Goal: Task Accomplishment & Management: Complete application form

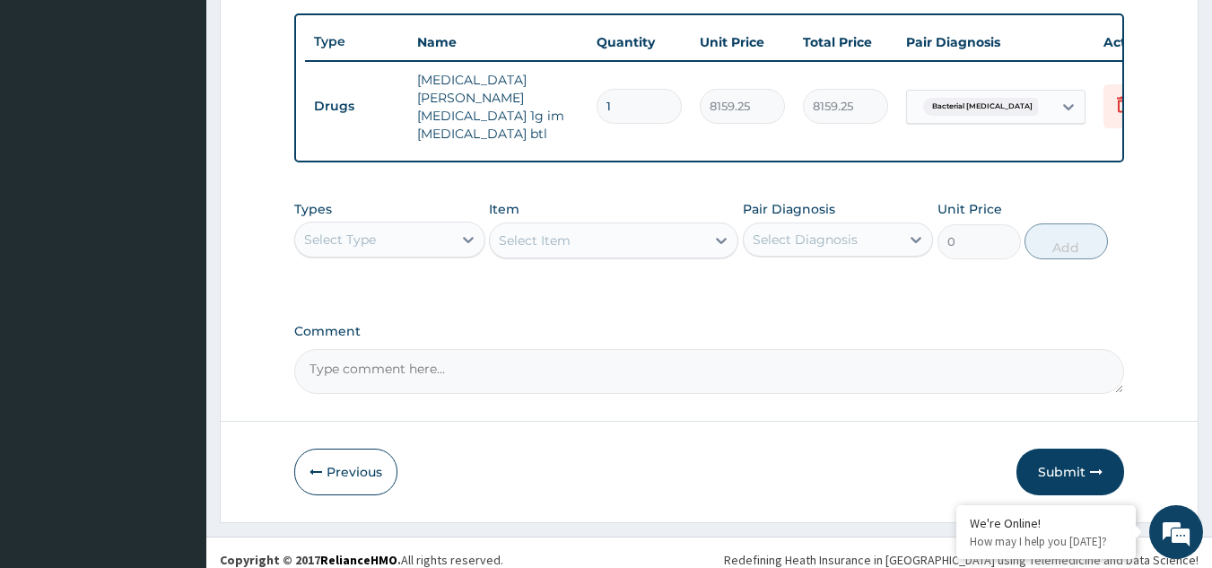
scroll to position [158, 0]
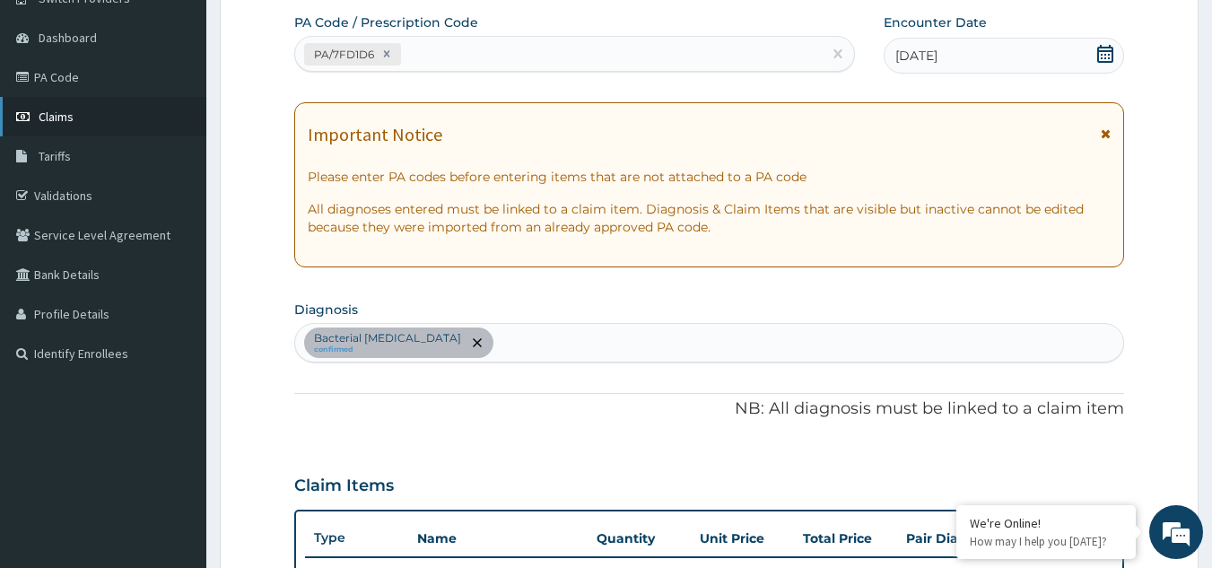
click at [68, 109] on span "Claims" at bounding box center [56, 117] width 35 height 16
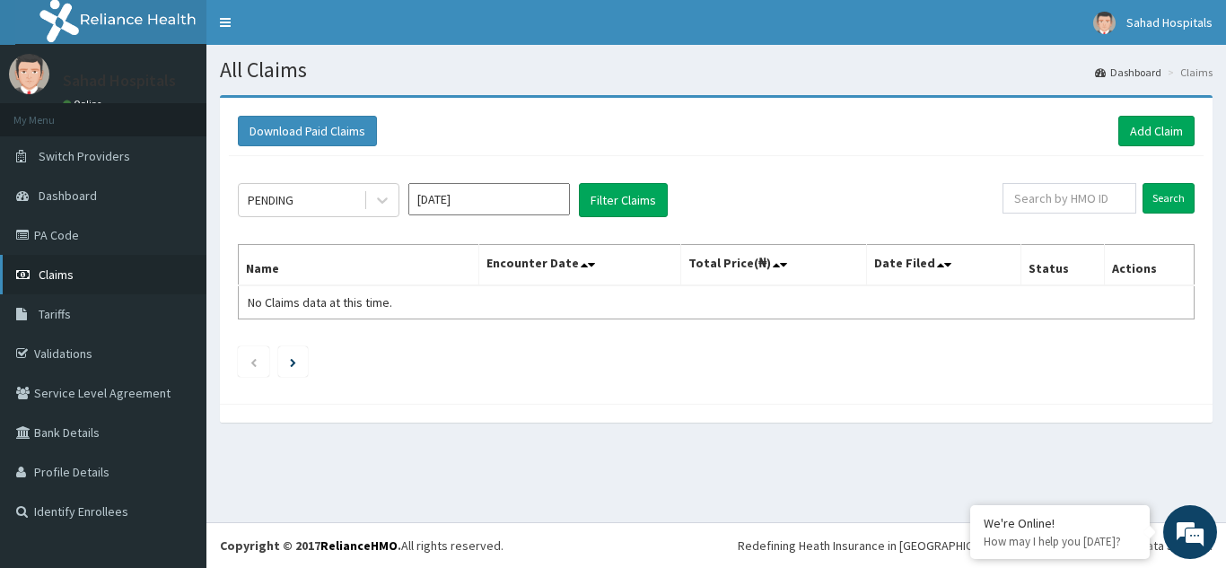
click at [48, 288] on link "Claims" at bounding box center [103, 274] width 206 height 39
click at [383, 201] on icon at bounding box center [382, 201] width 11 height 6
click at [1052, 208] on input "text" at bounding box center [1069, 198] width 134 height 31
paste input "NIT/10042/B"
click at [1174, 206] on input "Search" at bounding box center [1168, 198] width 52 height 31
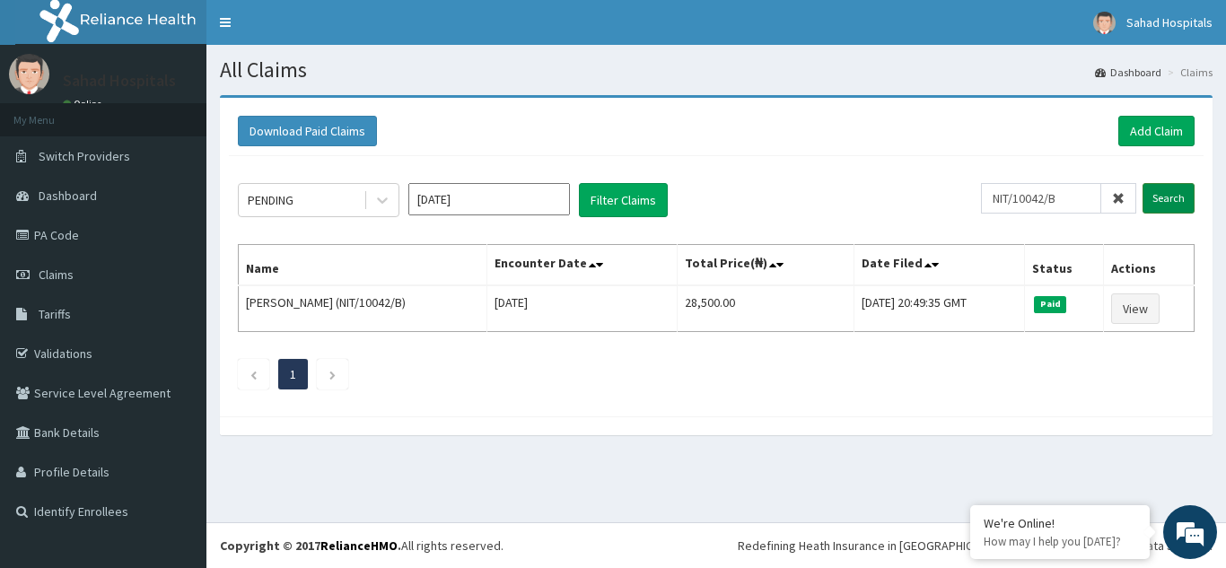
click at [1165, 191] on input "Search" at bounding box center [1168, 198] width 52 height 31
click at [1068, 208] on input "NIT/10042/B" at bounding box center [1041, 198] width 120 height 31
type input "N"
paste input "" GVL/10044/C""
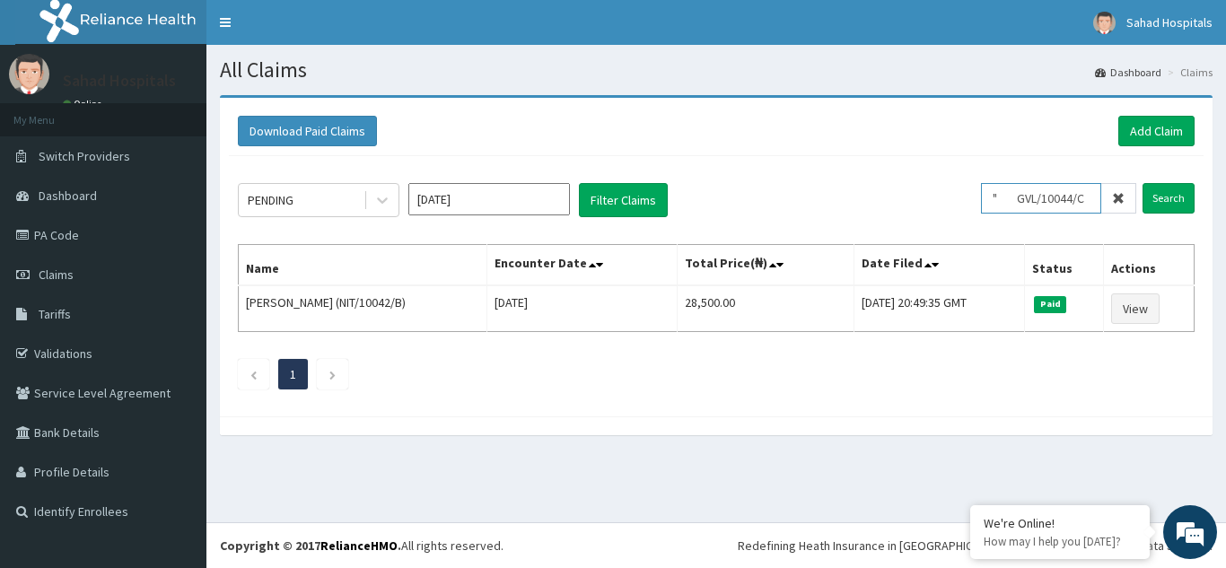
click at [1026, 198] on input "" GVL/10044/C" at bounding box center [1041, 198] width 120 height 31
type input "GVL/10044/C"
click at [1165, 195] on input "Search" at bounding box center [1168, 198] width 52 height 31
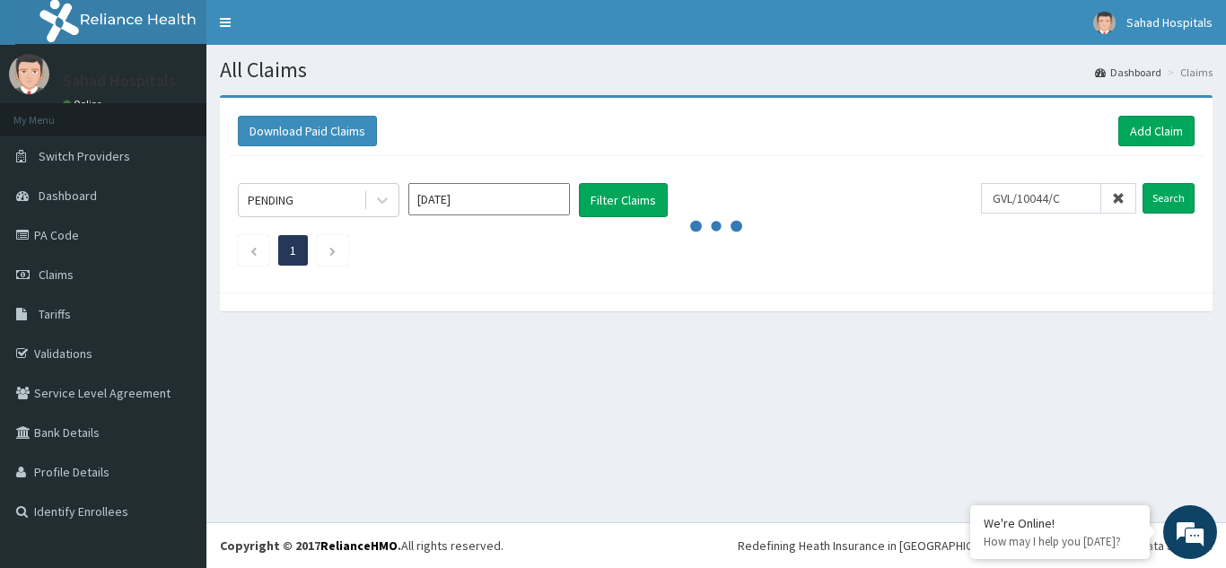
click at [1139, 191] on form "GVL/10044/C Search" at bounding box center [1088, 198] width 214 height 31
click at [73, 193] on span "Dashboard" at bounding box center [68, 196] width 58 height 16
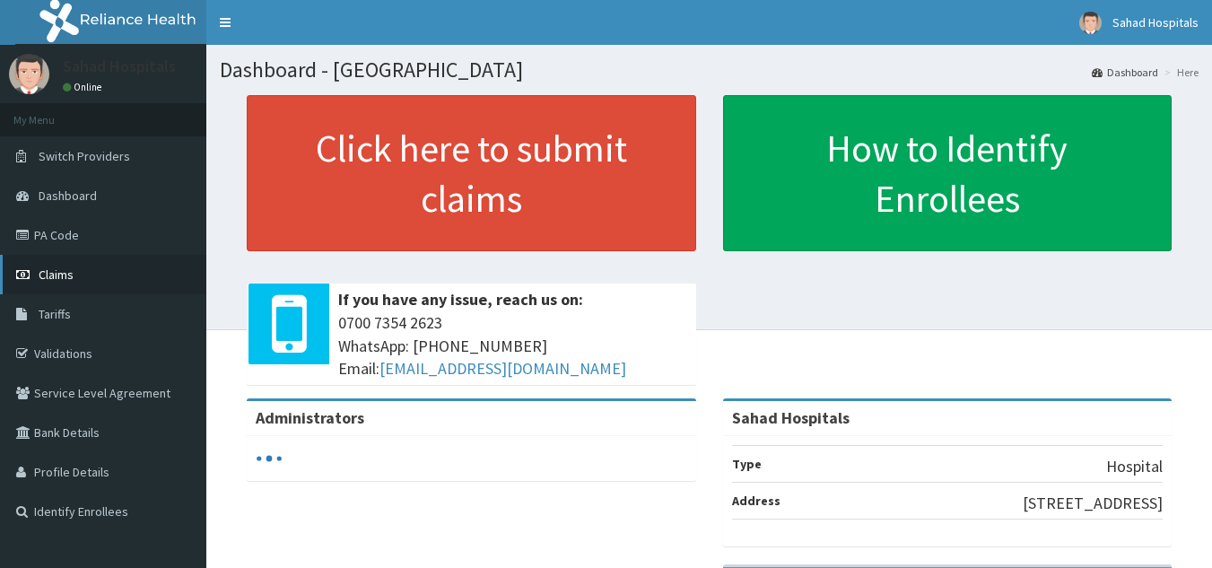
click at [62, 268] on span "Claims" at bounding box center [56, 275] width 35 height 16
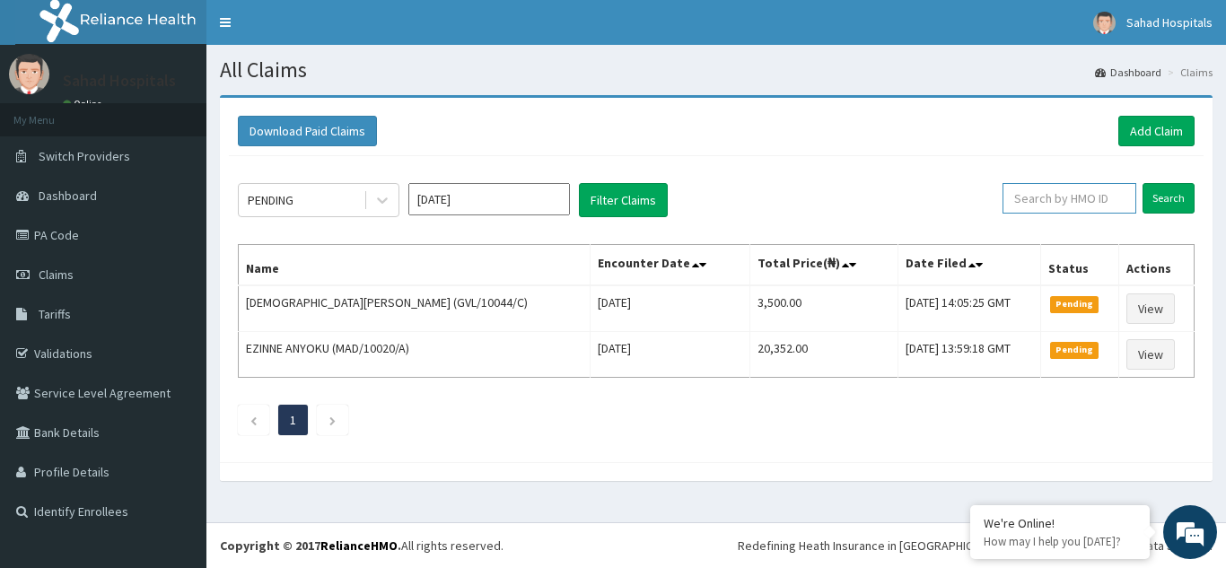
click at [1055, 206] on input "text" at bounding box center [1069, 198] width 134 height 31
paste input "" GVL/10044/C""
click at [1026, 198] on input "" GVL/10044/C" at bounding box center [1041, 198] width 120 height 31
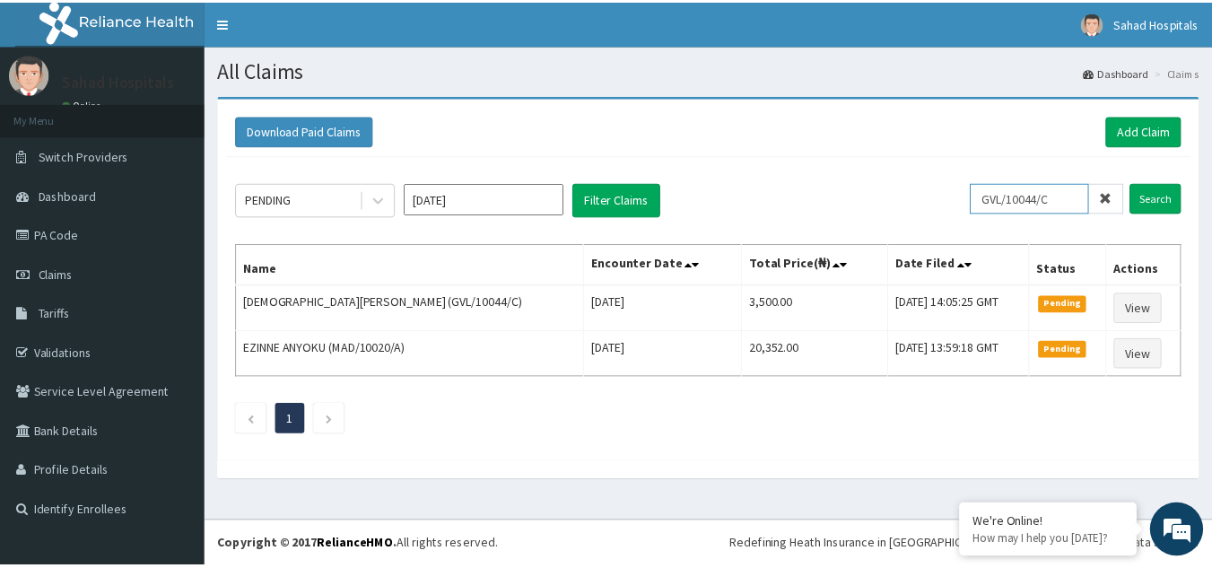
scroll to position [0, 0]
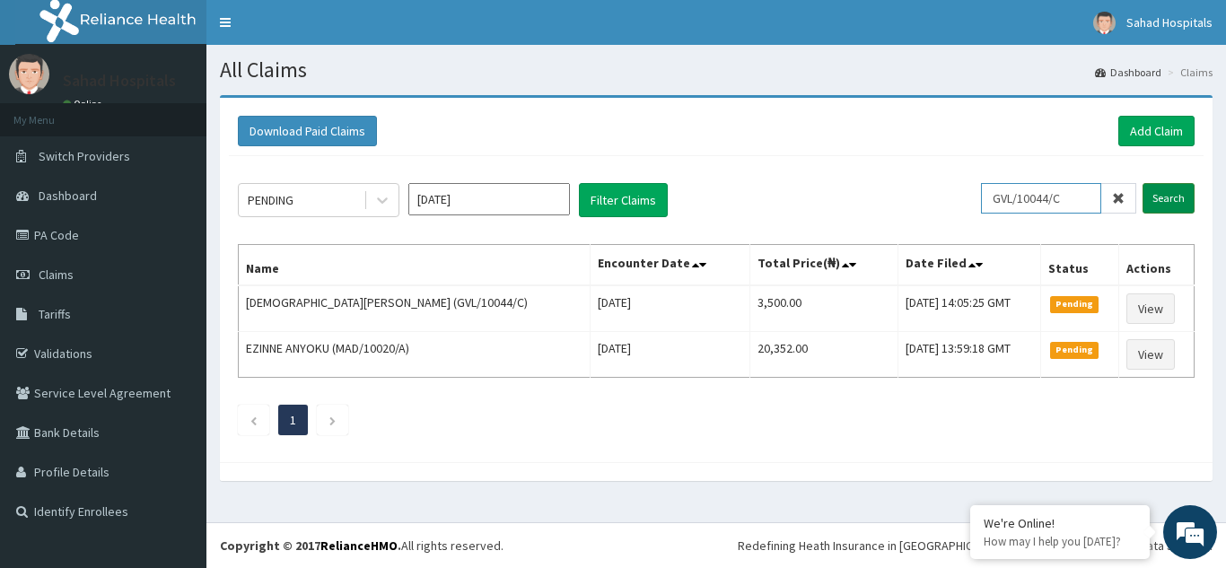
type input "GVL/10044/C"
click at [1168, 200] on input "Search" at bounding box center [1168, 198] width 52 height 31
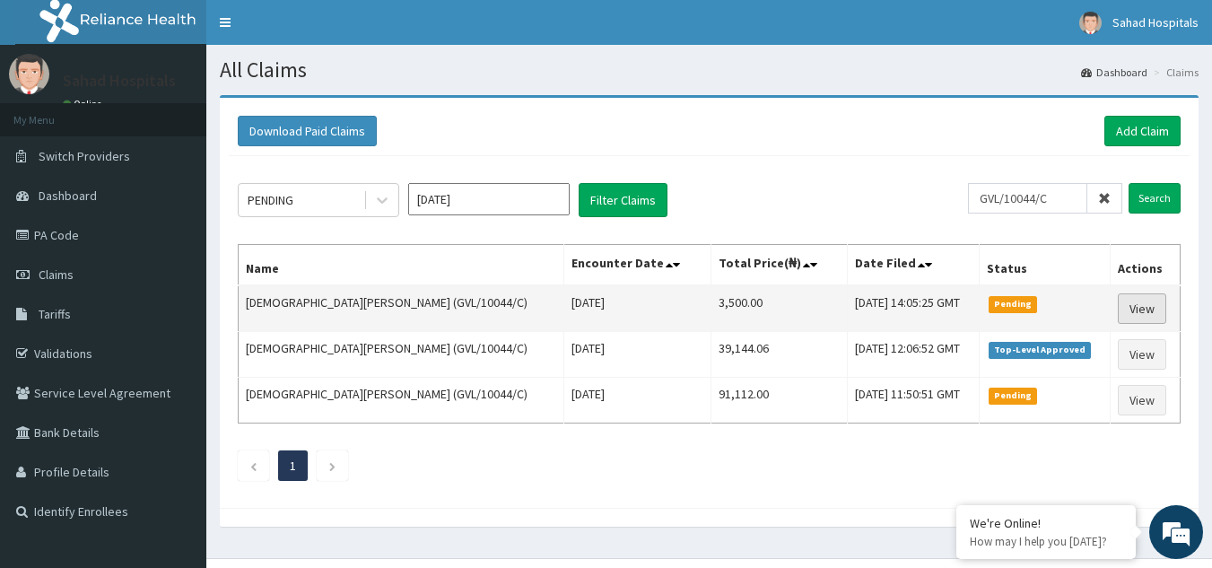
click at [1124, 307] on link "View" at bounding box center [1142, 308] width 48 height 31
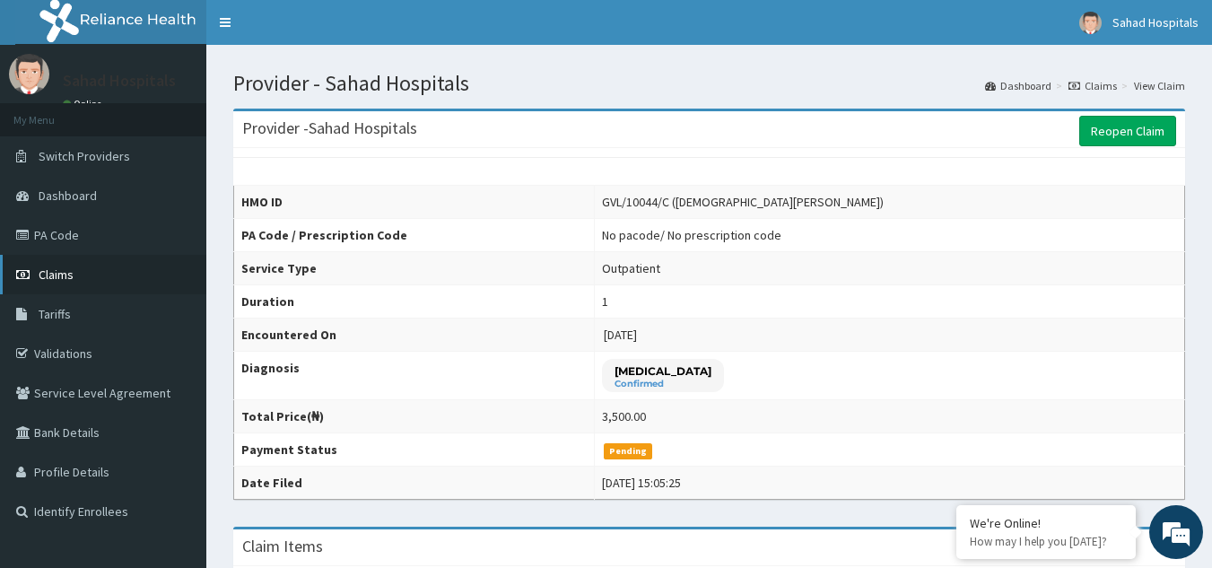
click at [45, 269] on span "Claims" at bounding box center [56, 275] width 35 height 16
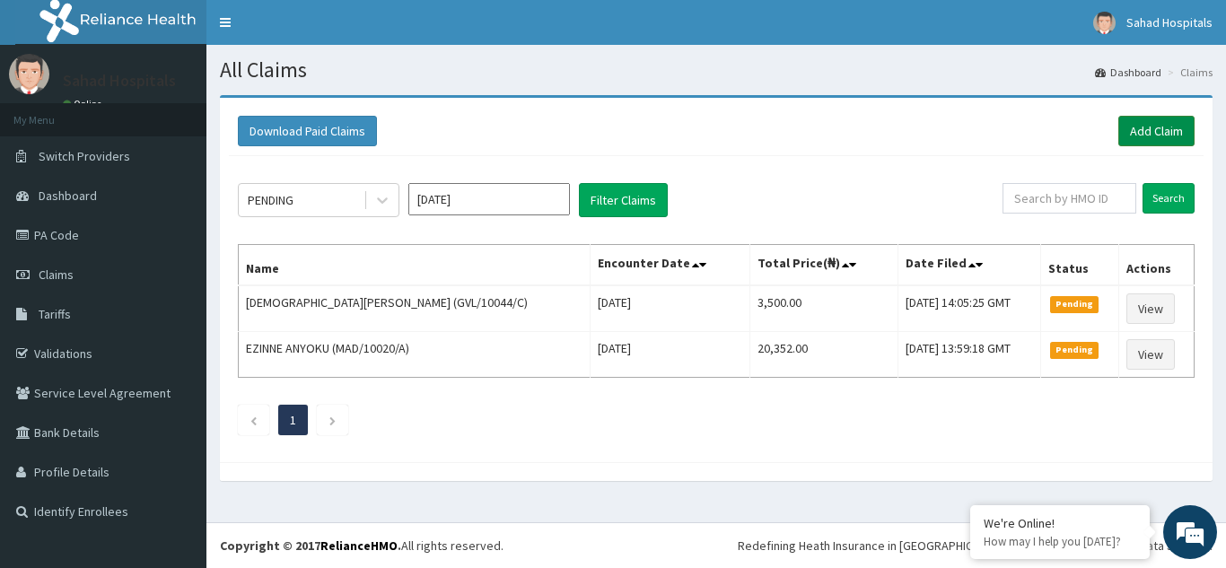
click at [1151, 132] on link "Add Claim" at bounding box center [1156, 131] width 76 height 31
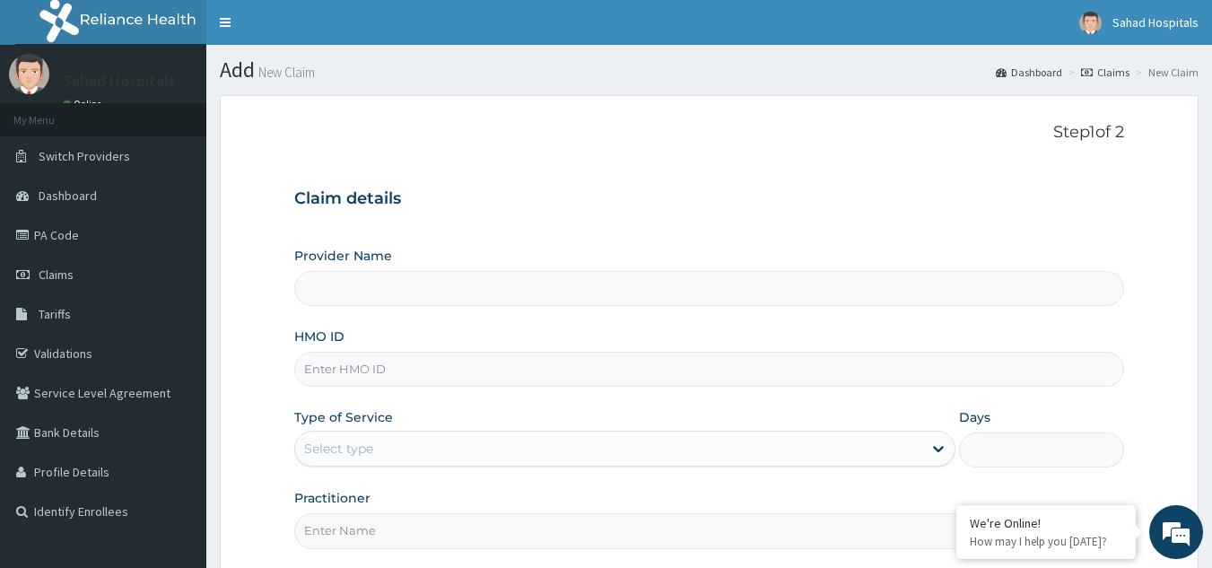
type input "Sahad Hospitals"
click at [41, 272] on span "Claims" at bounding box center [56, 275] width 35 height 16
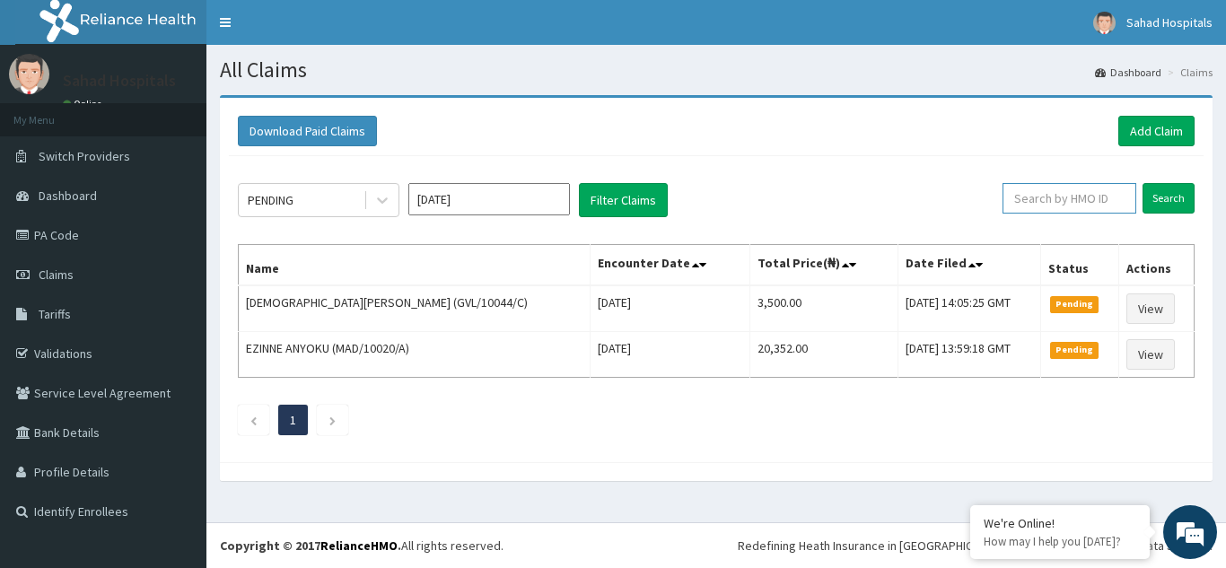
click at [1042, 201] on input "text" at bounding box center [1069, 198] width 134 height 31
paste input "" GVL/10044/C""
click at [1028, 197] on input "" GVL/10044/C" at bounding box center [1041, 198] width 120 height 31
click at [1022, 198] on input "" GVL/10044/C" at bounding box center [1041, 198] width 120 height 31
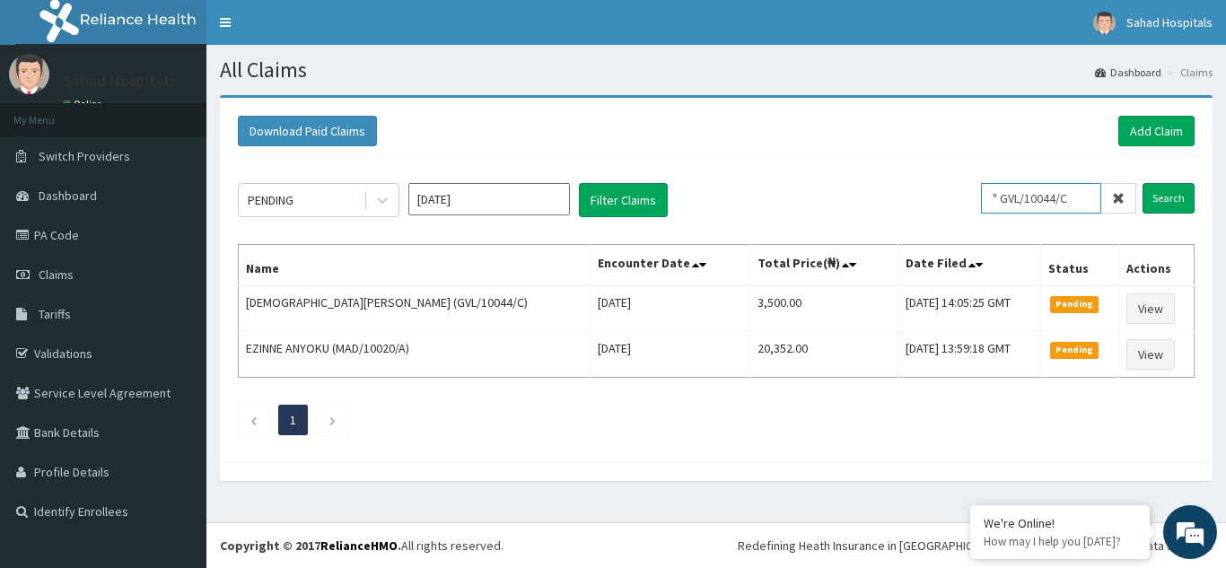
scroll to position [0, 0]
click at [1169, 196] on input "Search" at bounding box center [1168, 198] width 52 height 31
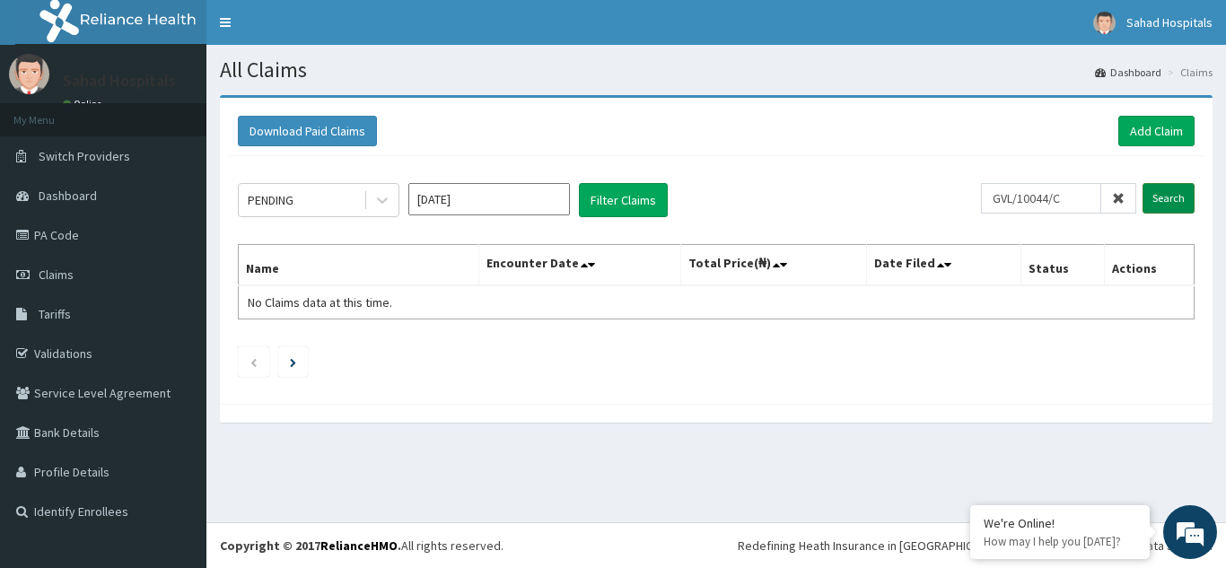
click at [1169, 196] on input "Search" at bounding box center [1168, 198] width 52 height 31
click at [1008, 193] on input "GVL/10044/C" at bounding box center [1041, 198] width 120 height 31
type input "GVL/10044/C"
drag, startPoint x: 1078, startPoint y: 199, endPoint x: 993, endPoint y: 201, distance: 84.4
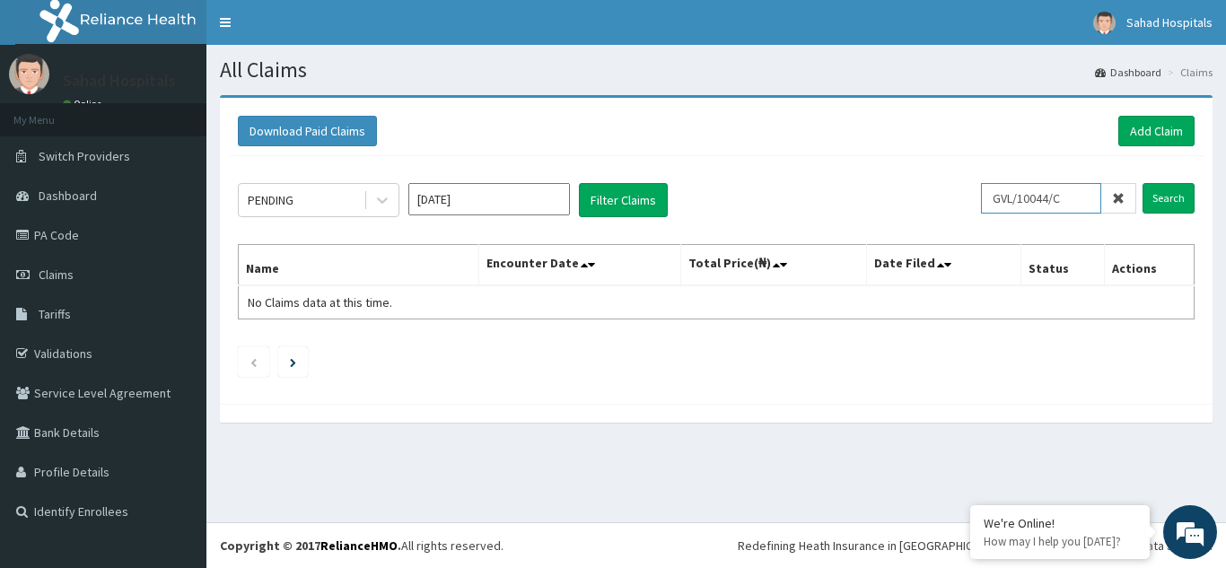
click at [993, 201] on input "GVL/10044/C" at bounding box center [1041, 198] width 120 height 31
click at [1120, 201] on span at bounding box center [1118, 198] width 35 height 31
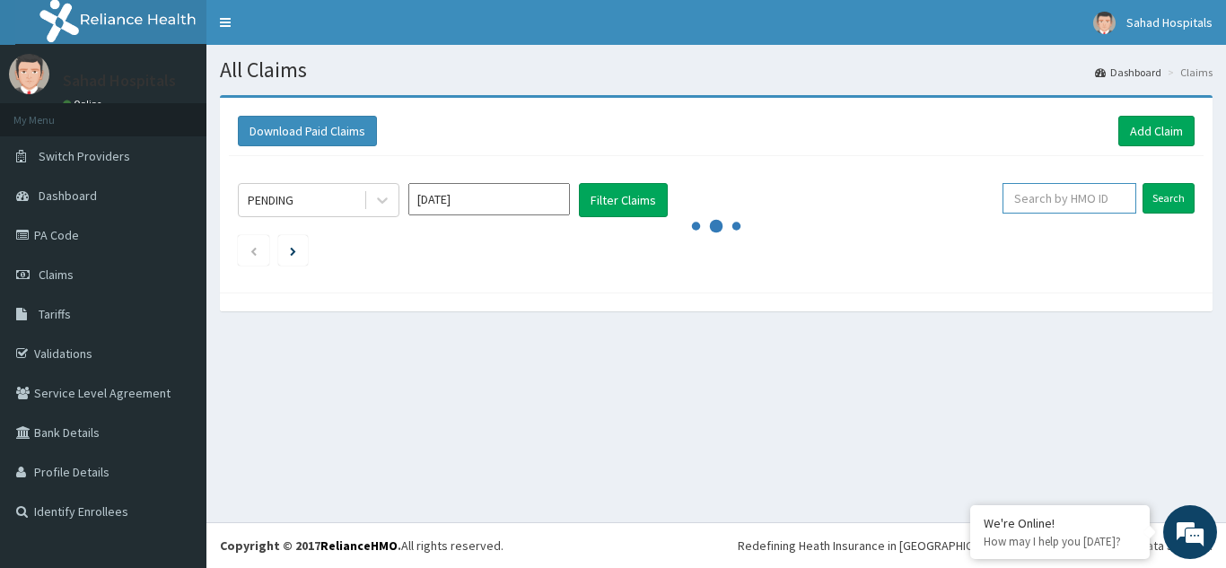
click at [1120, 201] on input "text" at bounding box center [1069, 198] width 134 height 31
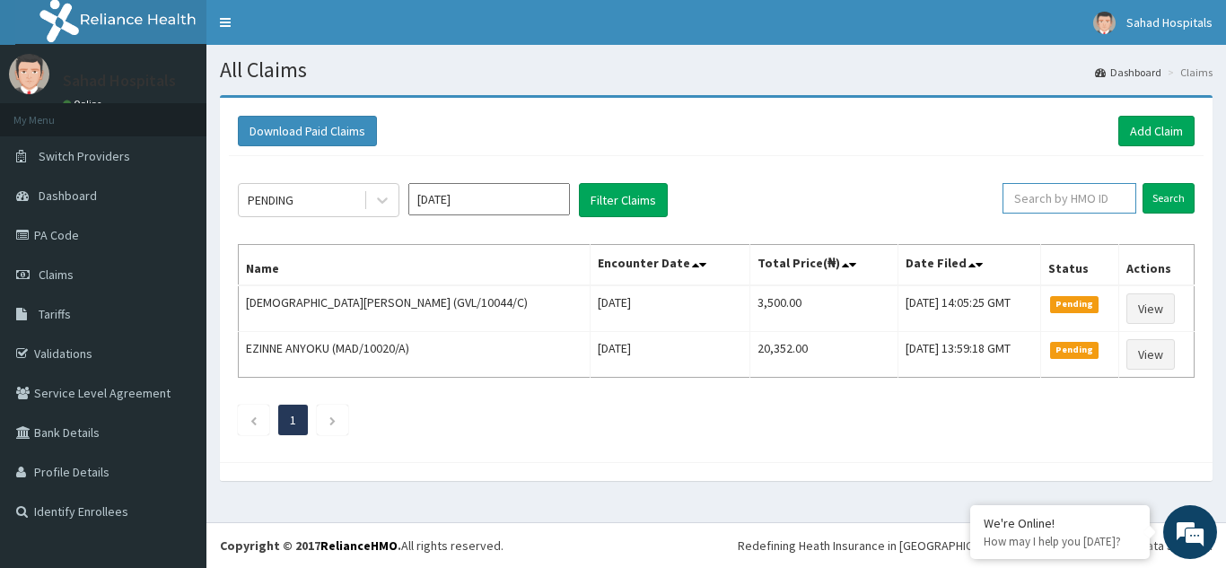
click at [1036, 201] on input "text" at bounding box center [1069, 198] width 134 height 31
paste input "GVL/10044/C"
click at [1005, 196] on input "GVL/10044/C" at bounding box center [1041, 198] width 120 height 31
type input "GVL/10044/C"
click at [1177, 199] on input "Search" at bounding box center [1168, 198] width 52 height 31
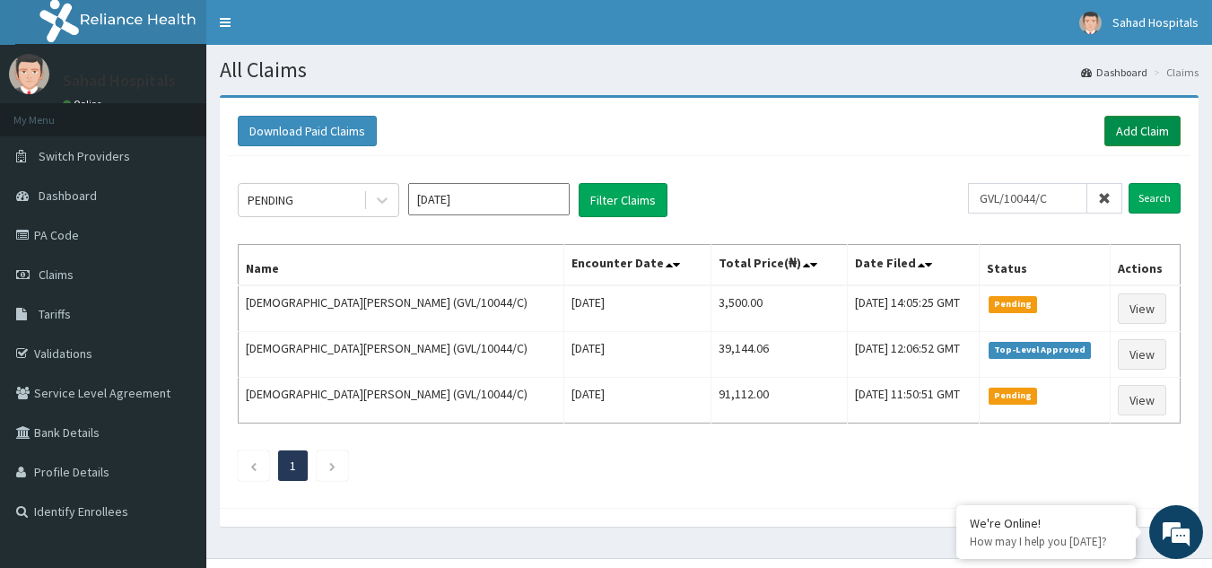
click at [1135, 141] on link "Add Claim" at bounding box center [1143, 131] width 76 height 31
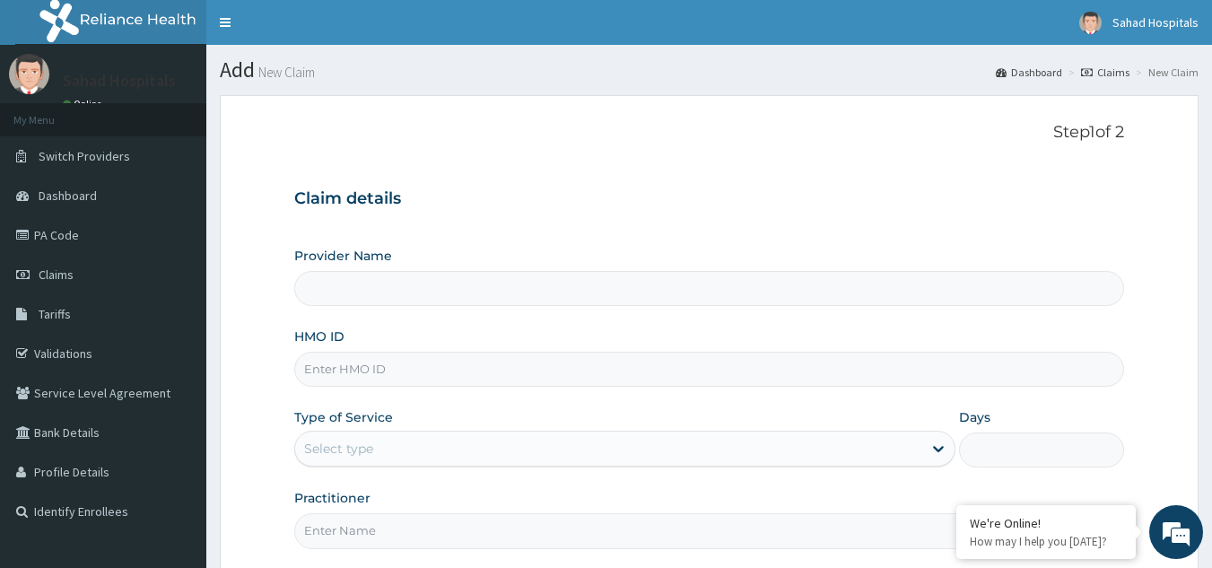
type input "Sahad Hospitals"
click at [359, 369] on input "HMO ID" at bounding box center [709, 369] width 831 height 35
paste input "GVL/10044/C"
type input "GVL/10044/C"
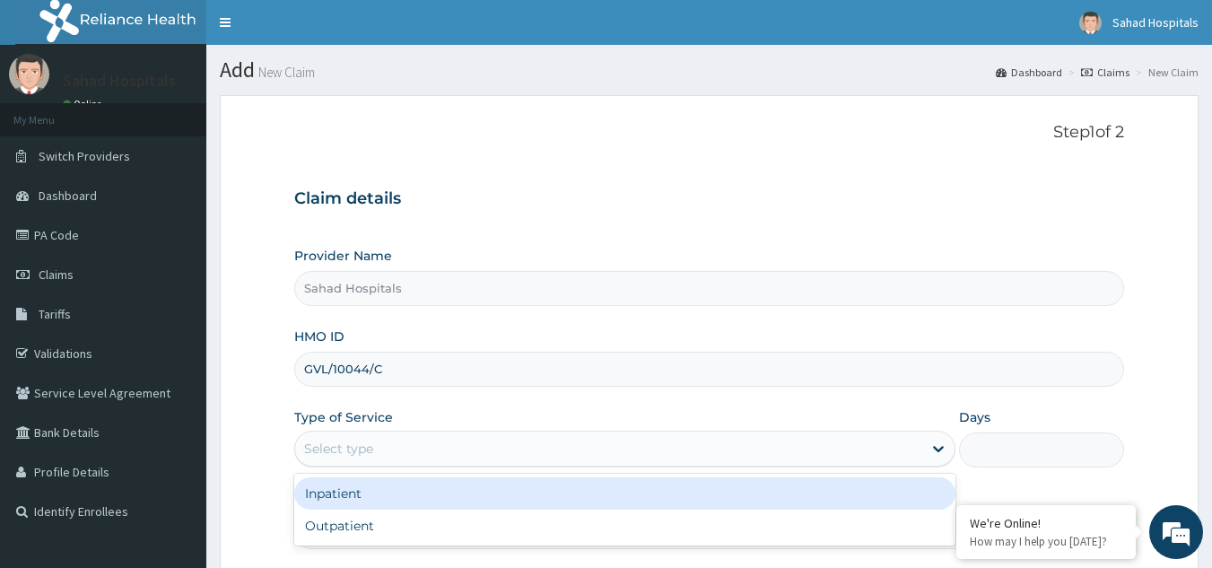
click at [345, 454] on div "Select type" at bounding box center [338, 449] width 69 height 18
click at [332, 499] on div "Inpatient" at bounding box center [624, 493] width 661 height 32
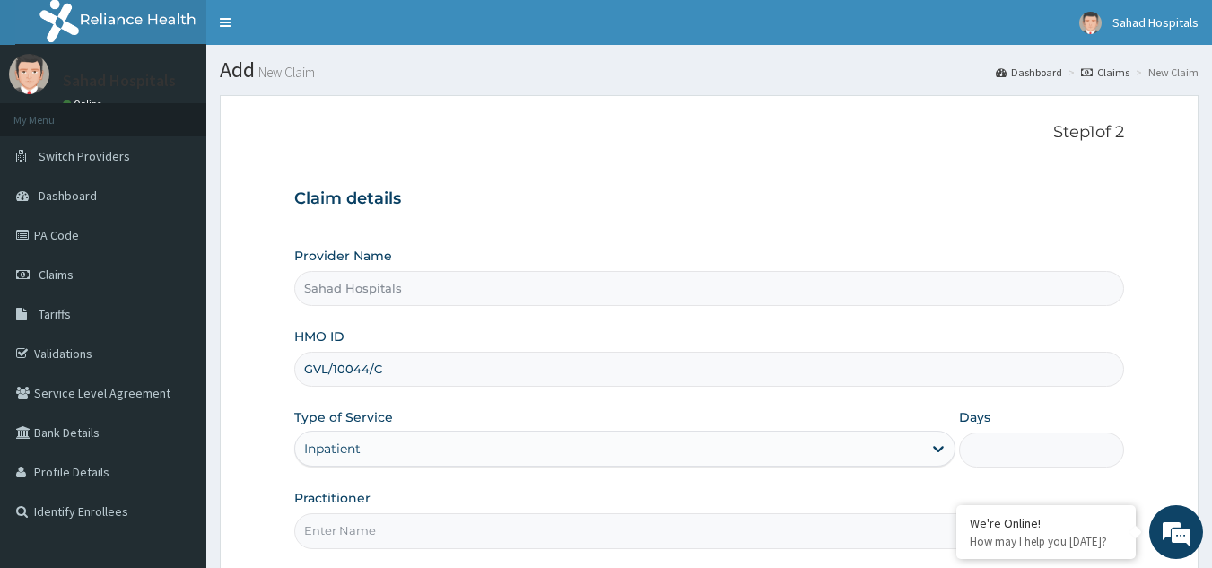
click at [985, 451] on input "Days" at bounding box center [1041, 450] width 165 height 35
type input "6"
click at [570, 523] on input "Practitioner" at bounding box center [709, 530] width 831 height 35
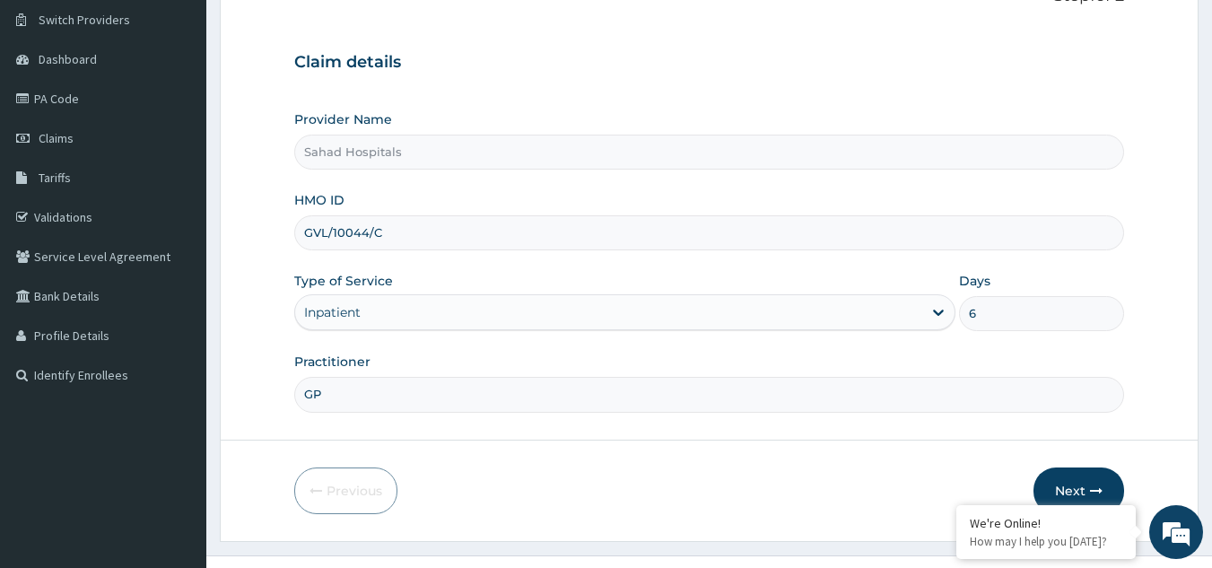
scroll to position [170, 0]
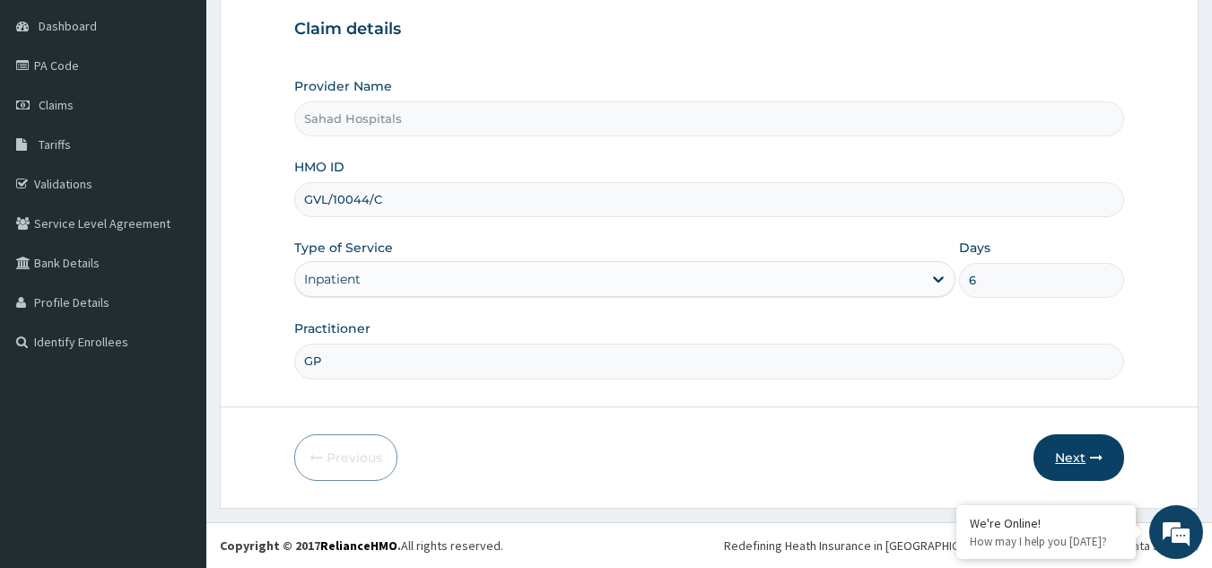
type input "GP"
click at [1063, 449] on button "Next" at bounding box center [1079, 457] width 91 height 47
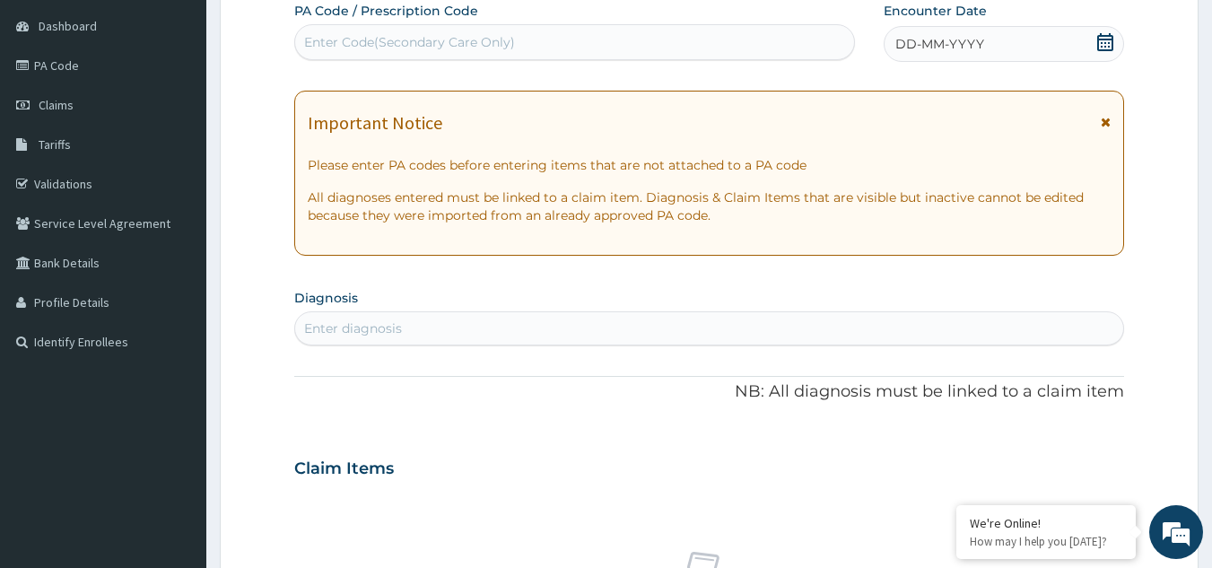
click at [599, 28] on div "Enter Code(Secondary Care Only)" at bounding box center [575, 42] width 560 height 29
paste input "PA/7FD1D6"
type input "PA/7FD1D6"
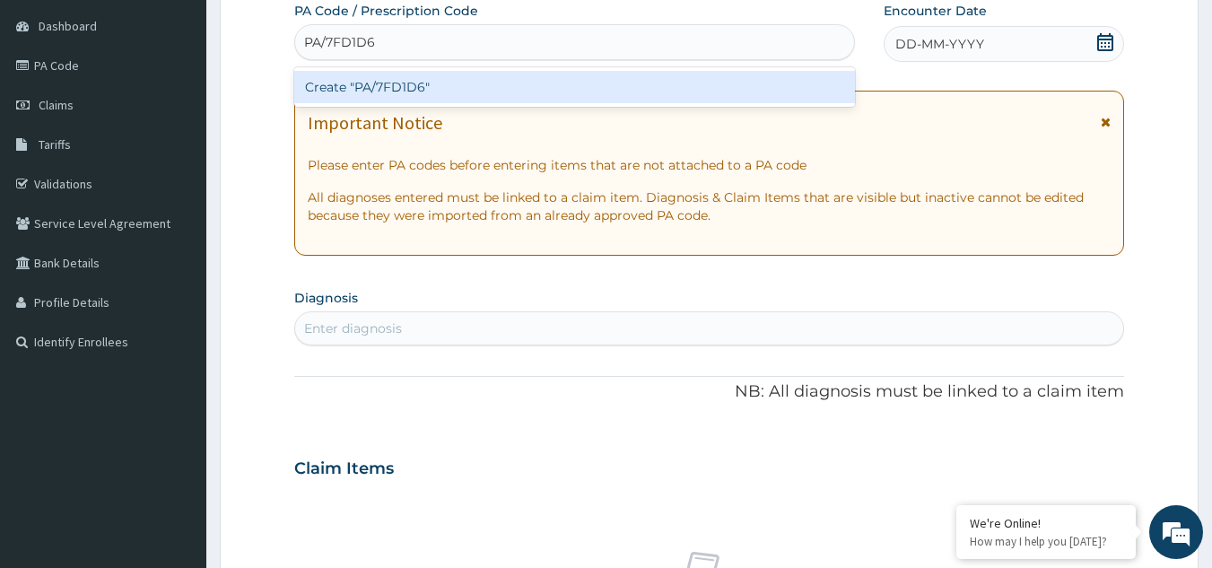
click at [448, 90] on div "Create "PA/7FD1D6"" at bounding box center [575, 87] width 562 height 32
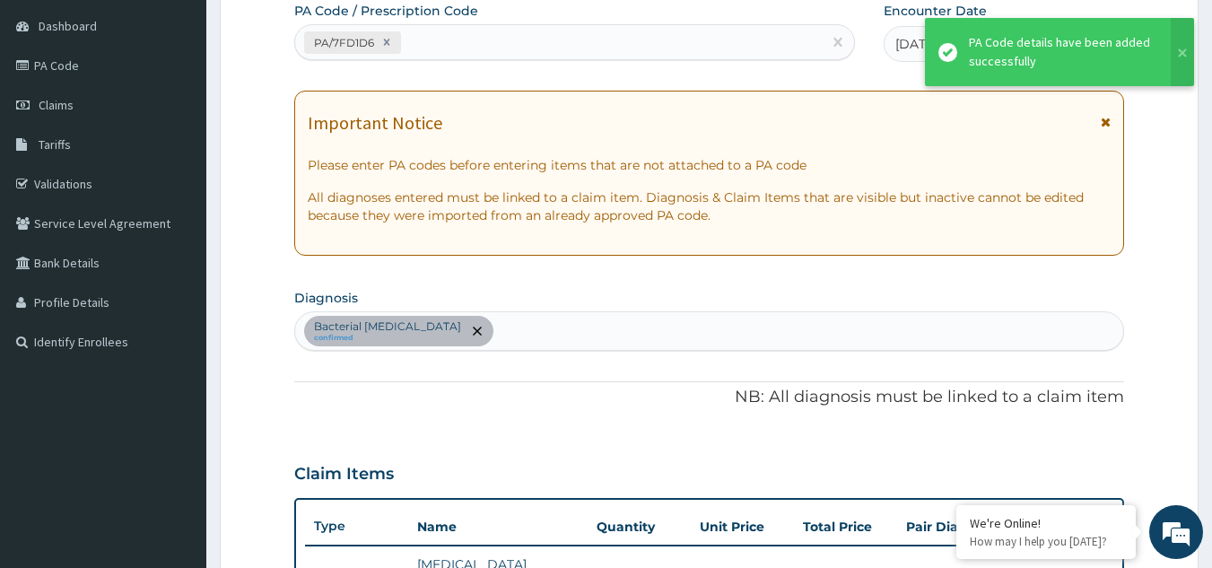
scroll to position [197, 0]
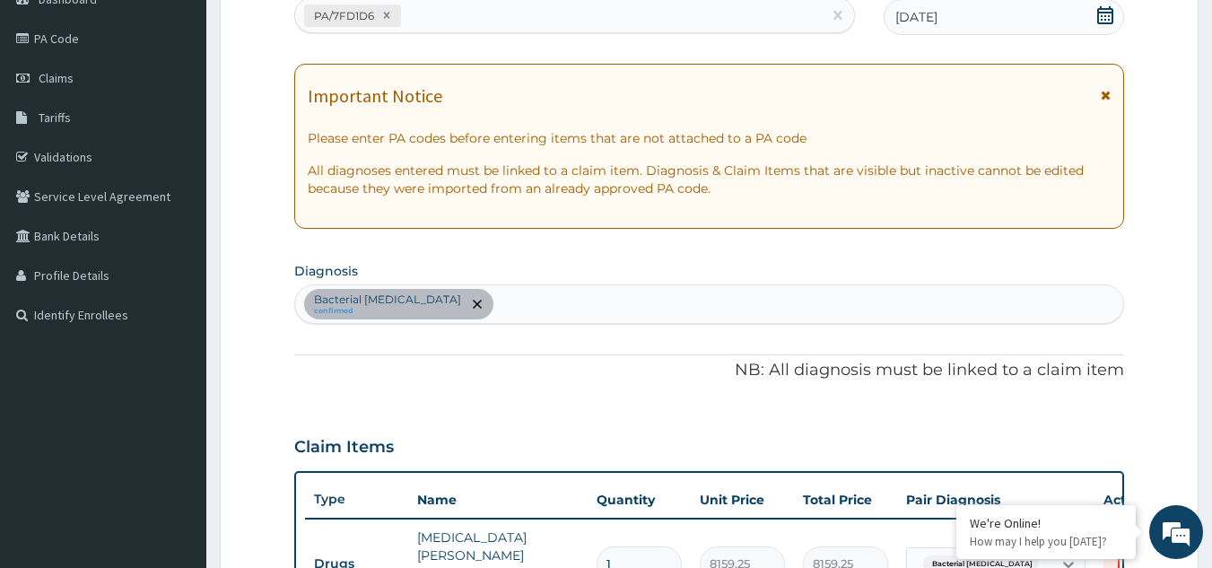
click at [489, 314] on div "Bacterial pyuria confirmed" at bounding box center [709, 304] width 829 height 38
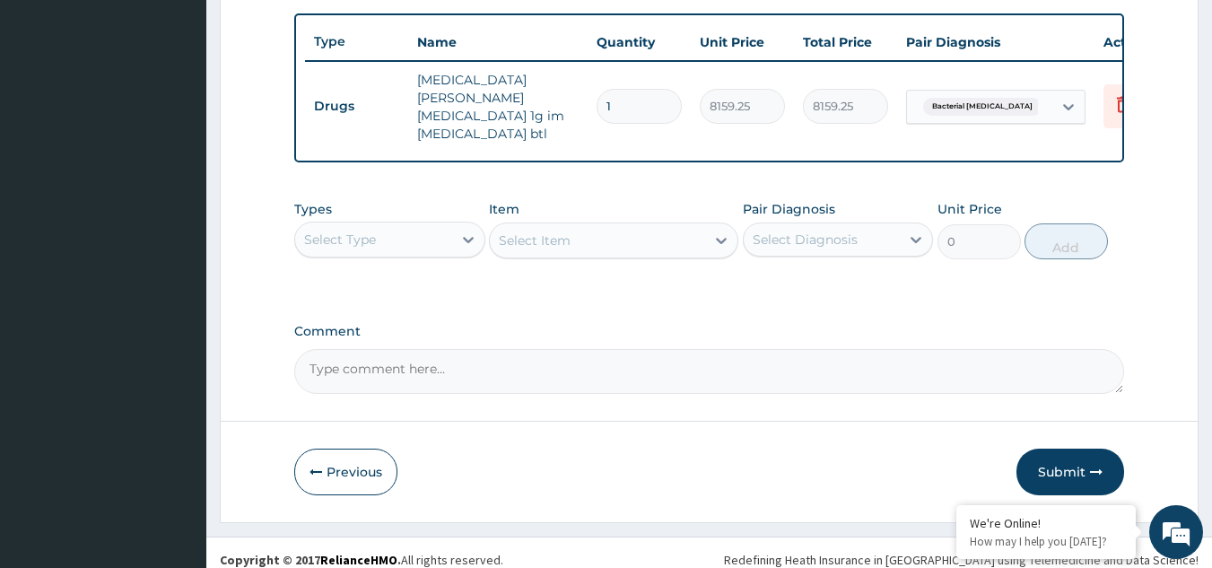
click at [392, 359] on textarea "Comment" at bounding box center [709, 371] width 831 height 45
paste textarea "? [MEDICAL_DATA]"
click at [353, 351] on textarea "DIAG;? Retropharyngeal abscess" at bounding box center [709, 371] width 831 height 45
type textarea "DIAG; Retropharyngeal abscess"
click at [454, 223] on div at bounding box center [468, 239] width 32 height 32
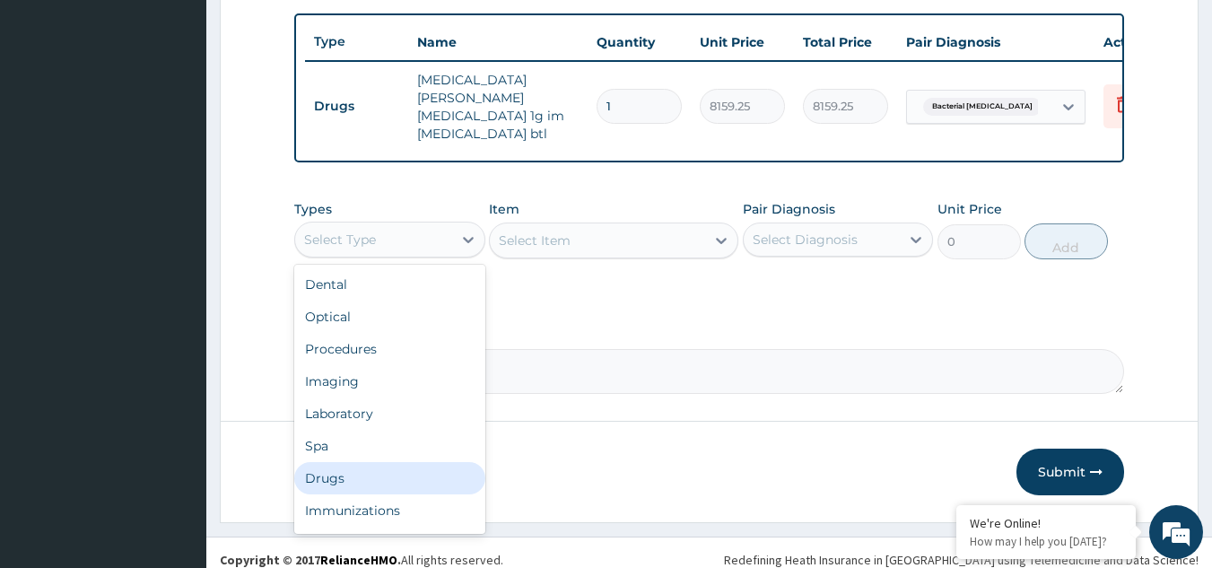
click at [337, 462] on div "Drugs" at bounding box center [389, 478] width 191 height 32
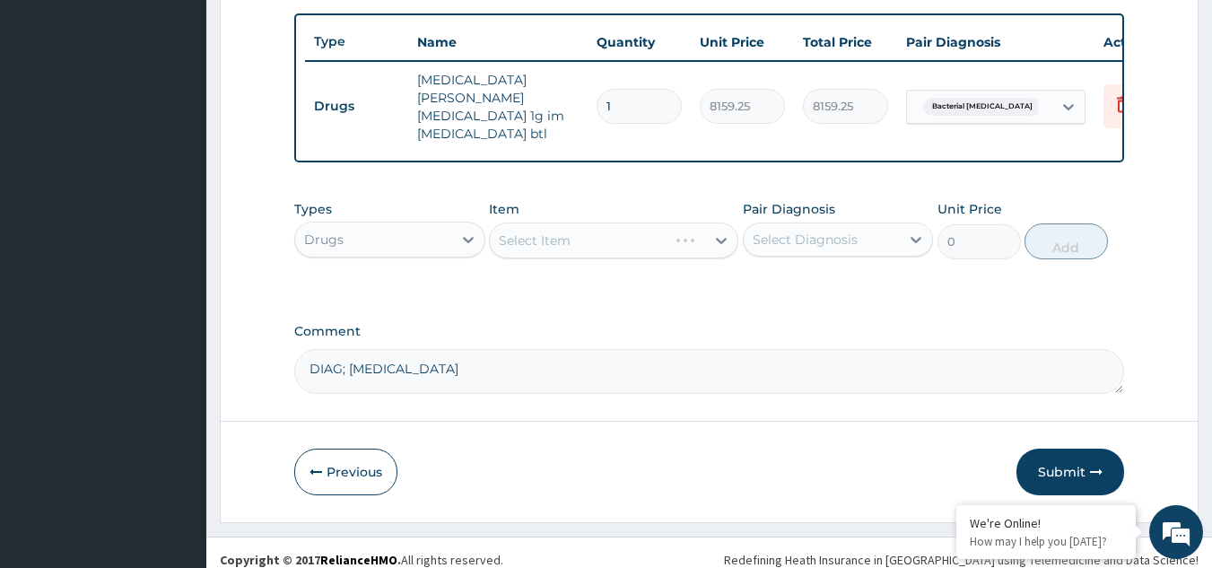
click at [512, 228] on div "Select Item" at bounding box center [613, 241] width 249 height 36
click at [533, 231] on div "Select Item" at bounding box center [613, 241] width 249 height 36
click at [533, 232] on div "Select Item" at bounding box center [535, 241] width 72 height 18
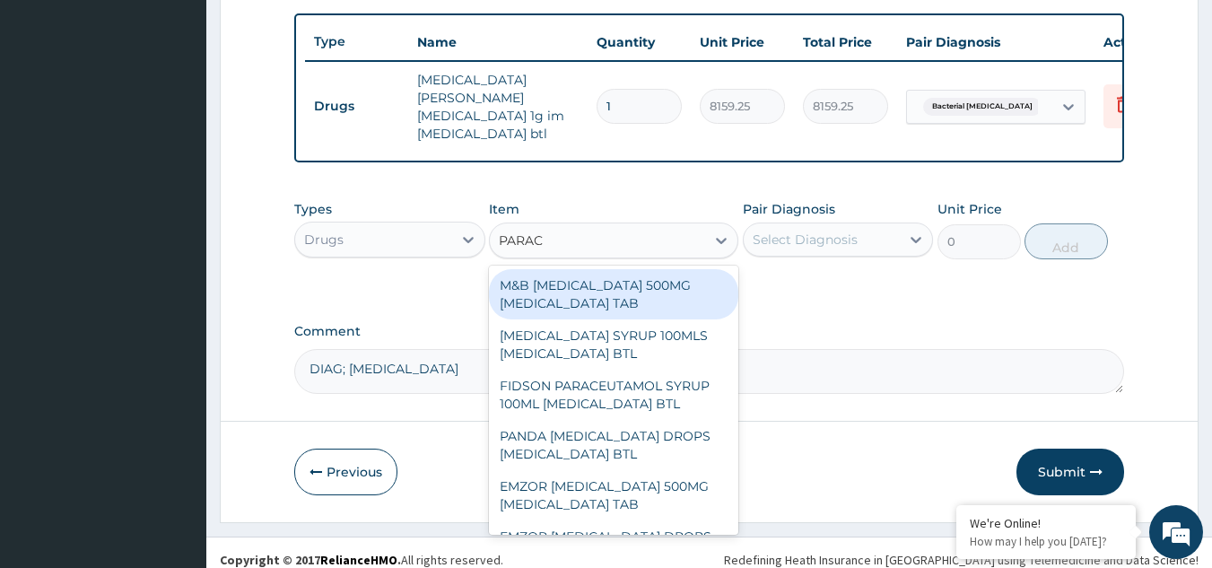
type input "PARACE"
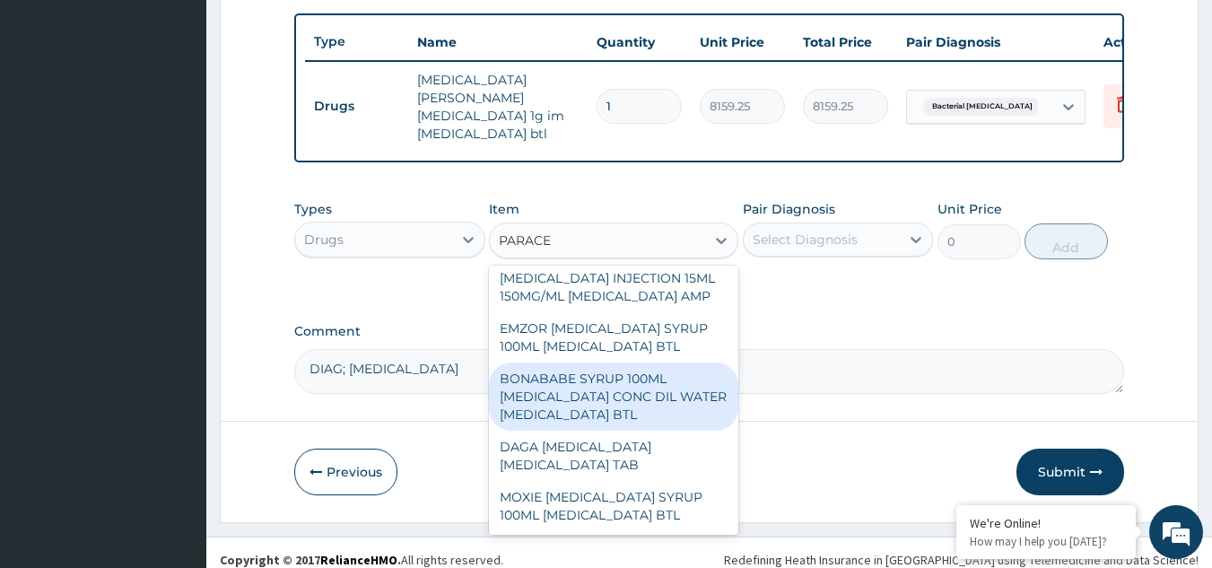
scroll to position [470, 0]
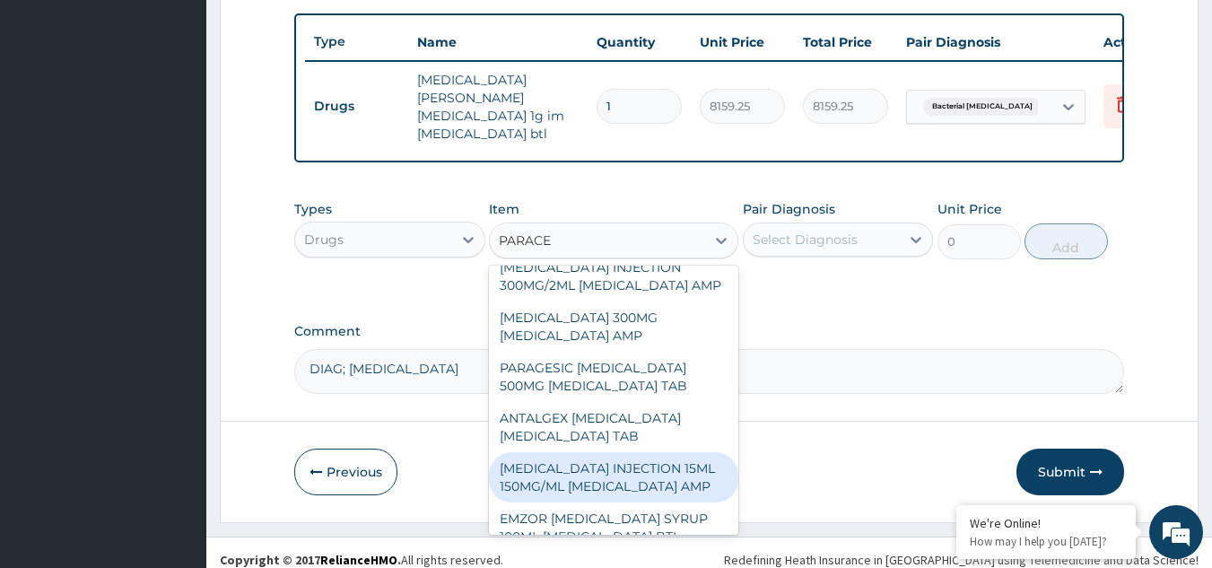
click at [659, 497] on div "PARACETAMOL INJECTION 15ML 150MG/ML ACETAMINOPHEN AMP" at bounding box center [613, 477] width 249 height 50
type input "948.75"
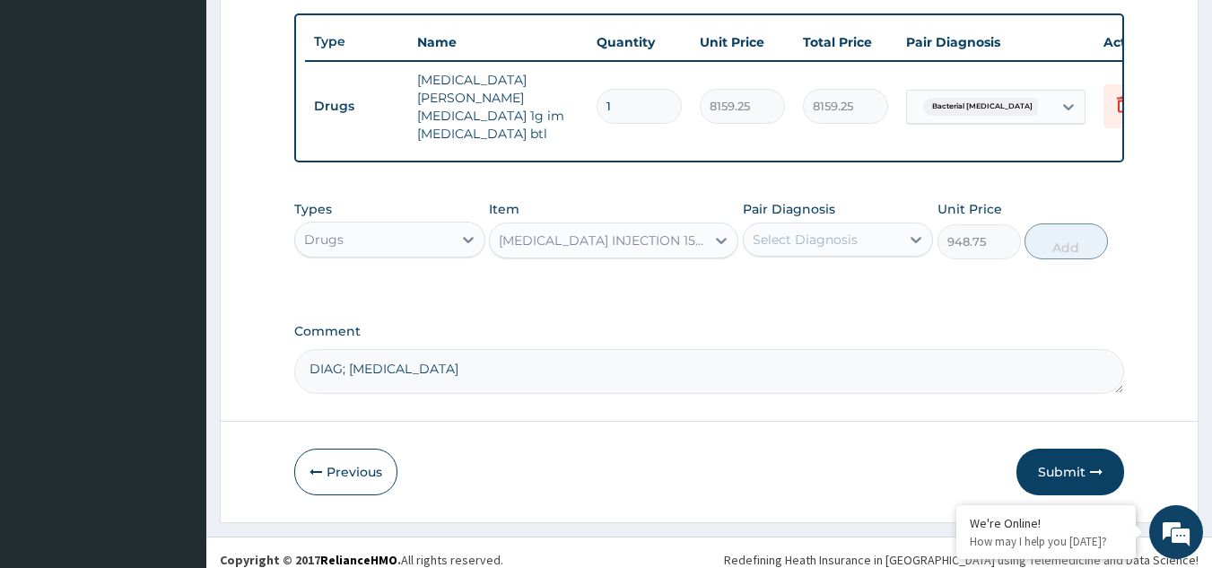
drag, startPoint x: 756, startPoint y: 375, endPoint x: 751, endPoint y: 293, distance: 82.7
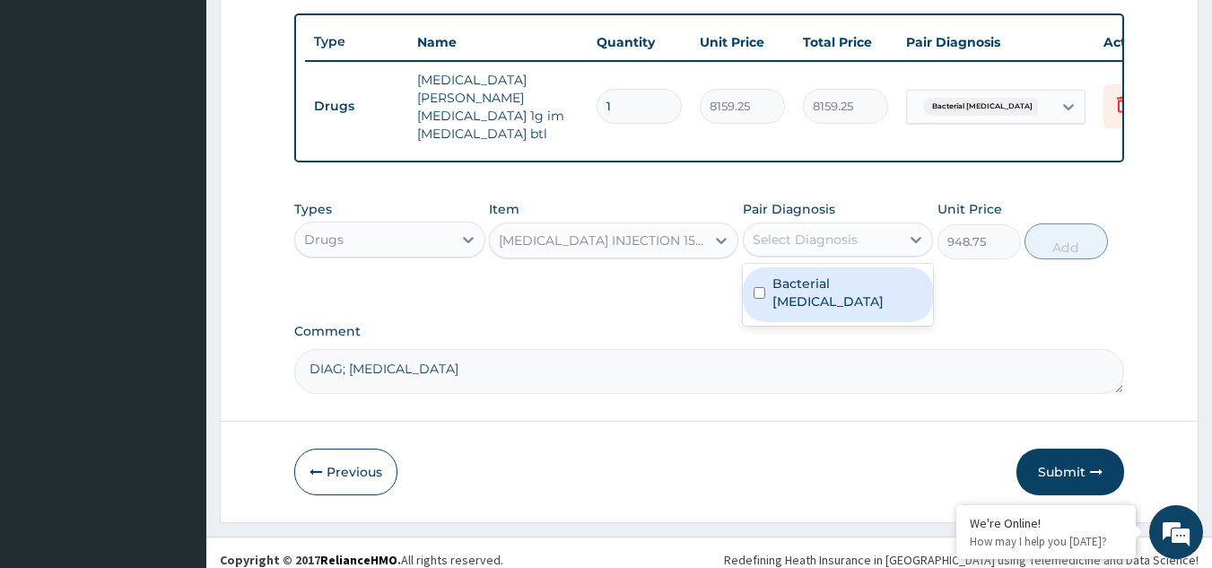
click at [843, 233] on div "Select Diagnosis" at bounding box center [805, 240] width 105 height 18
click at [759, 287] on input "checkbox" at bounding box center [760, 293] width 12 height 12
checkbox input "true"
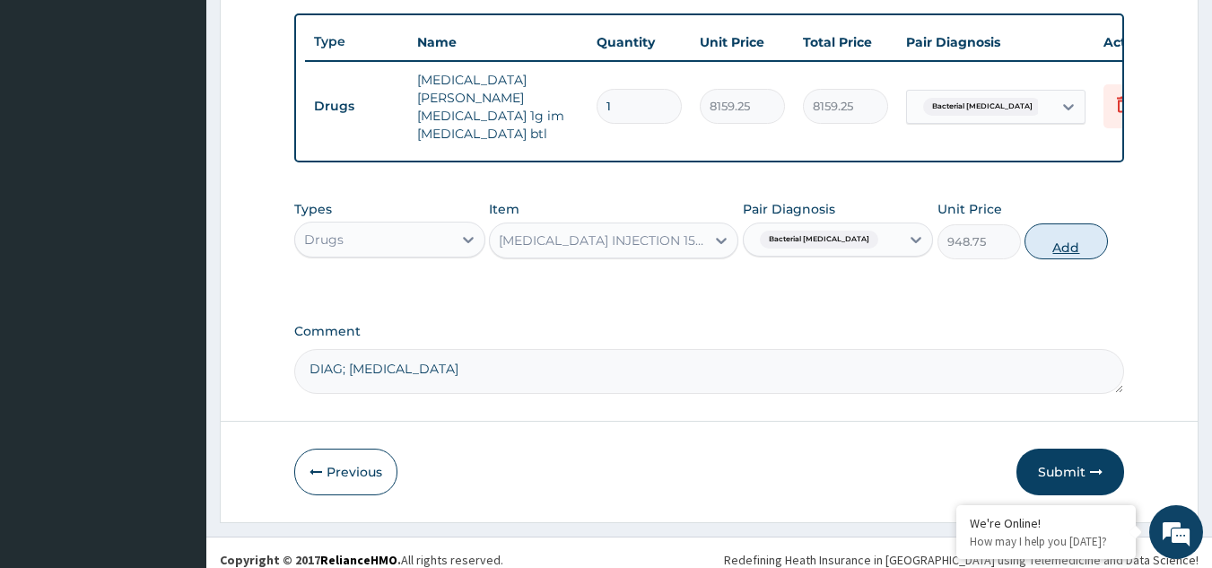
click at [1065, 233] on button "Add" at bounding box center [1066, 241] width 83 height 36
type input "0"
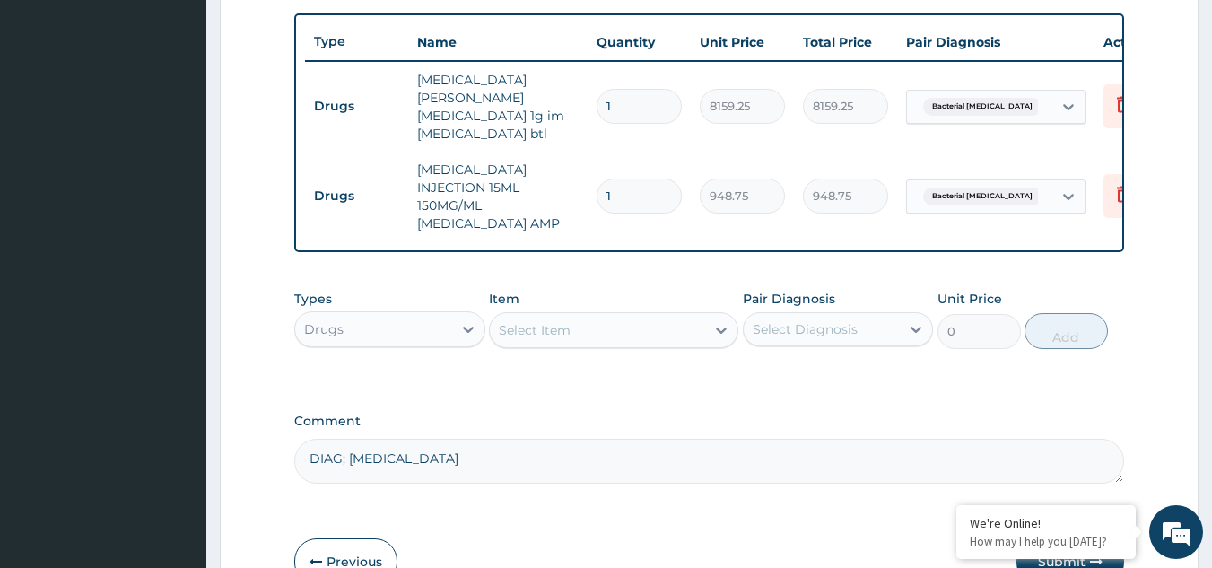
type input "0.00"
type input "5"
type input "4743.75"
type input "5"
click at [743, 393] on div "PA Code / Prescription Code PA/7FD1D6 Encounter Date 26-08-2025 Important Notic…" at bounding box center [709, 0] width 831 height 967
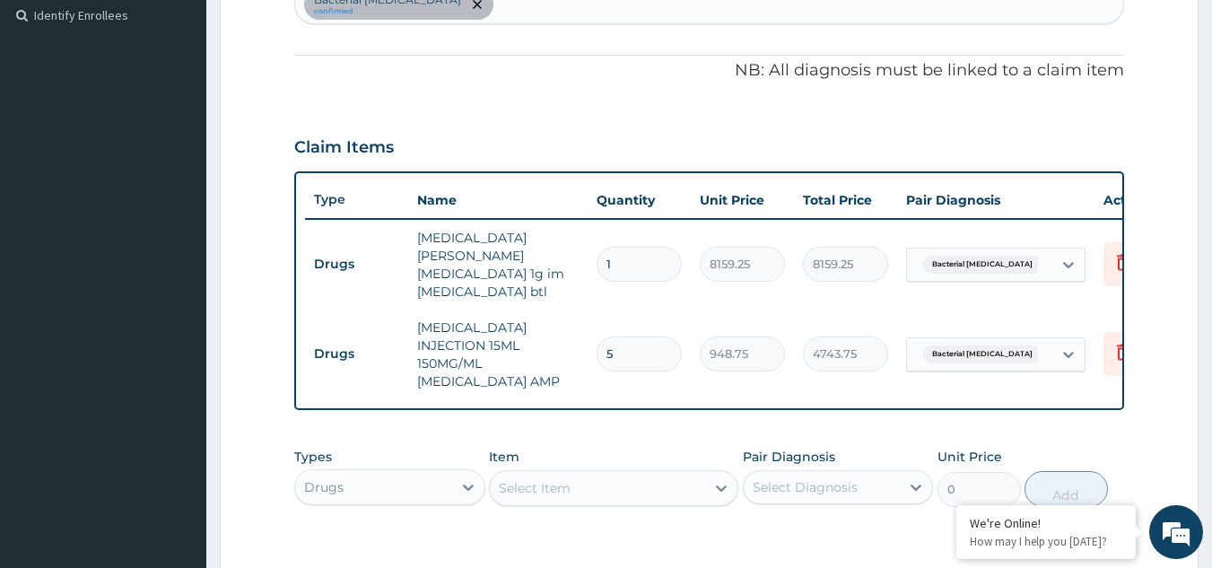
scroll to position [744, 0]
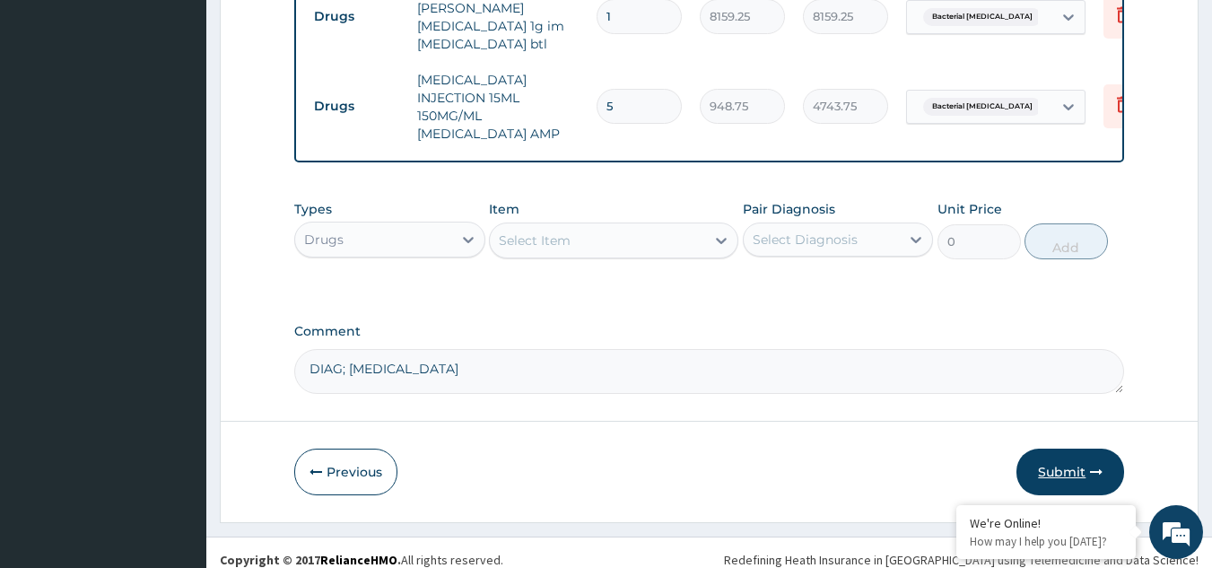
click at [1076, 455] on button "Submit" at bounding box center [1071, 472] width 108 height 47
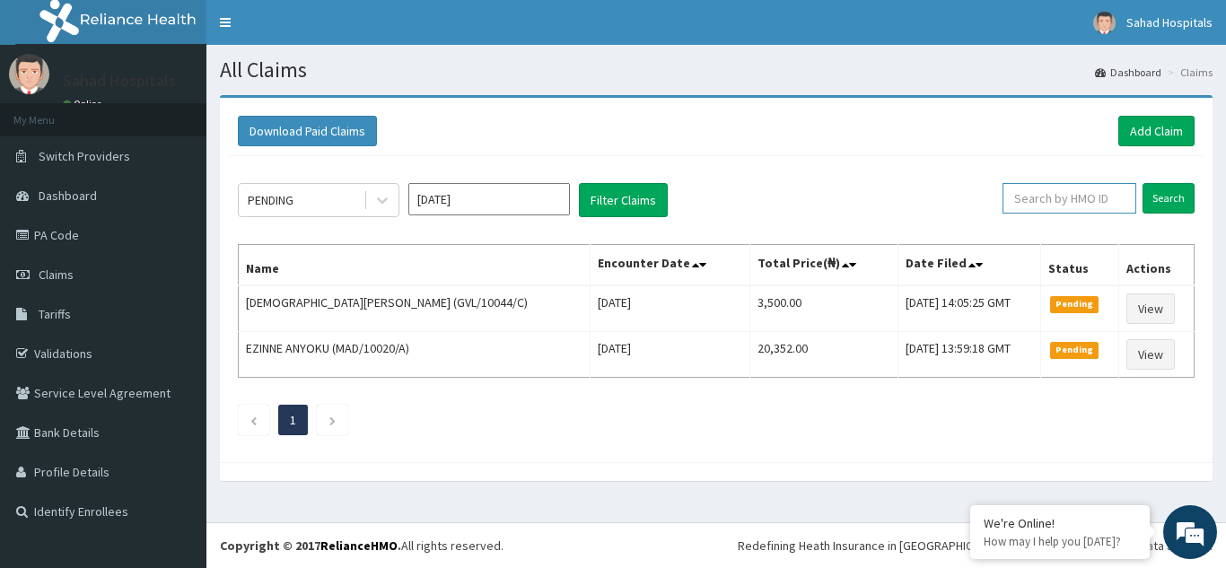
click at [1034, 187] on input "text" at bounding box center [1069, 198] width 134 height 31
paste input "? [MEDICAL_DATA]"
type input "?"
click at [1066, 204] on input "text" at bounding box center [1069, 198] width 134 height 31
paste input "" GVL/10044/C""
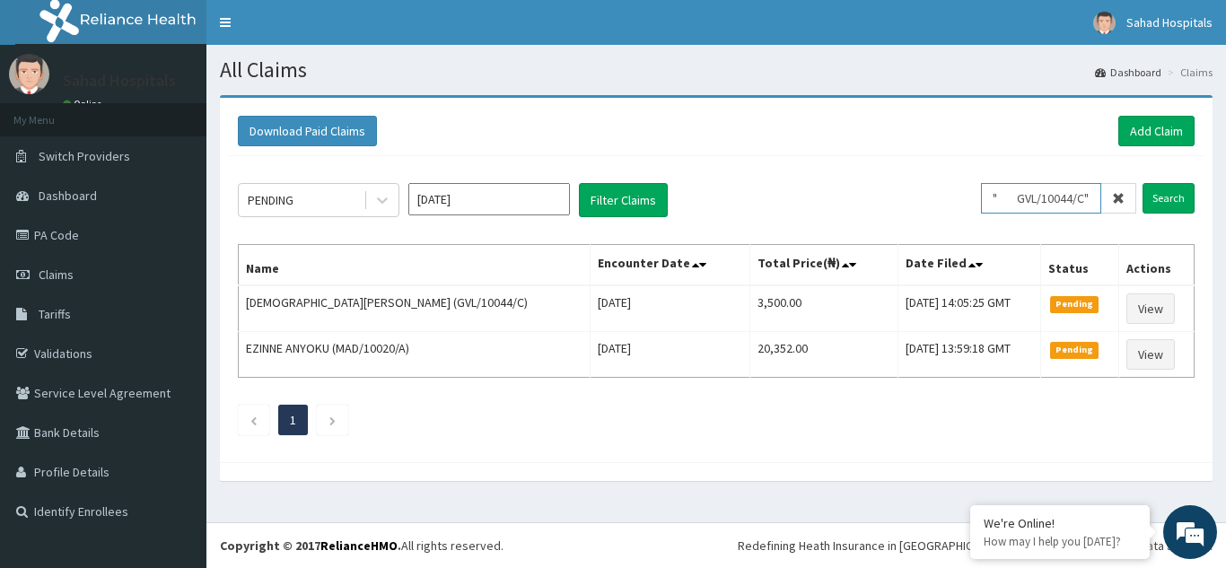
scroll to position [0, 9]
click at [1066, 204] on input "" GVL/10044/C"" at bounding box center [1041, 198] width 120 height 31
click at [1026, 199] on input "" GVL/1004/C"" at bounding box center [1041, 198] width 120 height 31
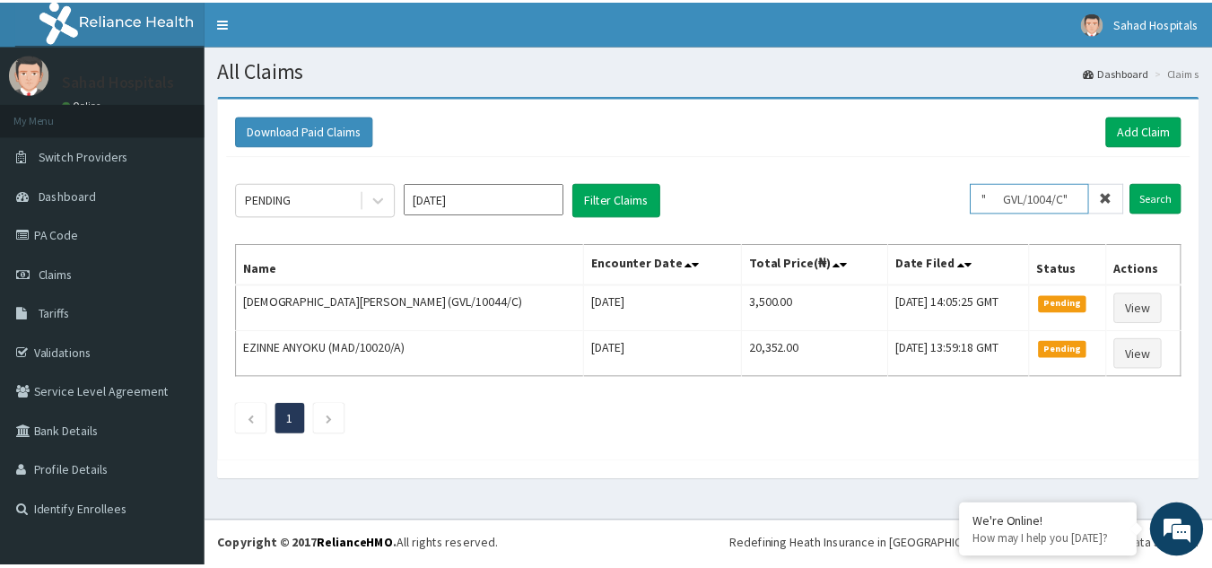
scroll to position [0, 0]
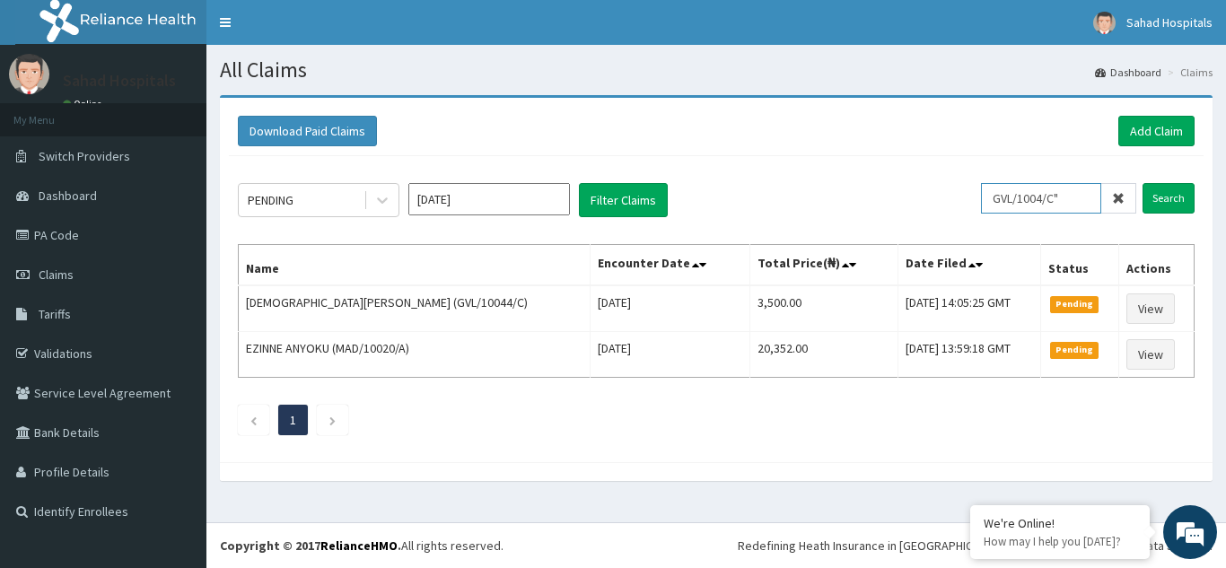
click at [1078, 198] on input "GVL/1004/C"" at bounding box center [1041, 198] width 120 height 31
click at [1178, 197] on input "Search" at bounding box center [1168, 198] width 52 height 31
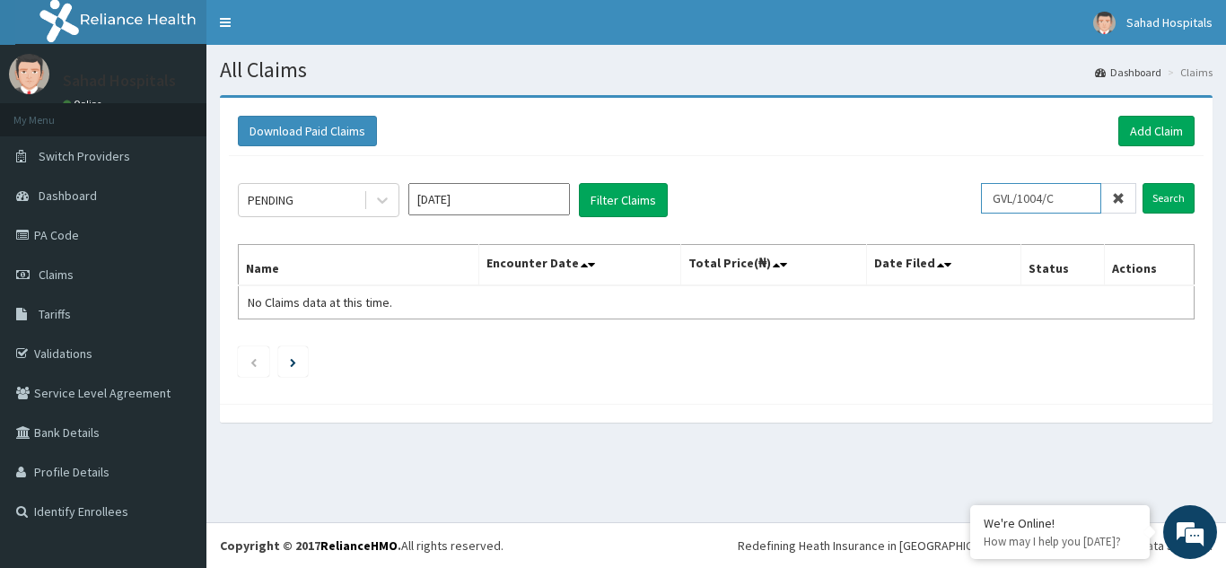
click at [1007, 201] on input "GVL/1004/C" at bounding box center [1041, 198] width 120 height 31
click at [1182, 189] on input "Search" at bounding box center [1168, 198] width 52 height 31
click at [1049, 195] on input "GVL/1004/C" at bounding box center [1041, 198] width 120 height 31
click at [1148, 203] on input "Search" at bounding box center [1168, 198] width 52 height 31
click at [1078, 196] on input "GVL/10004/C" at bounding box center [1041, 198] width 120 height 31
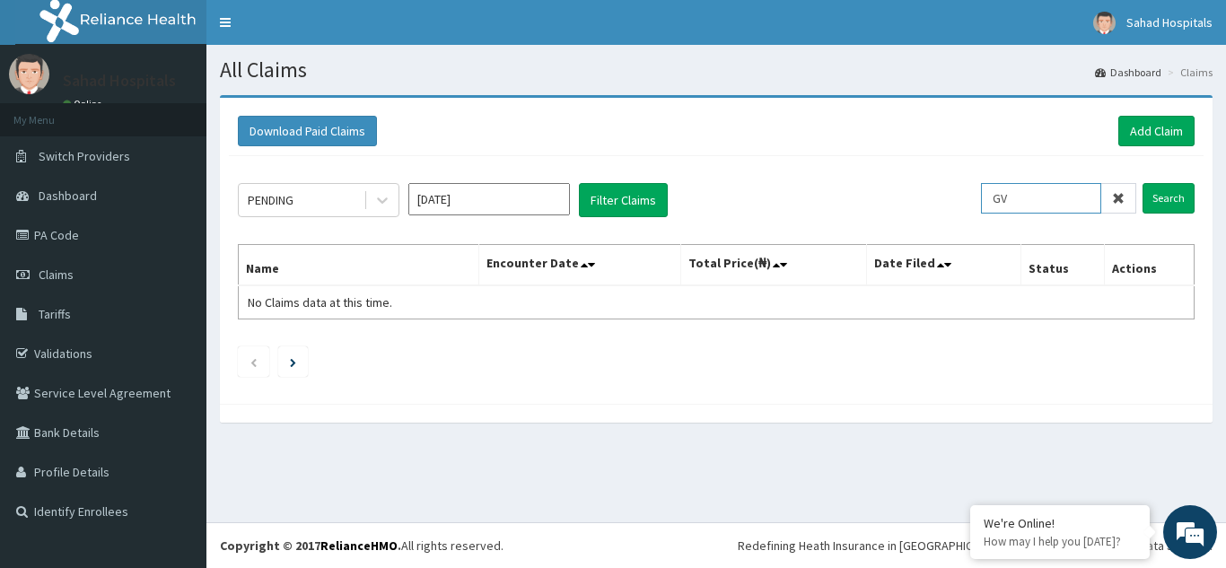
type input "G"
paste input "GVL/10044/C"
type input "GVL/10044/C"
click at [1169, 196] on input "Search" at bounding box center [1168, 198] width 52 height 31
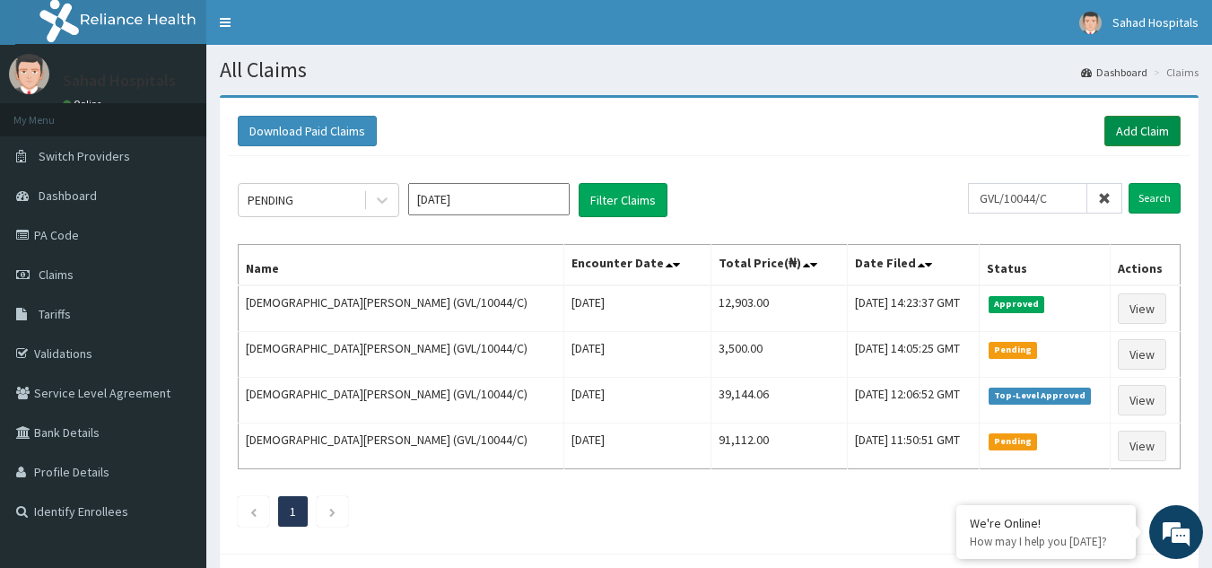
click at [1138, 130] on link "Add Claim" at bounding box center [1143, 131] width 76 height 31
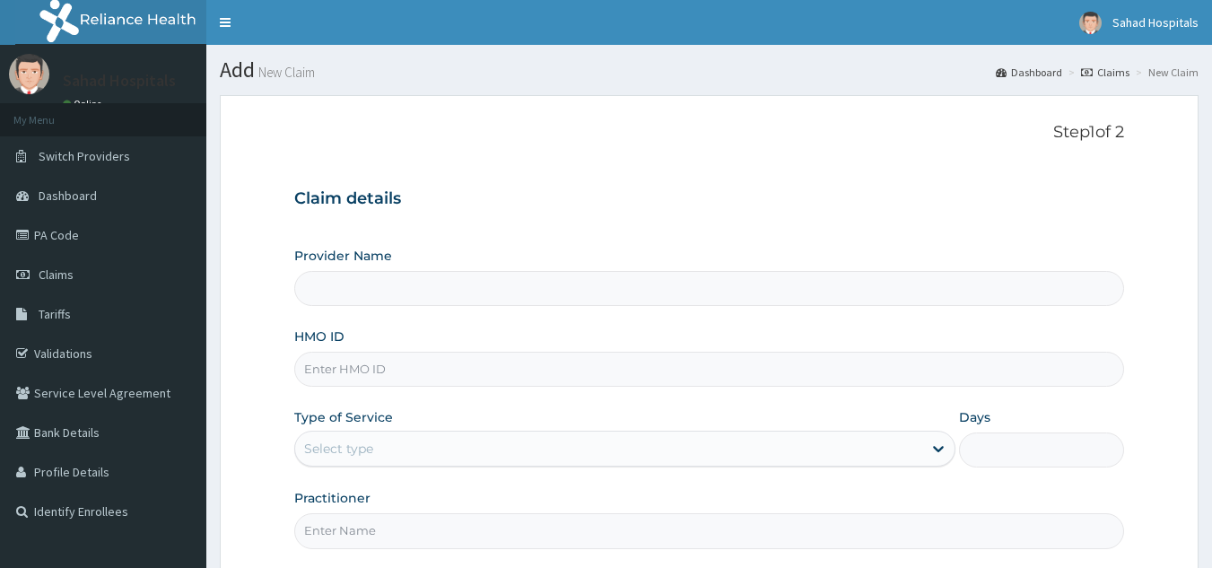
click at [340, 373] on input "HMO ID" at bounding box center [709, 369] width 831 height 35
paste input "GVL/10044/C"
type input "GVL/10044/C"
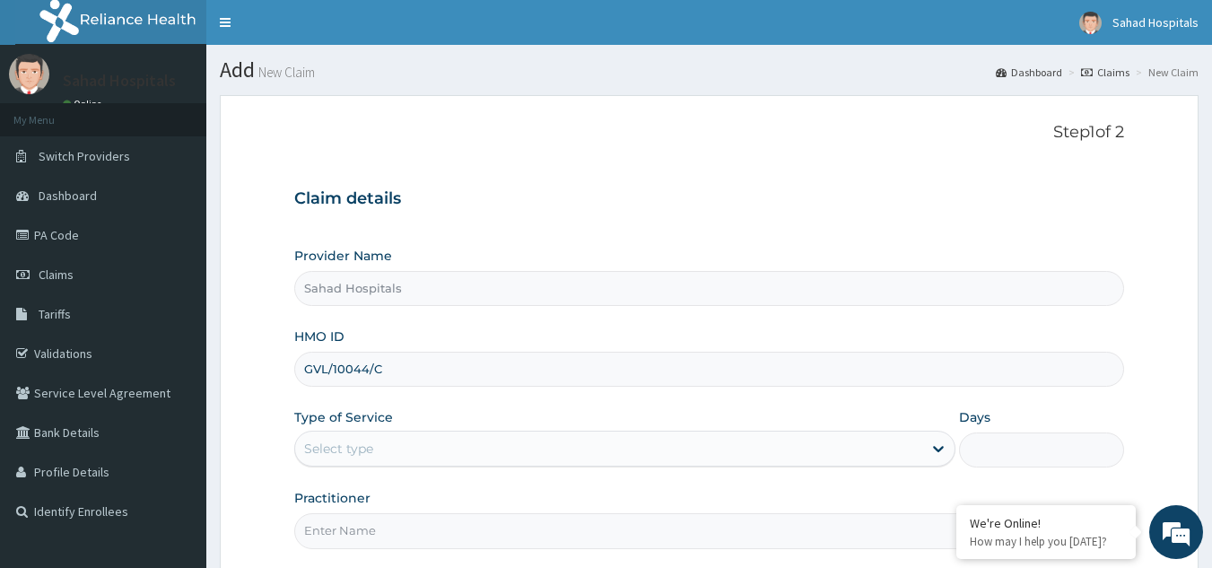
type input "Sahad Hospitals"
type input "GVL/10044/C"
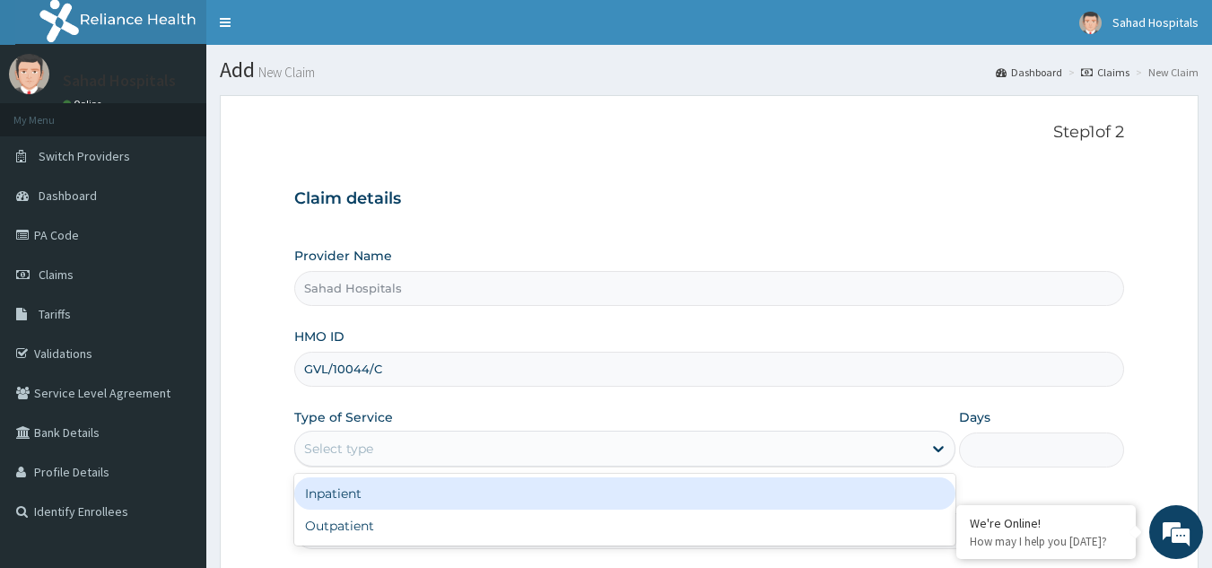
click at [385, 450] on div "Select type" at bounding box center [608, 448] width 627 height 29
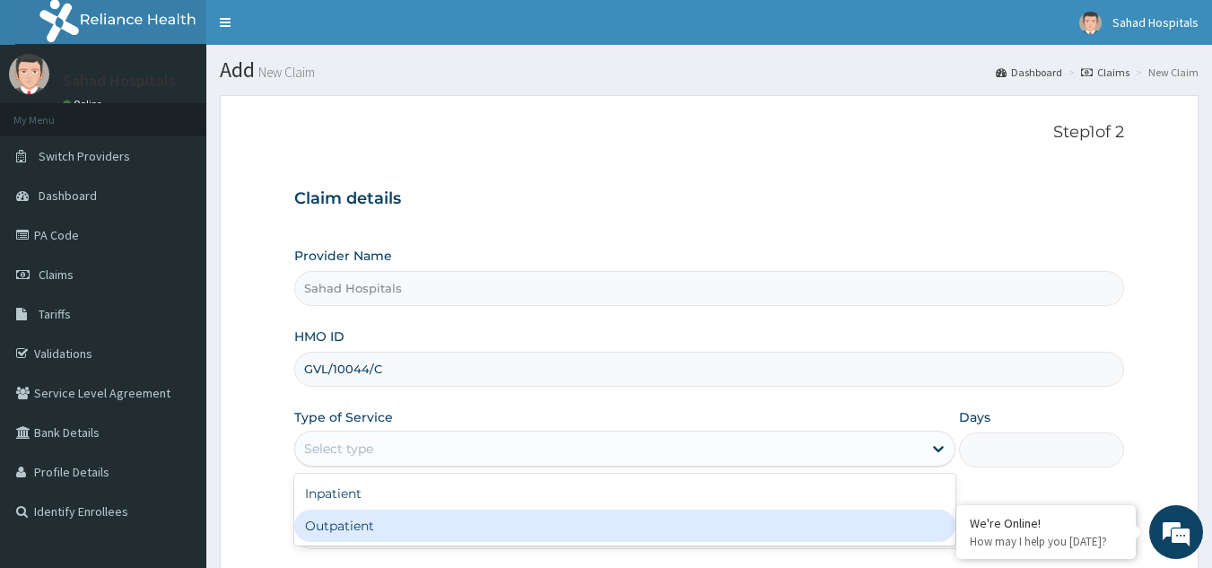
click at [328, 527] on div "Outpatient" at bounding box center [624, 526] width 661 height 32
type input "1"
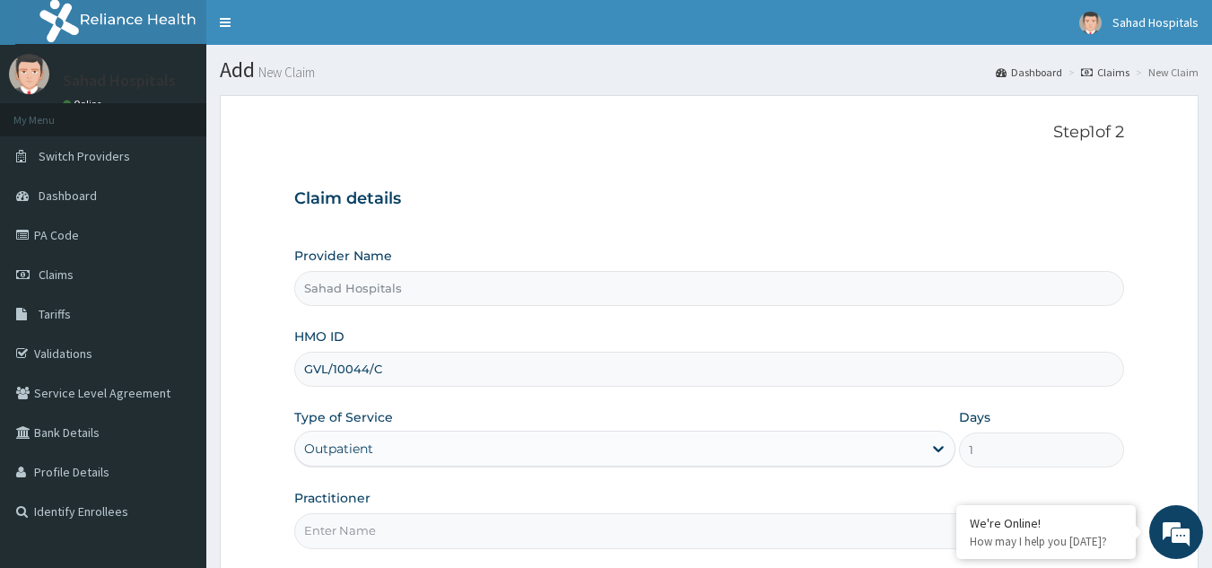
click at [328, 527] on input "Practitioner" at bounding box center [709, 530] width 831 height 35
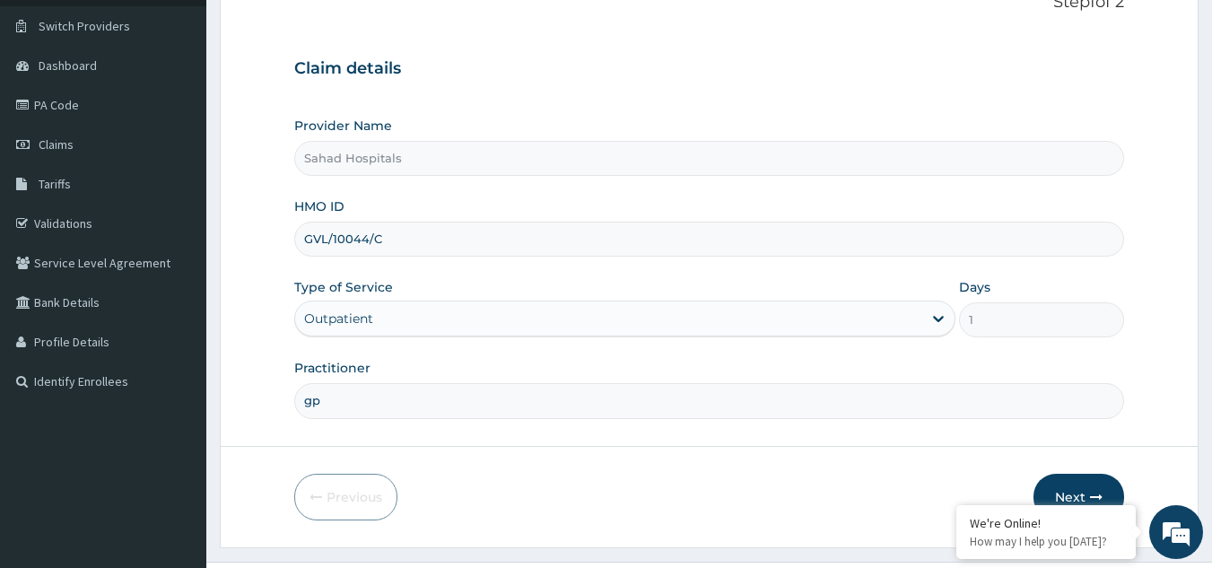
scroll to position [170, 0]
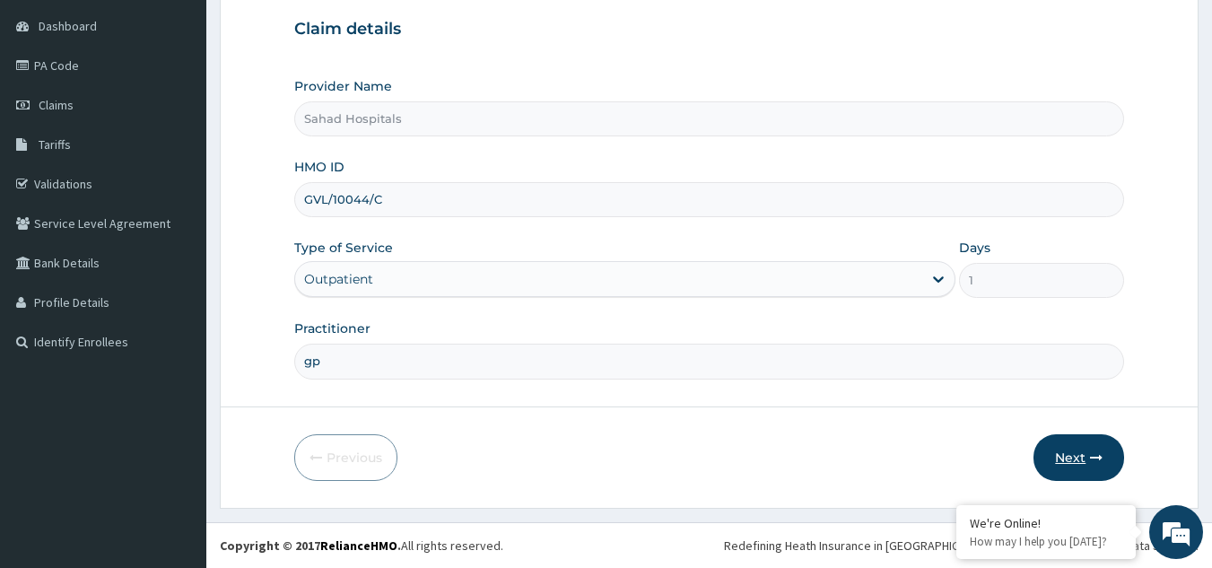
type input "gp"
click at [1075, 450] on button "Next" at bounding box center [1079, 457] width 91 height 47
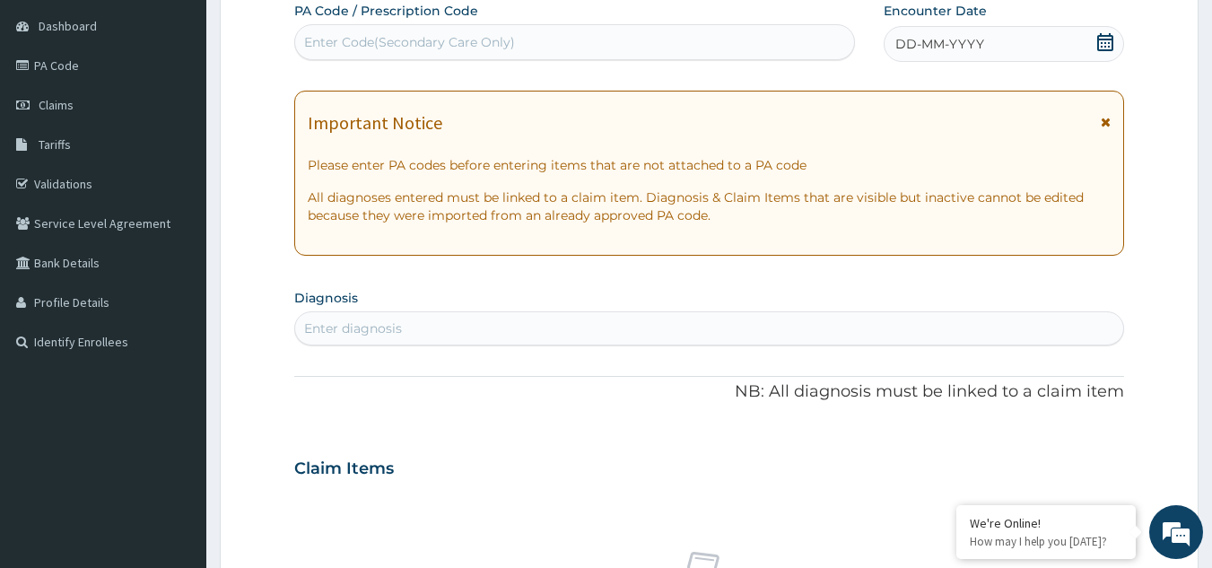
scroll to position [0, 0]
click at [443, 30] on div "Enter Code(Secondary Care Only)" at bounding box center [575, 42] width 560 height 29
paste input "GVL/10044/C"
type input "G"
click at [437, 47] on div "Enter Code(Secondary Care Only)" at bounding box center [409, 42] width 211 height 18
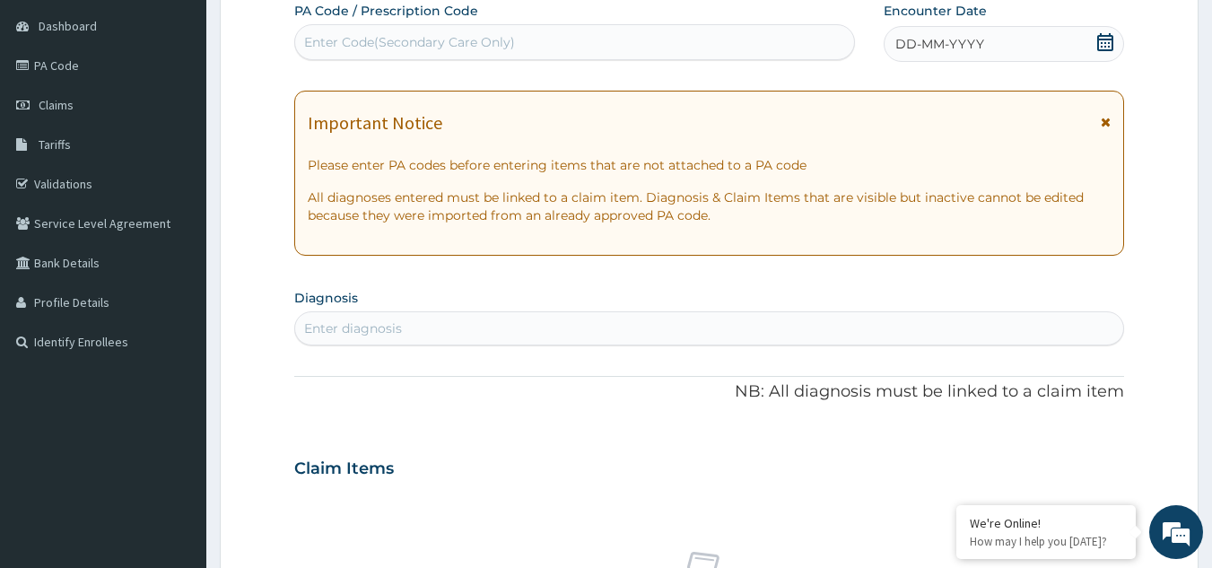
paste input "PA/D3C2AE"
type input "PA/D3C2AE"
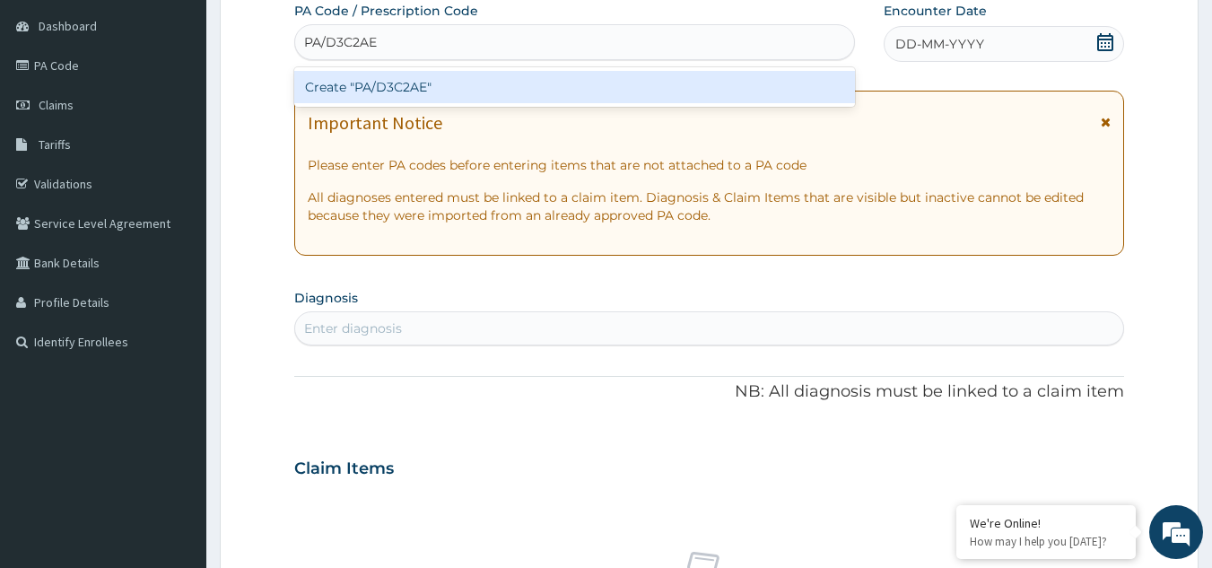
click at [426, 81] on div "Create "PA/D3C2AE"" at bounding box center [575, 87] width 562 height 32
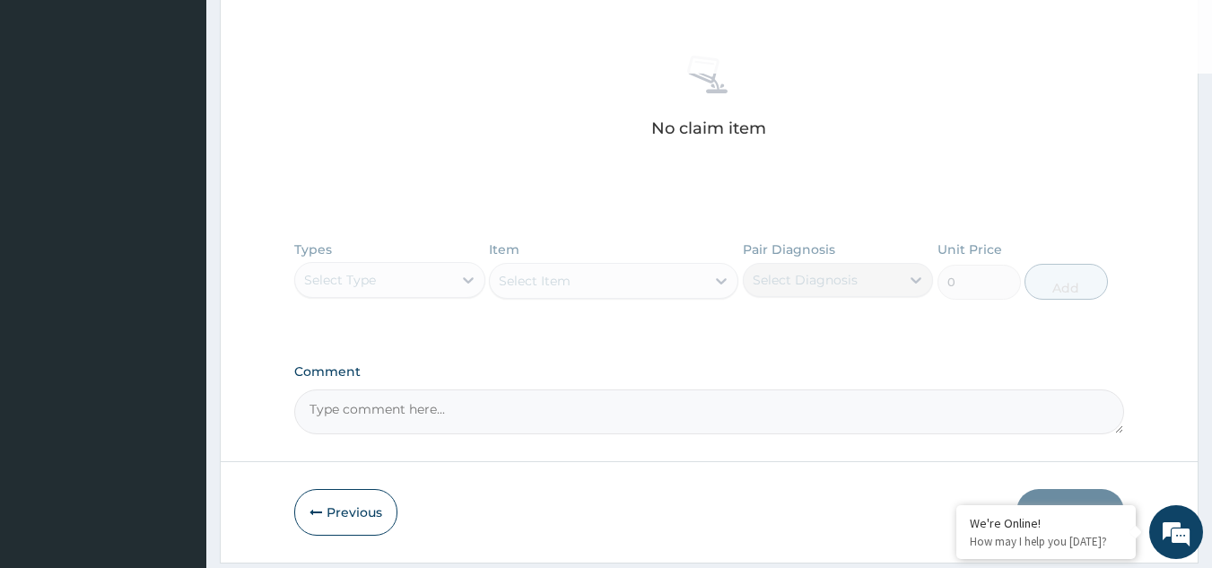
scroll to position [170, 0]
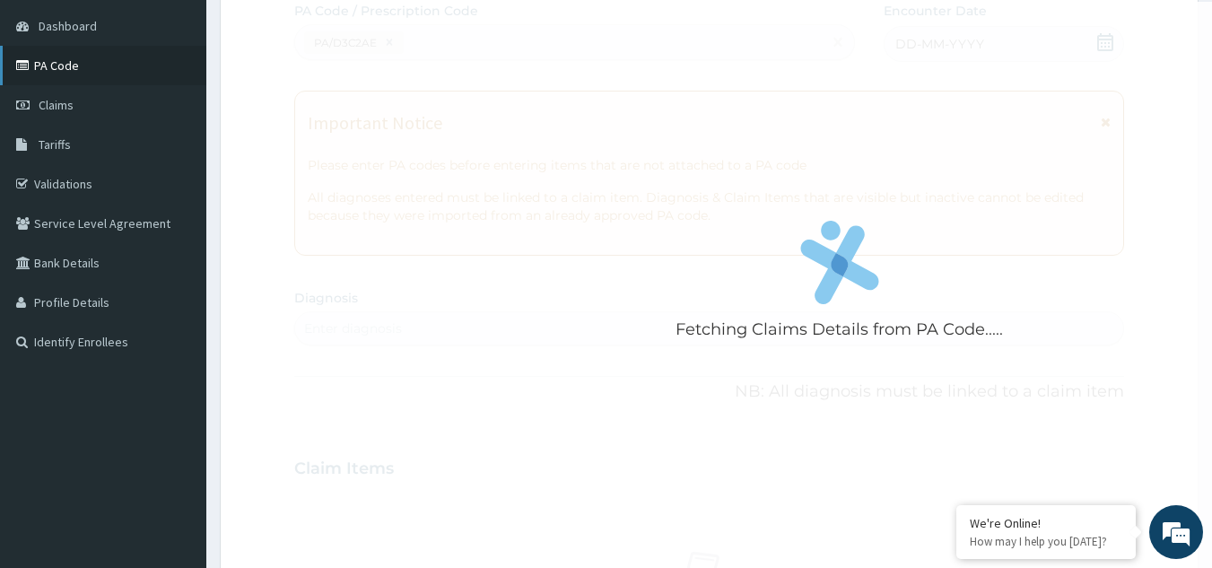
click at [58, 66] on link "PA Code" at bounding box center [103, 65] width 206 height 39
click at [61, 93] on link "Claims" at bounding box center [103, 104] width 206 height 39
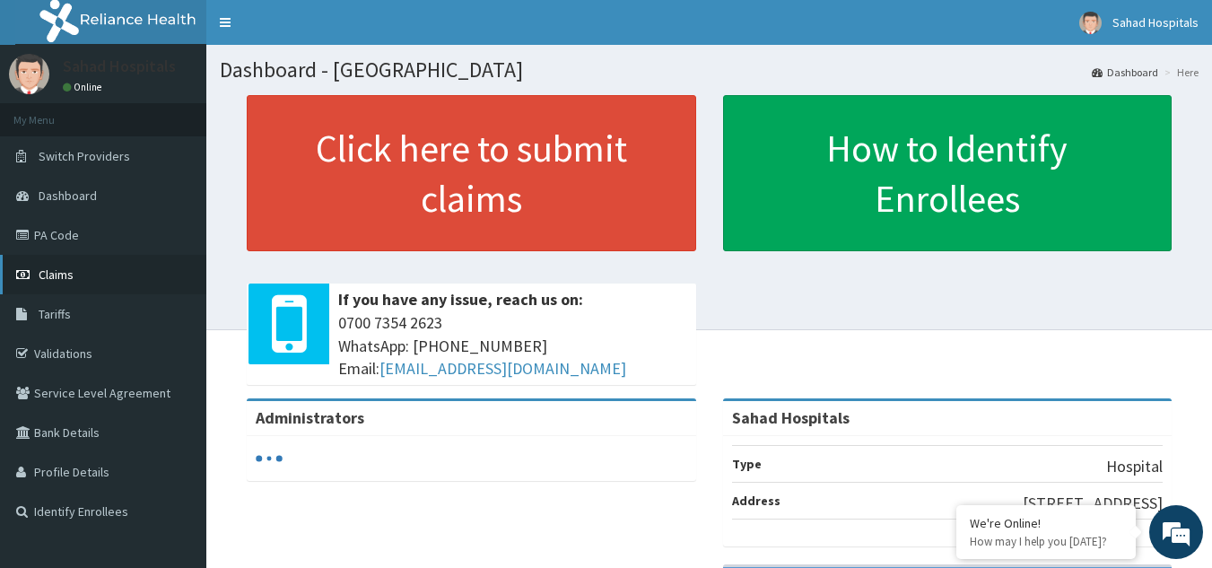
click at [57, 268] on span "Claims" at bounding box center [56, 275] width 35 height 16
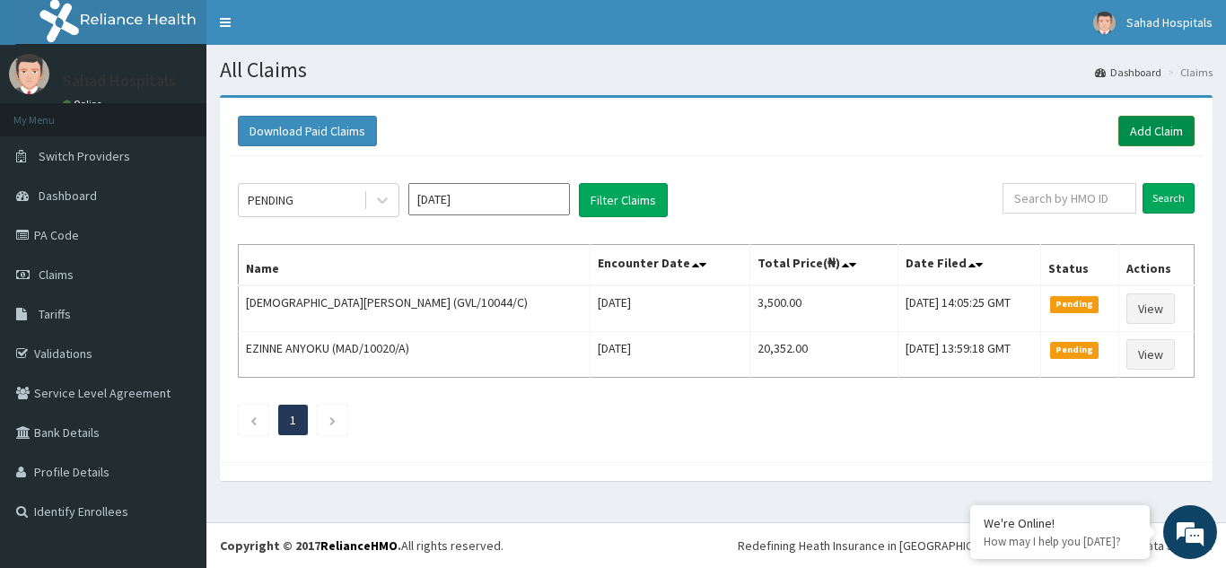
click at [1167, 122] on link "Add Claim" at bounding box center [1156, 131] width 76 height 31
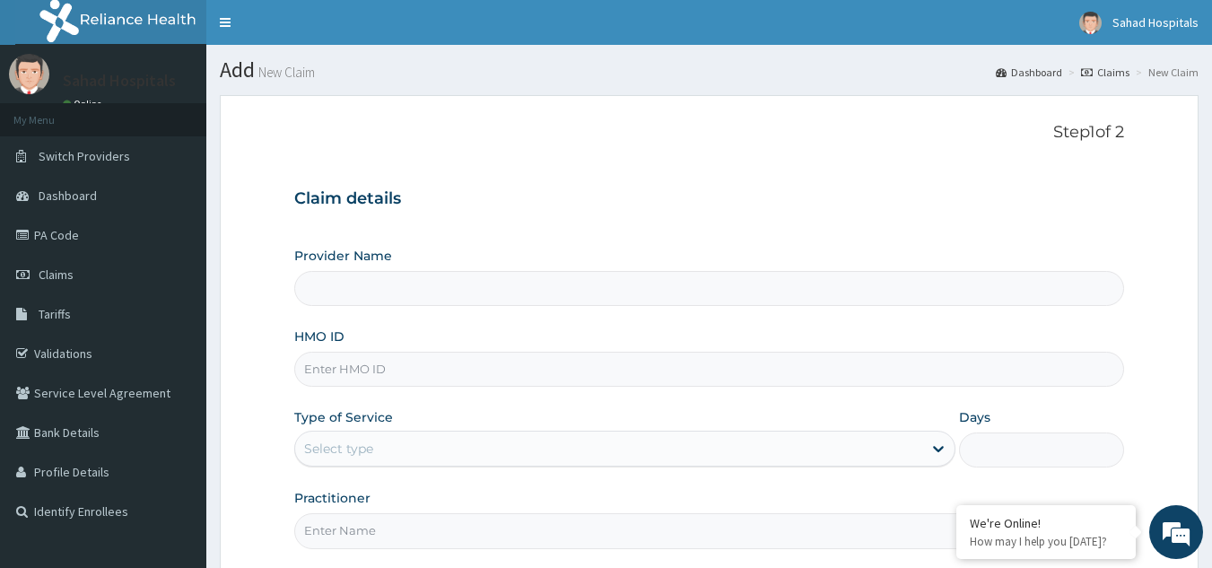
type input "Sahad Hospitals"
click at [346, 373] on input "HMO ID" at bounding box center [709, 369] width 831 height 35
paste input "PA/D3C2AE"
type input "P"
click at [338, 374] on input "HMO ID" at bounding box center [709, 369] width 831 height 35
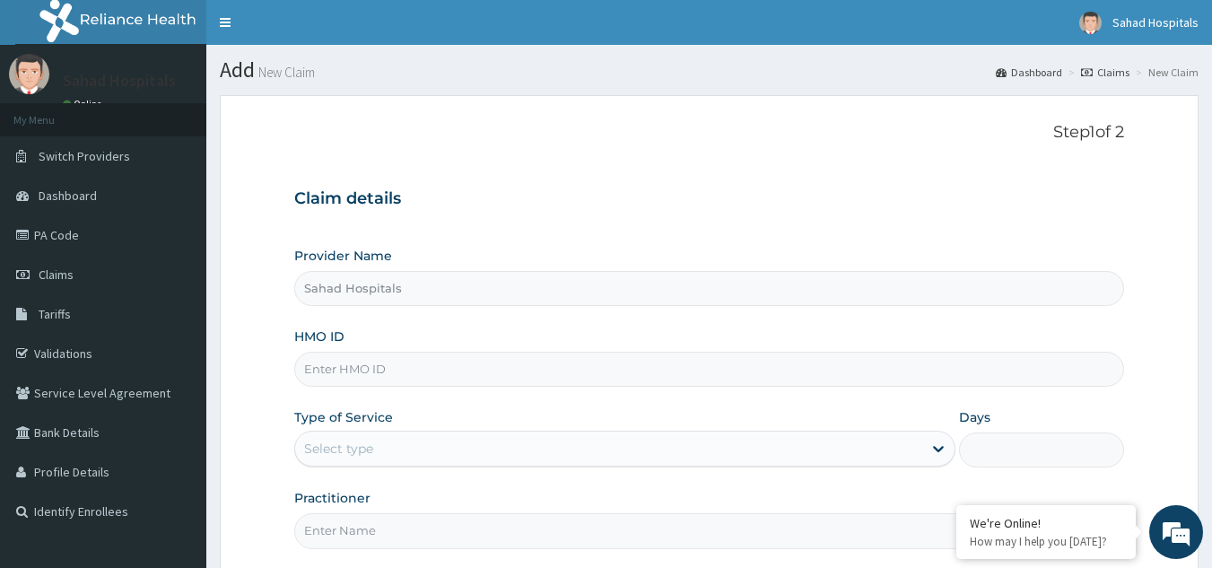
paste input "GVL/10044/C"
type input "GVL/10044/C"
click at [352, 447] on div "Select type" at bounding box center [338, 449] width 69 height 18
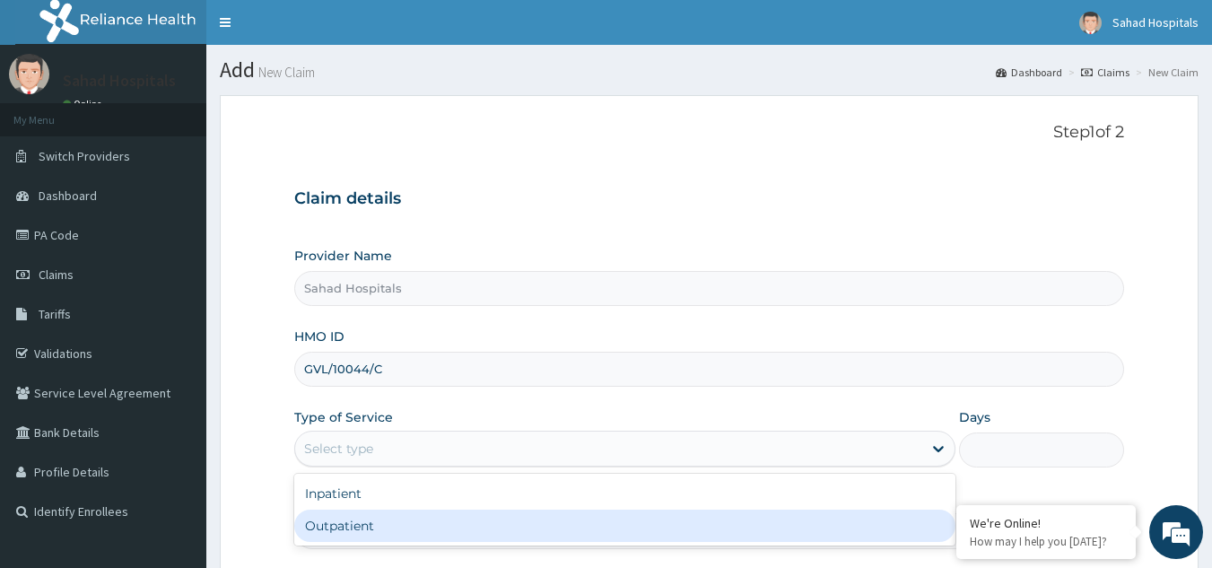
click at [348, 525] on div "Outpatient" at bounding box center [624, 526] width 661 height 32
type input "1"
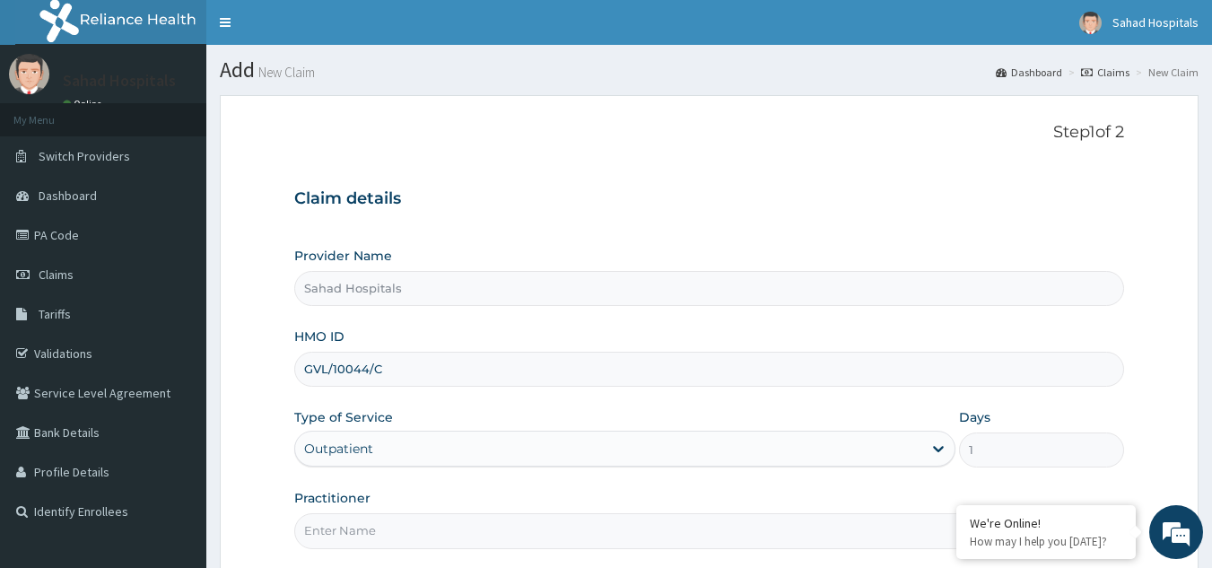
click at [380, 442] on div "Outpatient" at bounding box center [608, 448] width 627 height 29
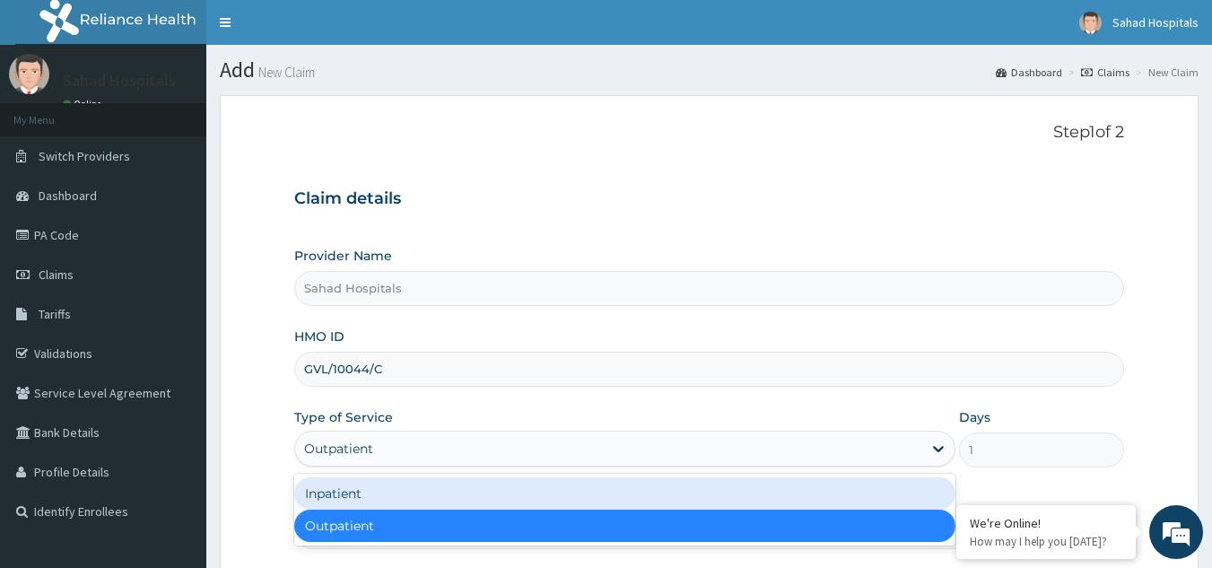
click at [343, 501] on div "Inpatient" at bounding box center [624, 493] width 661 height 32
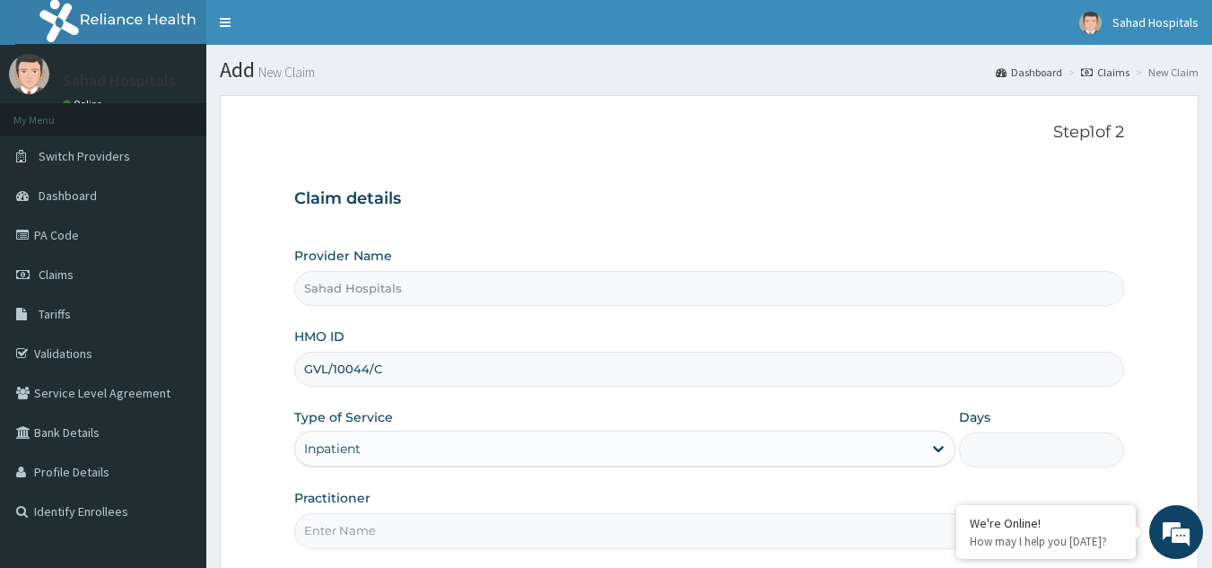
click at [354, 521] on input "Practitioner" at bounding box center [709, 530] width 831 height 35
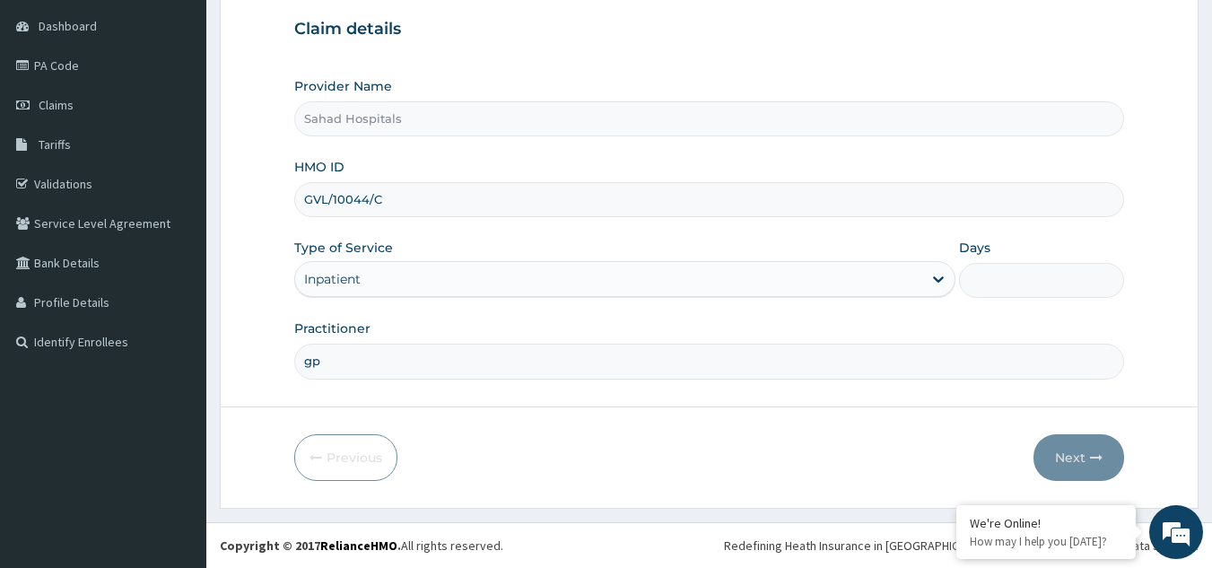
type input "gp"
click at [998, 284] on input "Days" at bounding box center [1041, 280] width 165 height 35
type input "6"
click at [1074, 459] on button "Next" at bounding box center [1079, 457] width 91 height 47
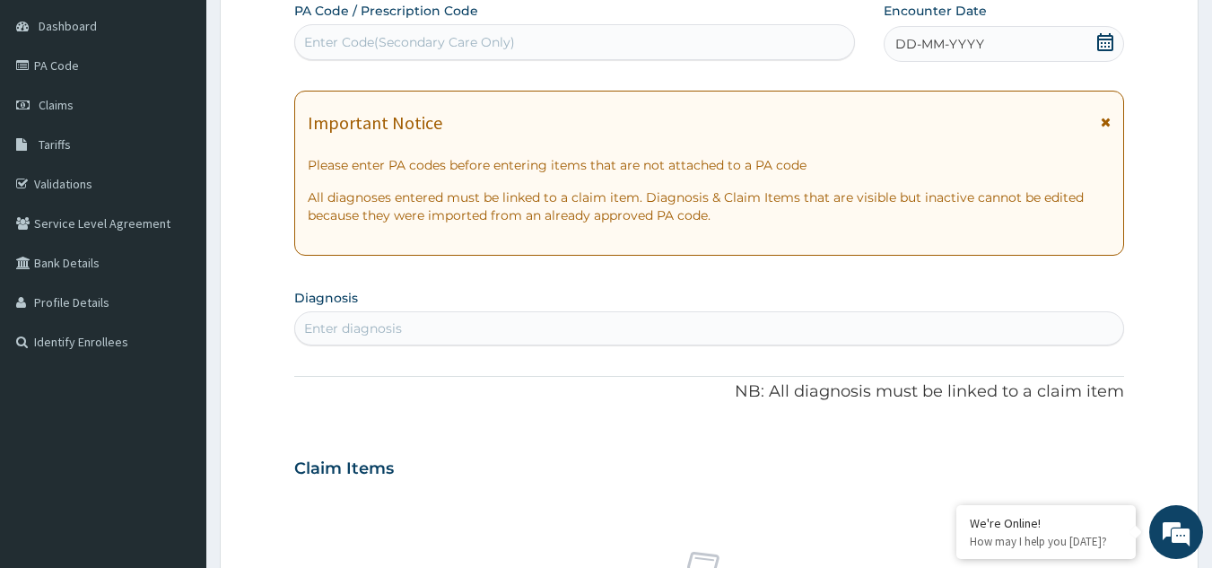
click at [414, 32] on div "Enter Code(Secondary Care Only)" at bounding box center [575, 42] width 560 height 29
paste input "PA/D3C2AE"
type input "PA/D3C2AE"
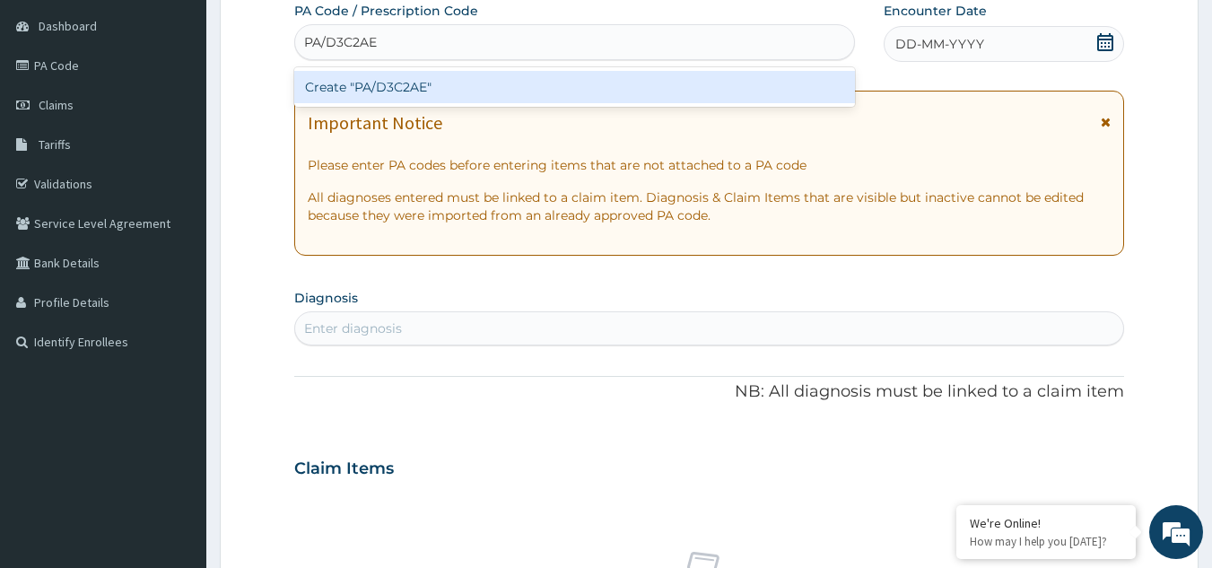
click at [411, 88] on div "Create "PA/D3C2AE"" at bounding box center [575, 87] width 562 height 32
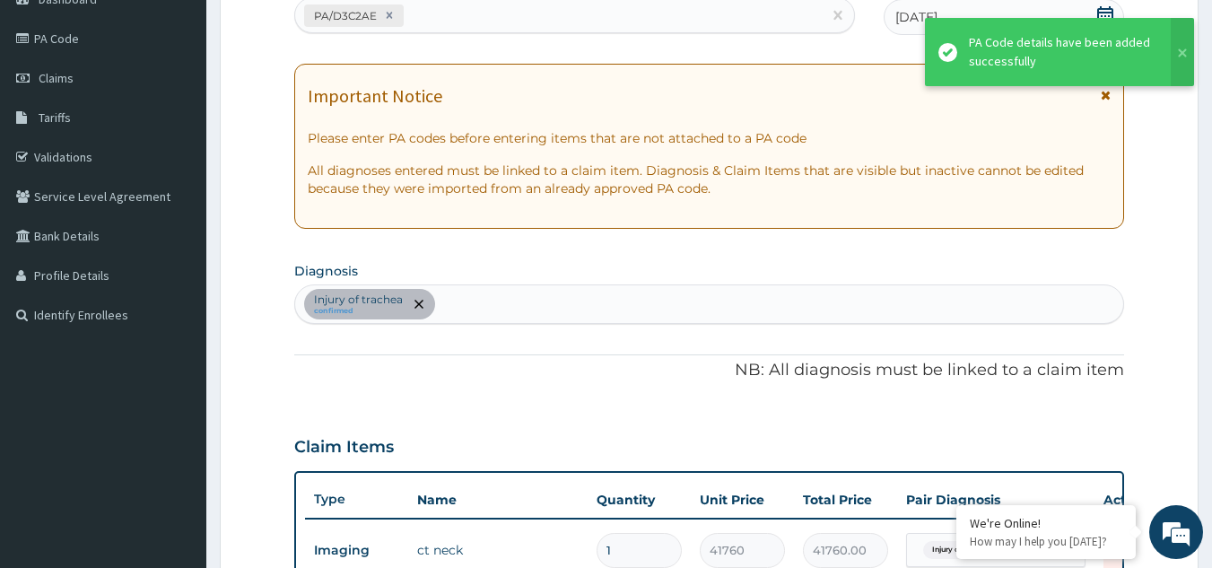
scroll to position [654, 0]
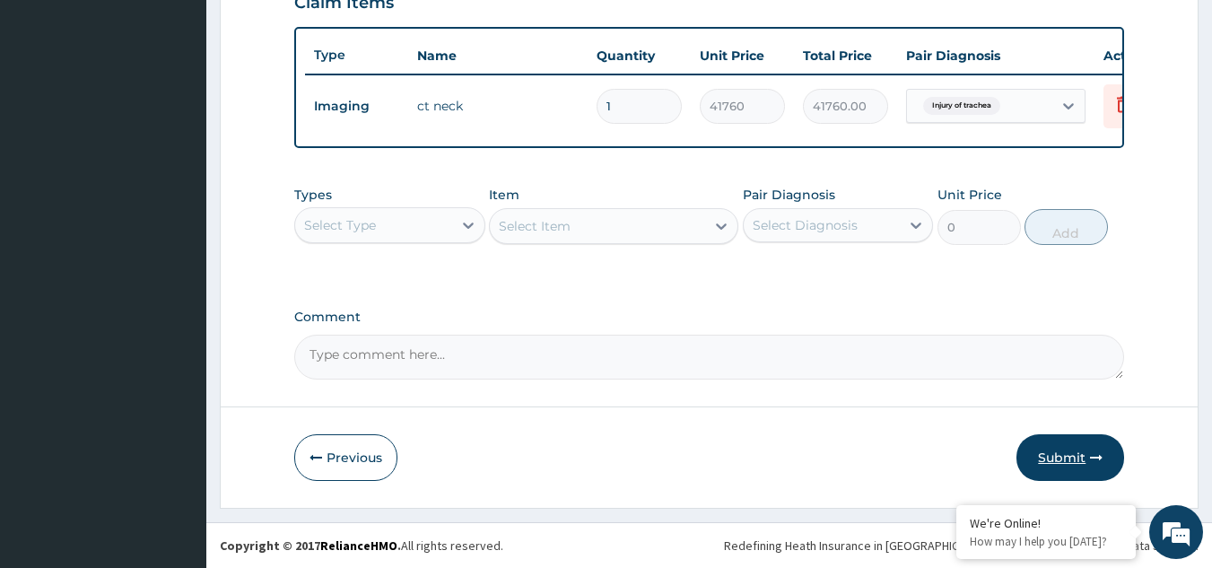
click at [1077, 458] on button "Submit" at bounding box center [1071, 457] width 108 height 47
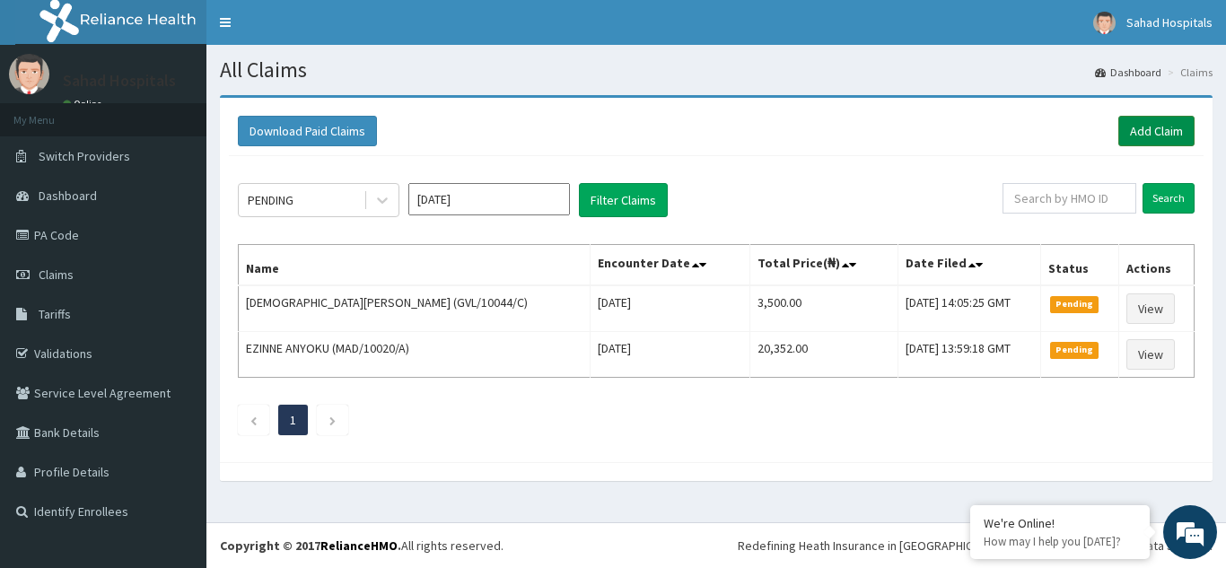
click at [1141, 117] on link "Add Claim" at bounding box center [1156, 131] width 76 height 31
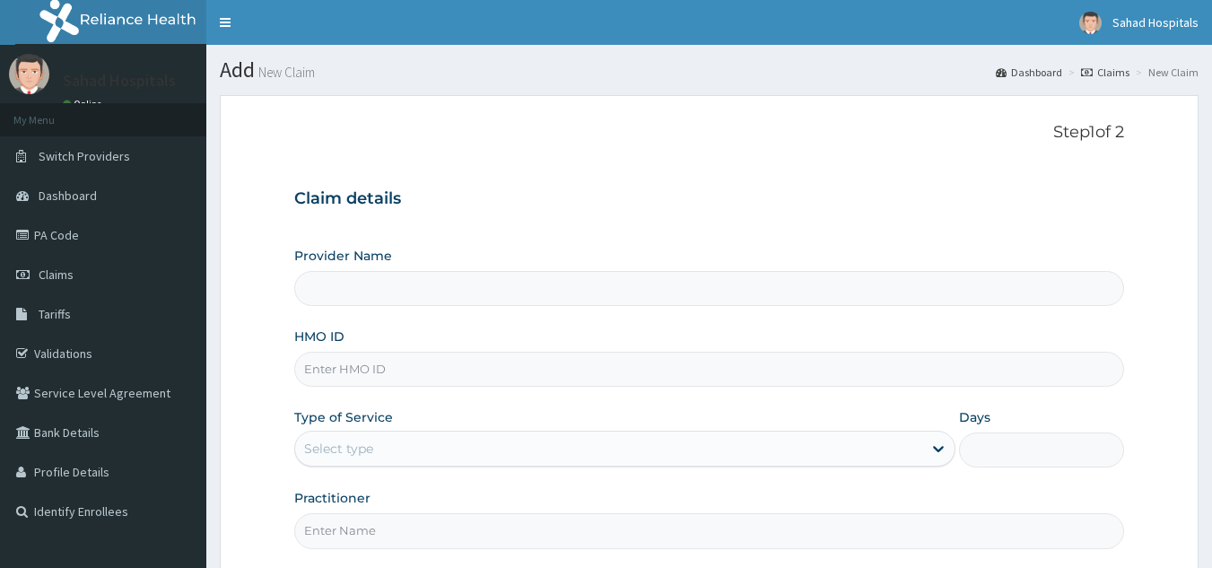
click at [350, 367] on input "HMO ID" at bounding box center [709, 369] width 831 height 35
paste input "PA/D3C2AE"
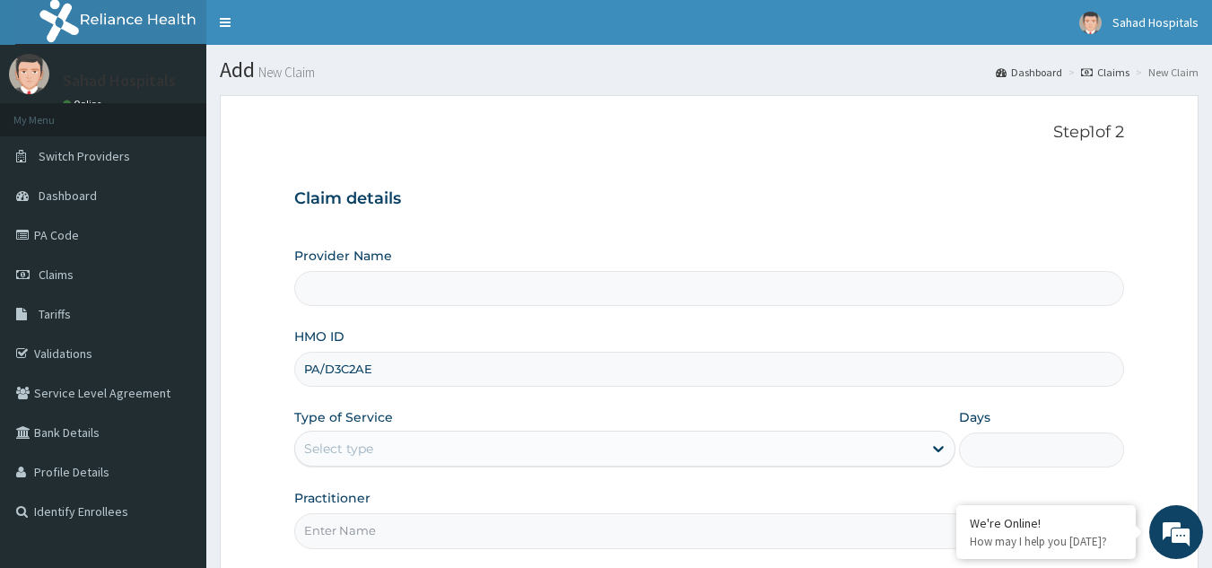
type input "PA/D3C2A"
type input "Sahad Hospitals"
type input "P"
click at [347, 360] on input "HMO ID" at bounding box center [709, 369] width 831 height 35
paste input "GVL/10044/C"
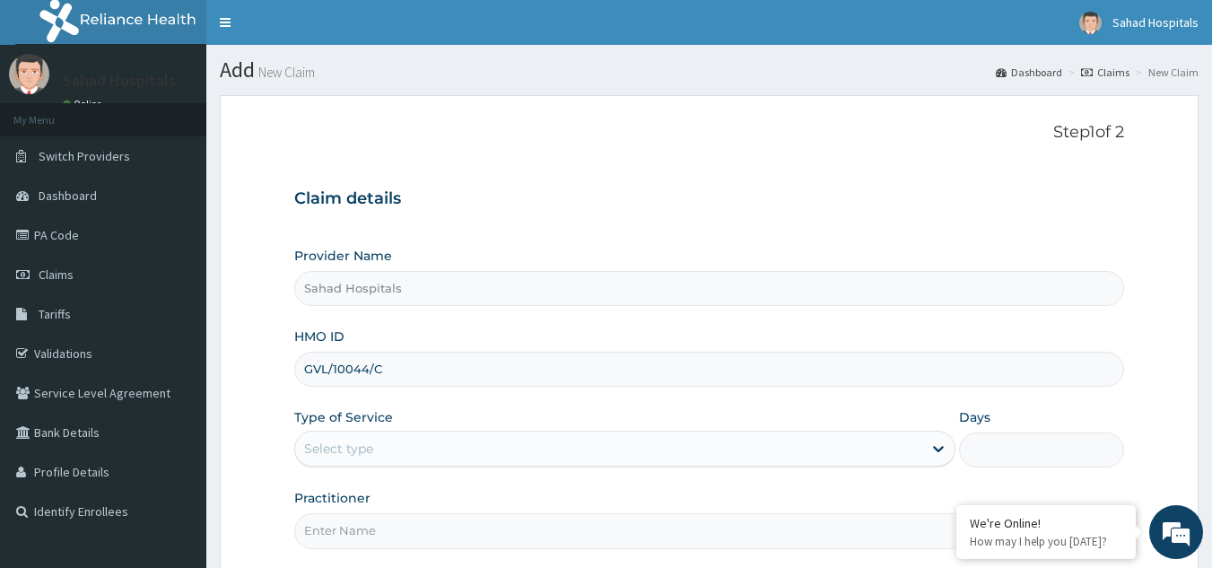
type input "GVL/10044/C"
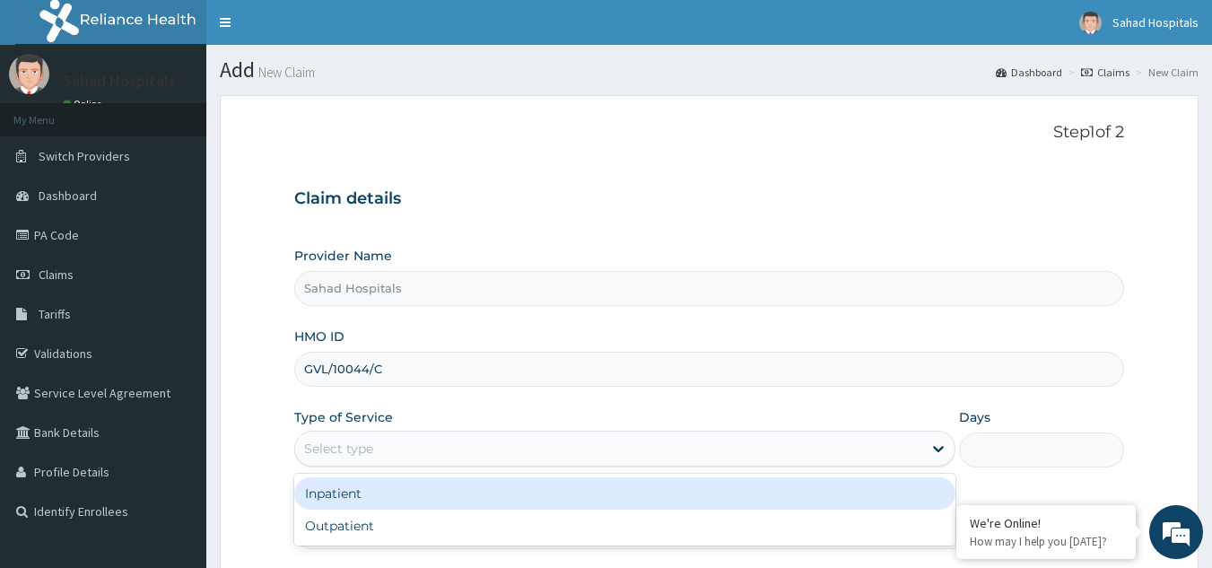
click at [385, 437] on div "Select type" at bounding box center [608, 448] width 627 height 29
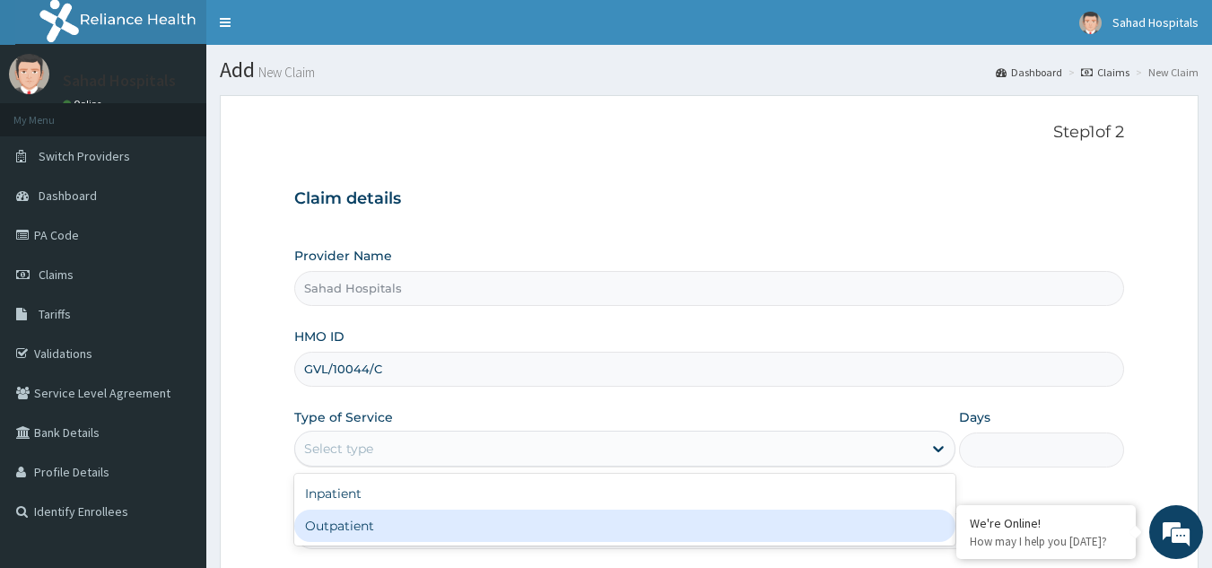
click at [322, 529] on div "Outpatient" at bounding box center [624, 526] width 661 height 32
type input "1"
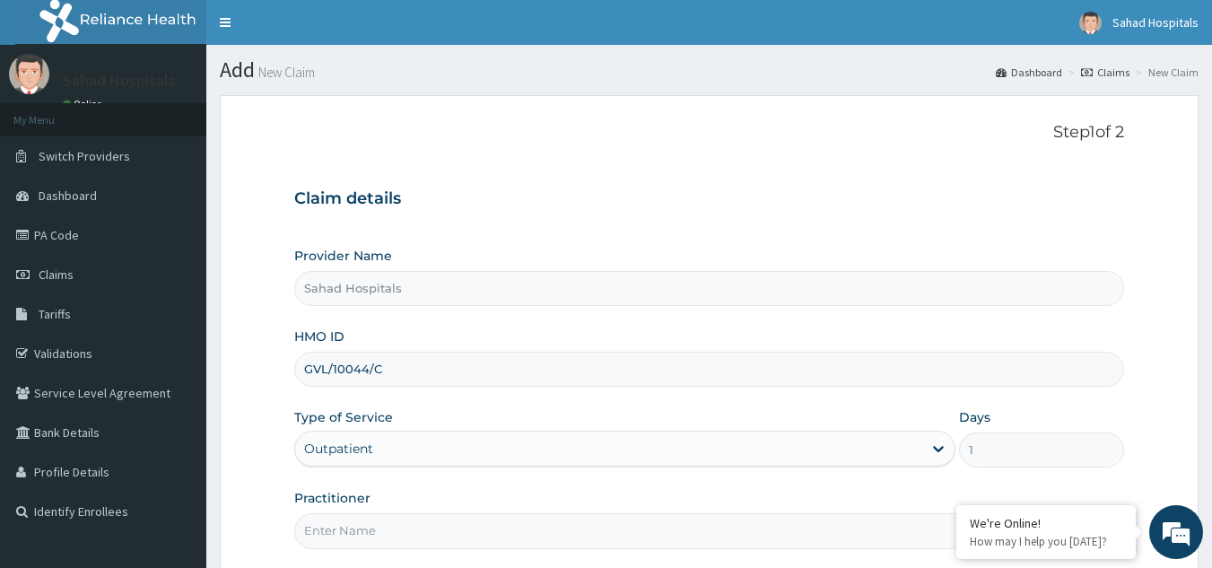
click at [322, 529] on input "Practitioner" at bounding box center [709, 530] width 831 height 35
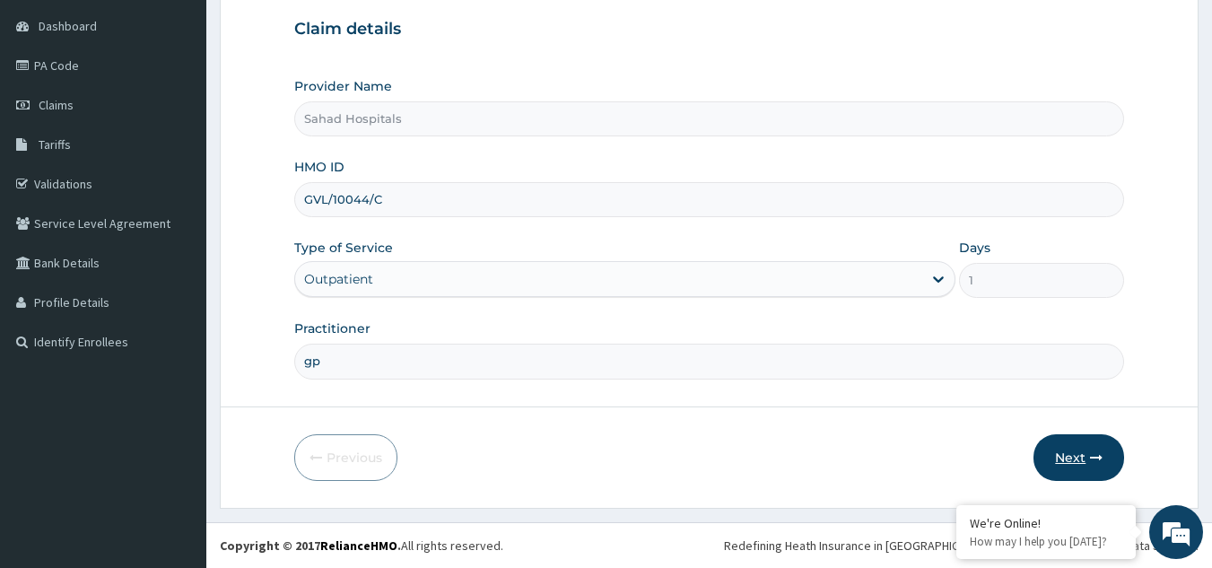
type input "gp"
click at [1083, 451] on button "Next" at bounding box center [1079, 457] width 91 height 47
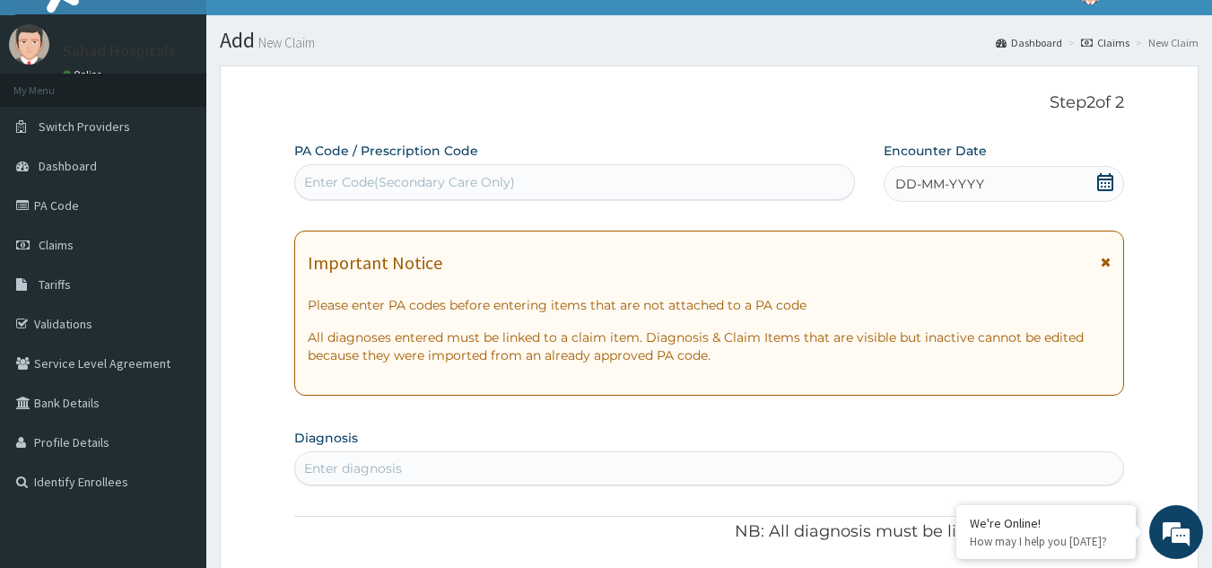
scroll to position [0, 0]
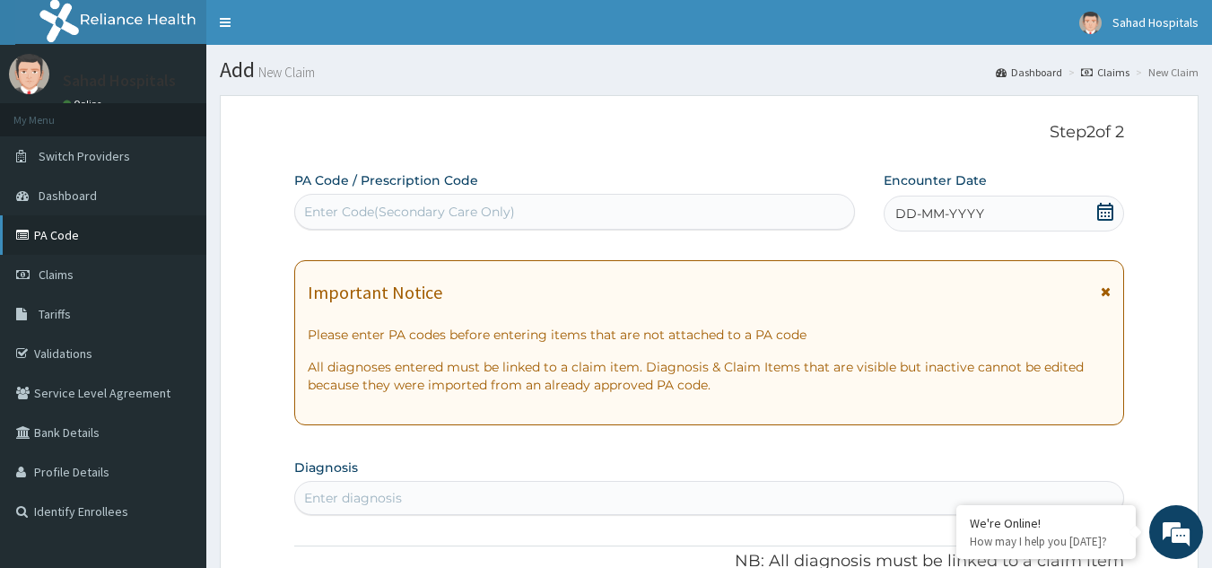
click at [58, 239] on link "PA Code" at bounding box center [103, 234] width 206 height 39
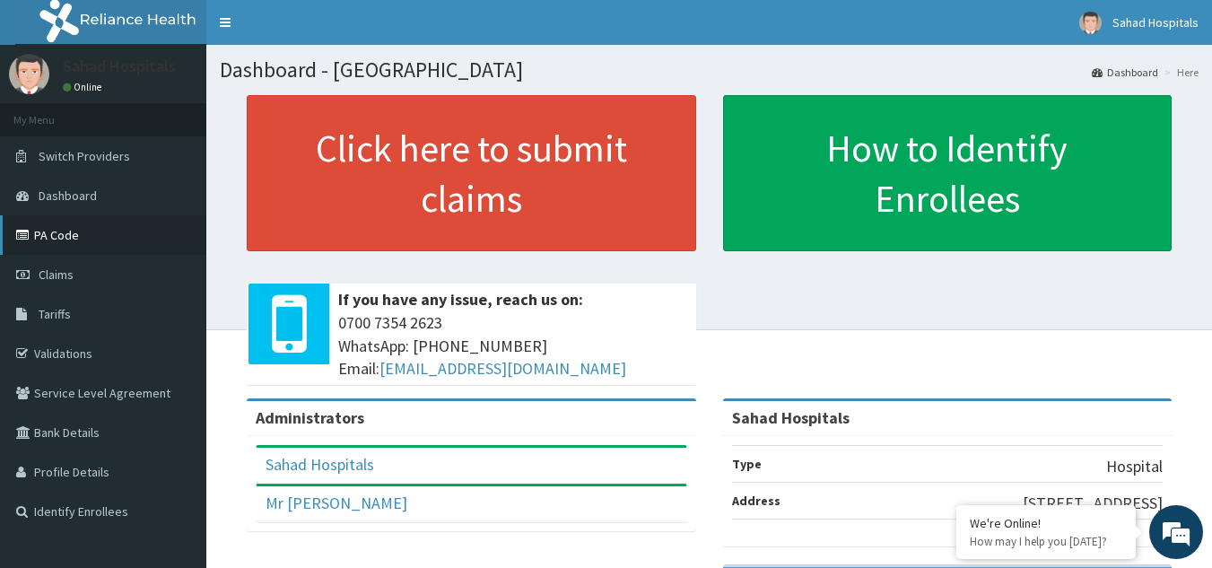
click at [71, 238] on link "PA Code" at bounding box center [103, 234] width 206 height 39
click at [50, 271] on span "Claims" at bounding box center [56, 275] width 35 height 16
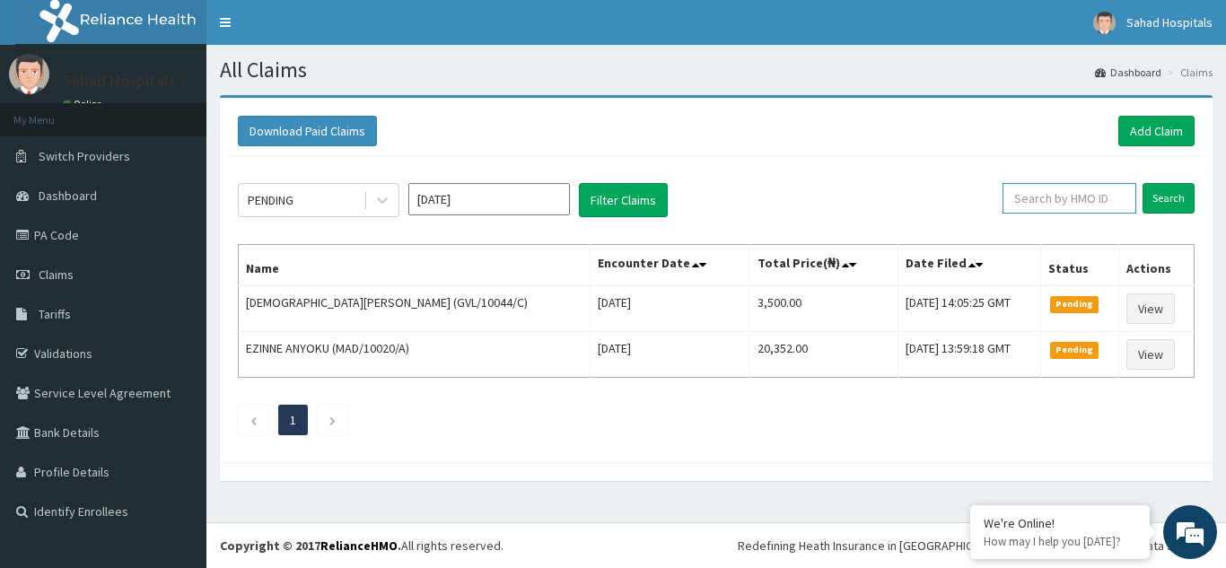
click at [1044, 199] on input "text" at bounding box center [1069, 198] width 134 height 31
paste input "GVL/10044/C"
type input "GVL/10044/C"
click at [1170, 195] on input "Search" at bounding box center [1168, 198] width 52 height 31
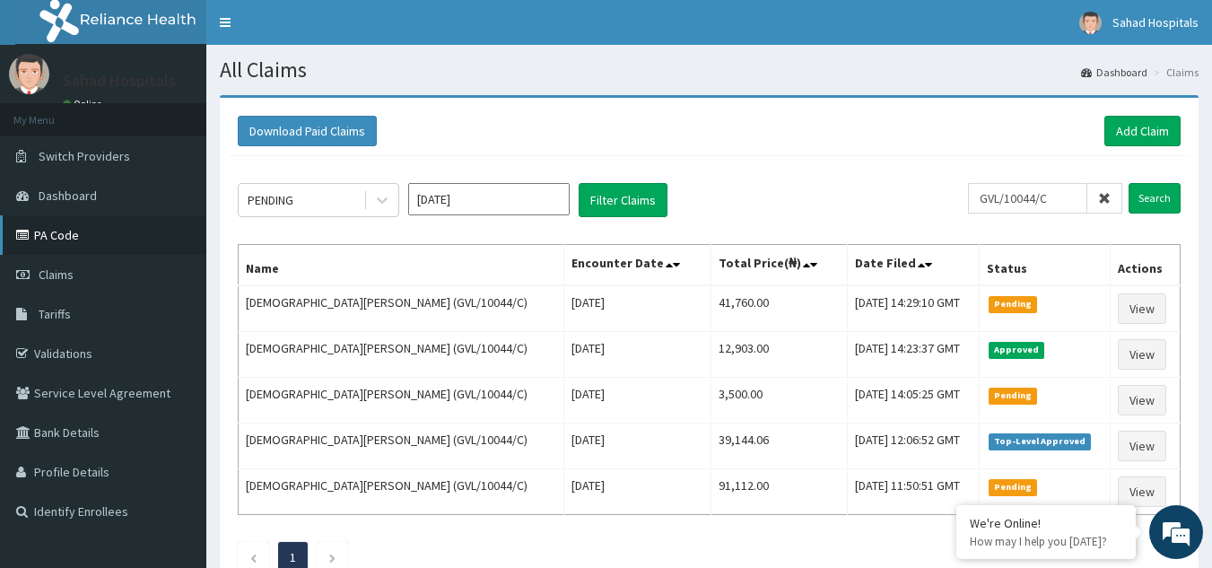
click at [45, 238] on link "PA Code" at bounding box center [103, 234] width 206 height 39
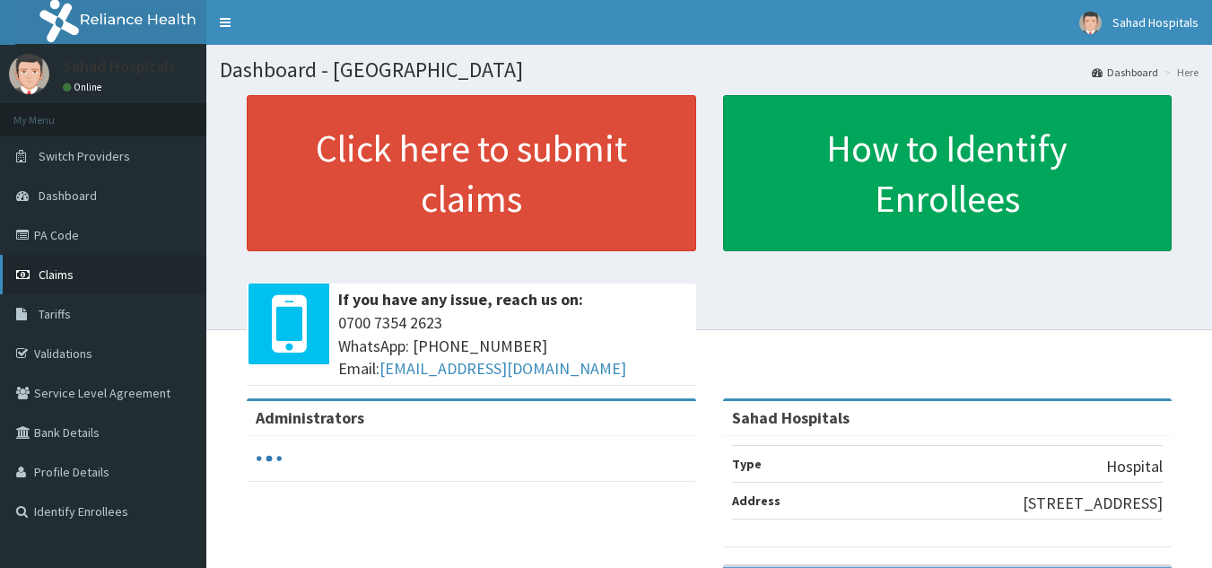
click at [62, 268] on span "Claims" at bounding box center [56, 275] width 35 height 16
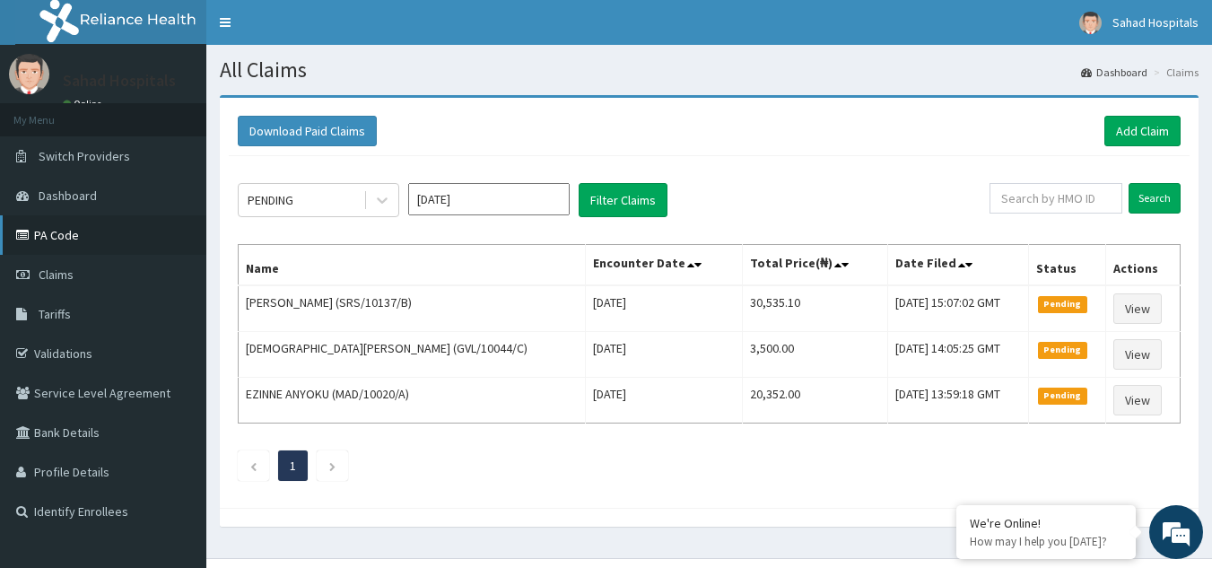
click at [50, 235] on link "PA Code" at bounding box center [103, 234] width 206 height 39
click at [1141, 129] on link "Add Claim" at bounding box center [1143, 131] width 76 height 31
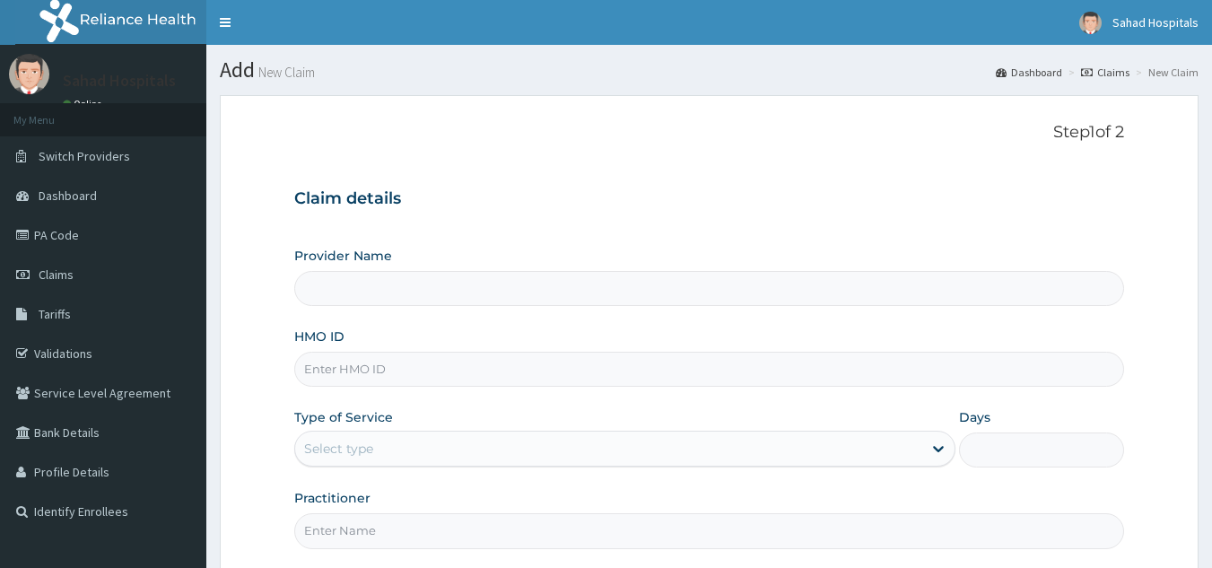
click at [354, 369] on input "HMO ID" at bounding box center [709, 369] width 831 height 35
type input "Sahad Hospitals"
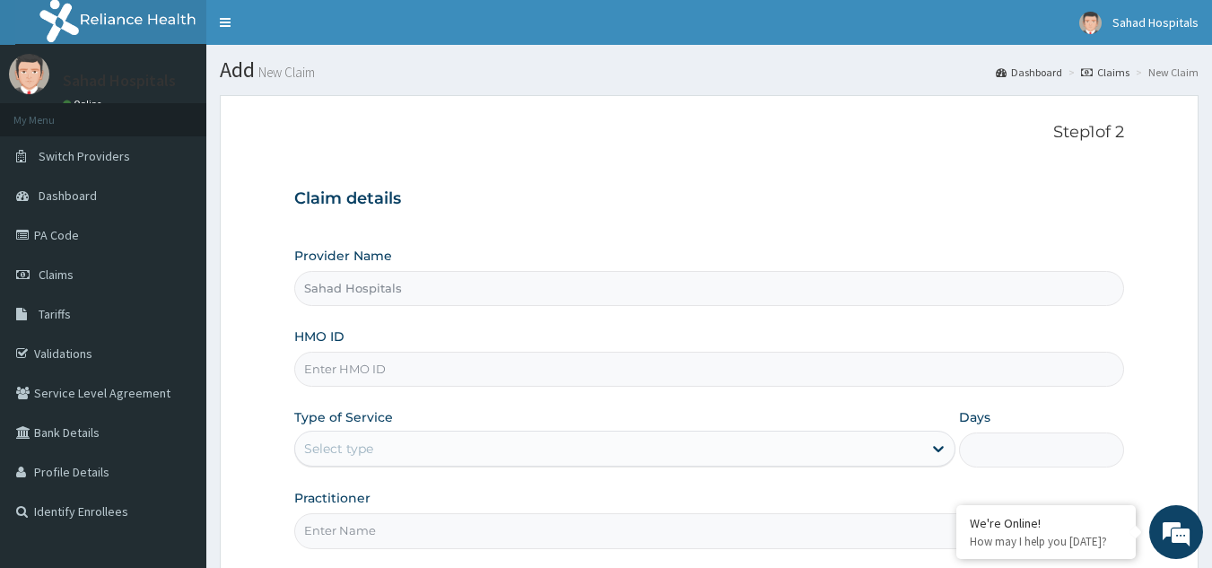
paste input "GVL/10044/C"
type input "GVL/10044/C"
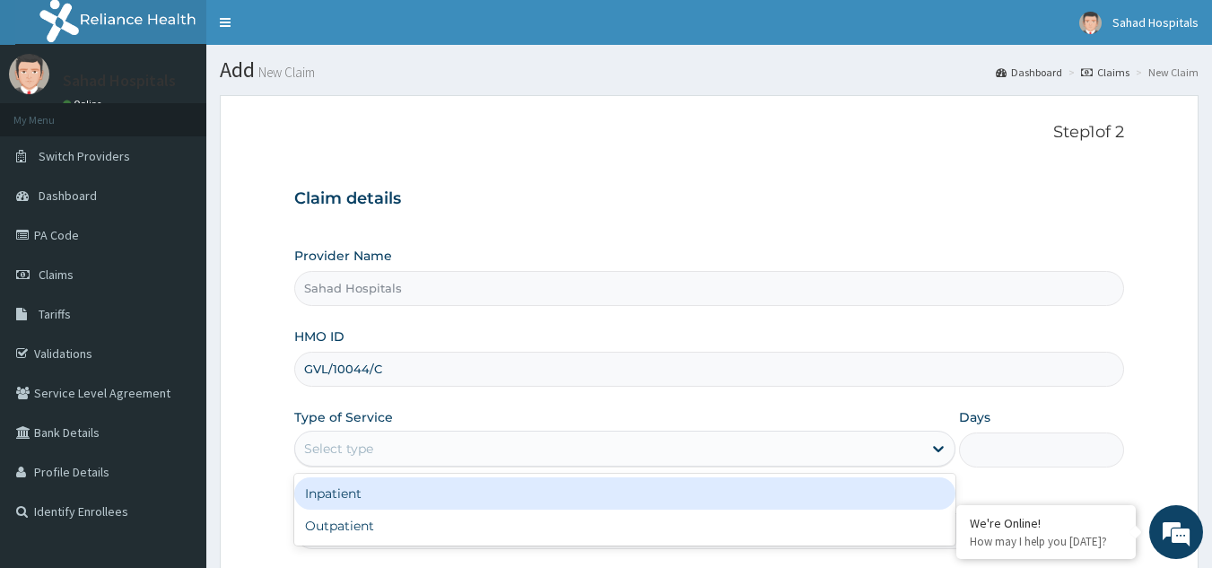
click at [389, 447] on div "Select type" at bounding box center [608, 448] width 627 height 29
click at [350, 499] on div "Inpatient" at bounding box center [624, 493] width 661 height 32
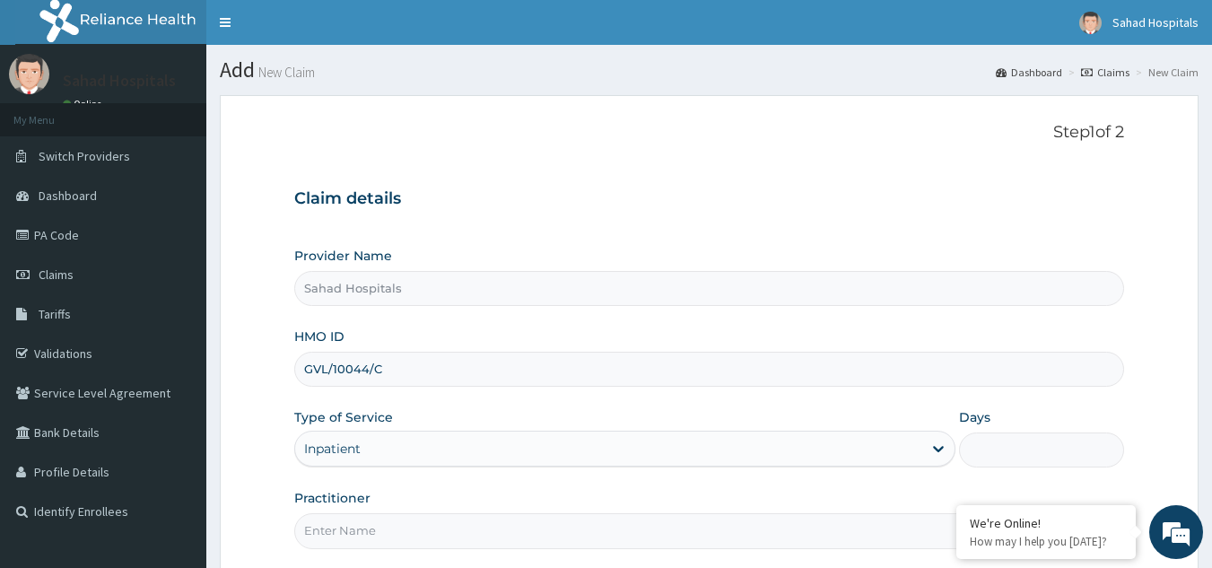
click at [995, 451] on input "Days" at bounding box center [1041, 450] width 165 height 35
type input "6"
click at [404, 535] on input "Practitioner" at bounding box center [709, 530] width 831 height 35
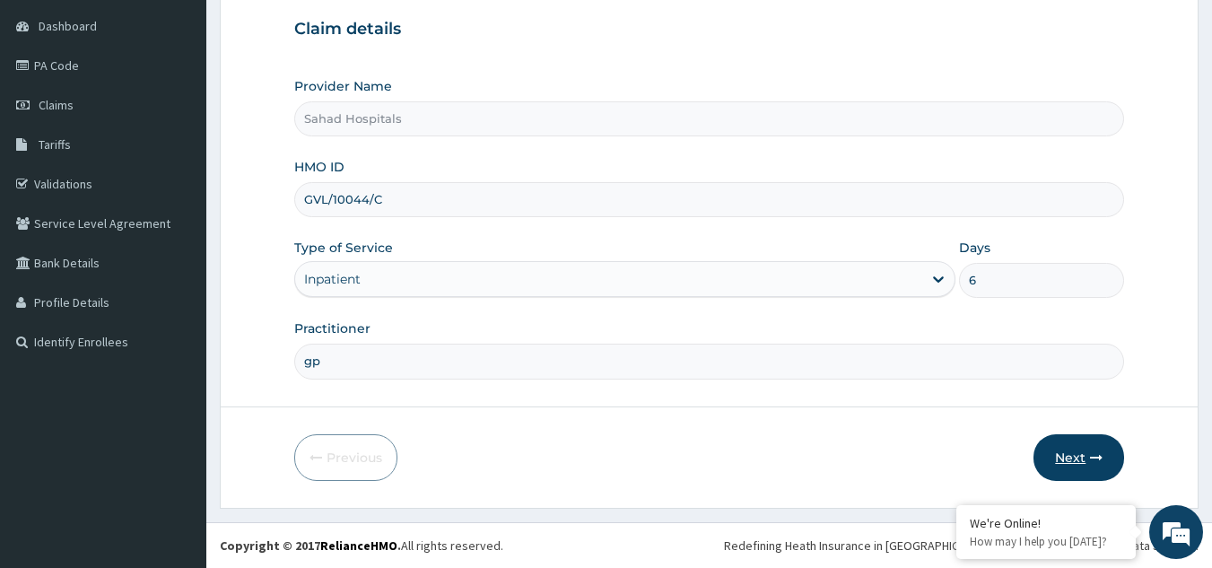
type input "gp"
click at [1067, 452] on button "Next" at bounding box center [1079, 457] width 91 height 47
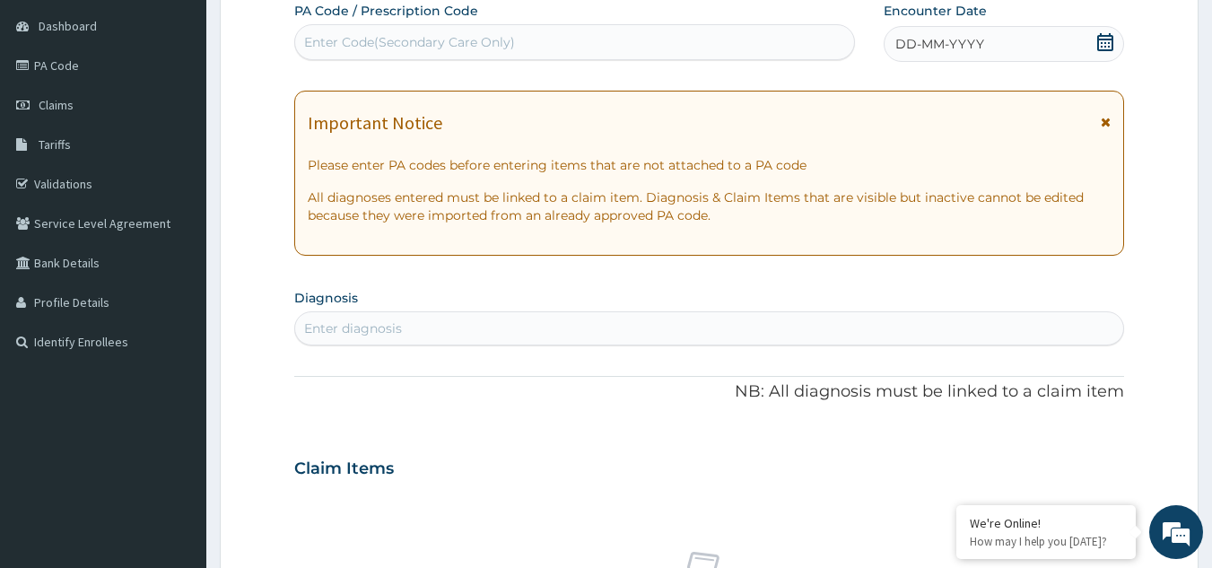
click at [400, 35] on div "Enter Code(Secondary Care Only)" at bounding box center [409, 42] width 211 height 18
paste input "PA/04FCC0"
type input "PA/04FCC0"
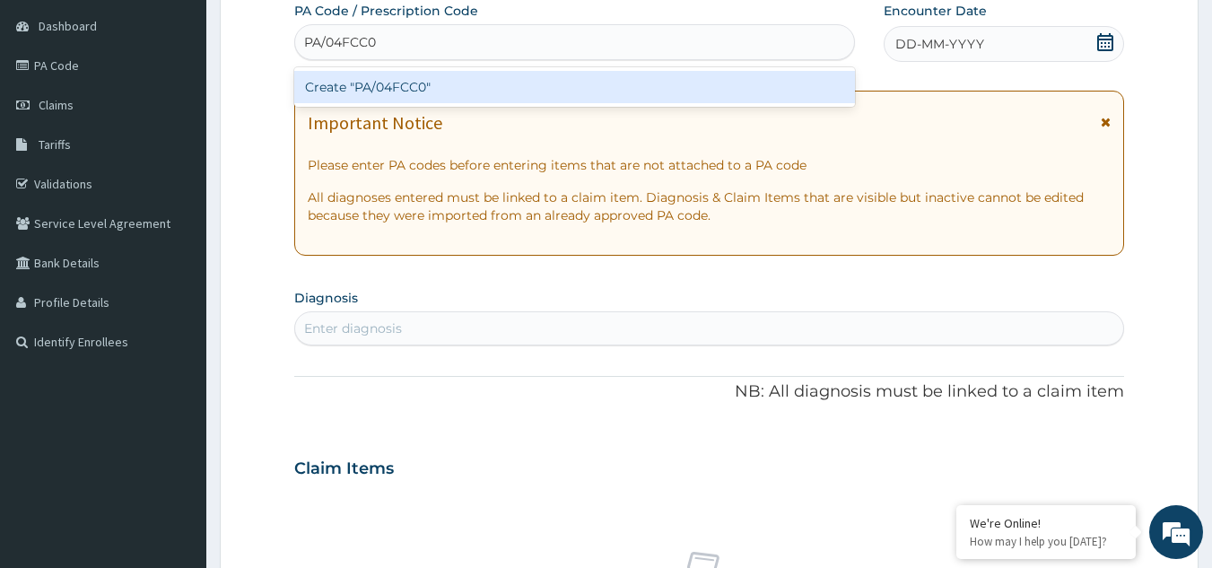
click at [389, 85] on div "Create "PA/04FCC0"" at bounding box center [575, 87] width 562 height 32
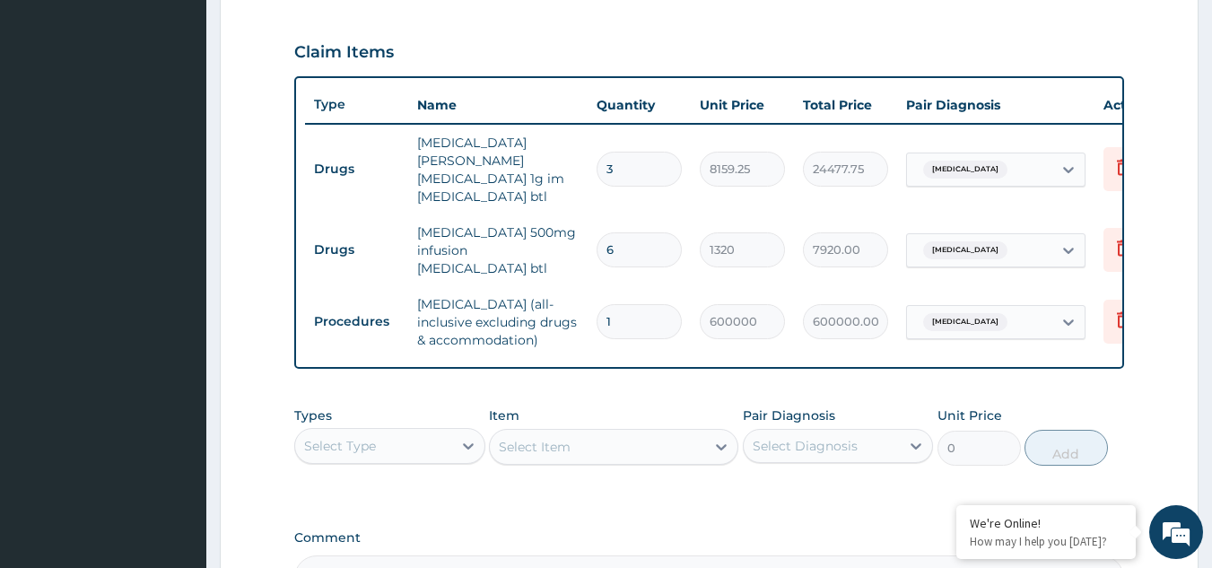
scroll to position [788, 0]
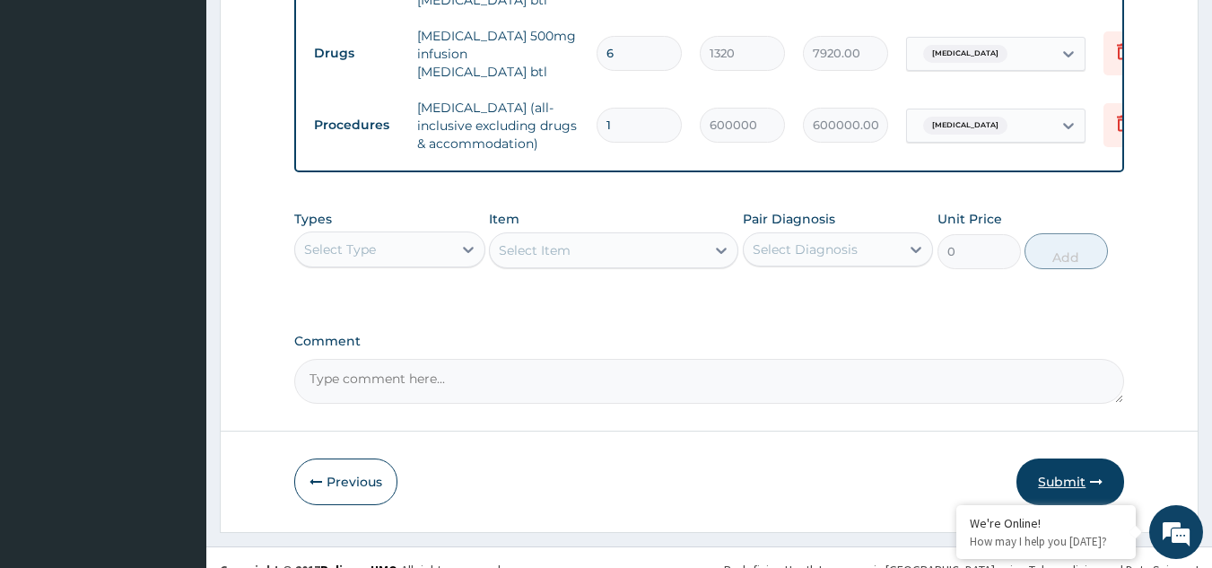
click at [1063, 459] on button "Submit" at bounding box center [1071, 482] width 108 height 47
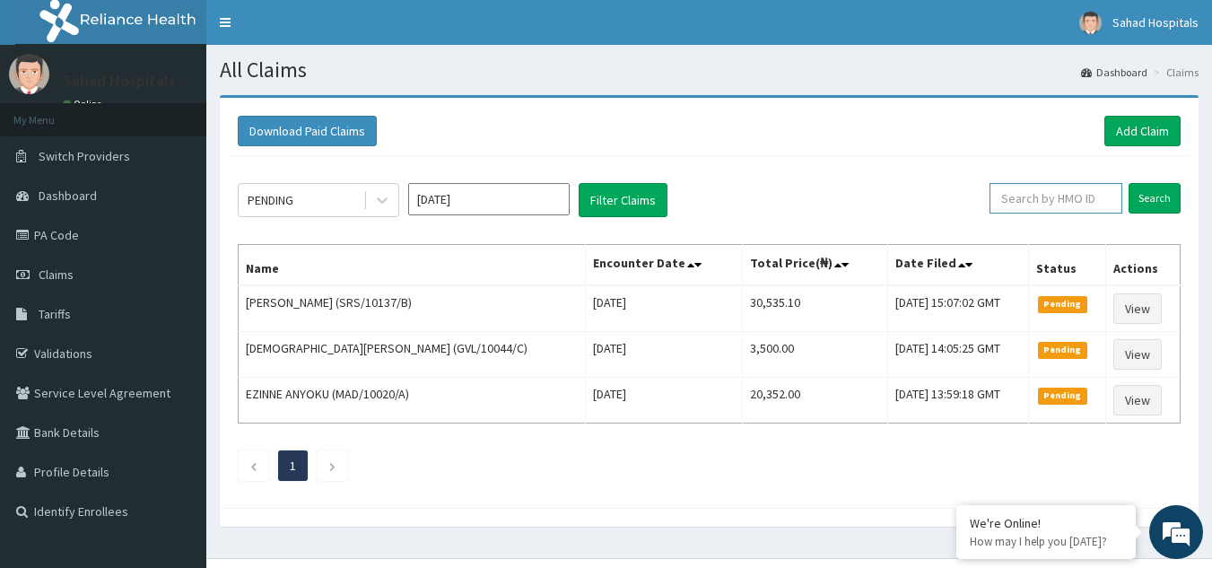
click at [1031, 193] on input "text" at bounding box center [1056, 198] width 133 height 31
click at [1030, 197] on input "text" at bounding box center [1056, 198] width 133 height 31
paste input "GVL/10044/C"
type input "GVL/10044/C"
click at [1153, 204] on input "Search" at bounding box center [1155, 198] width 52 height 31
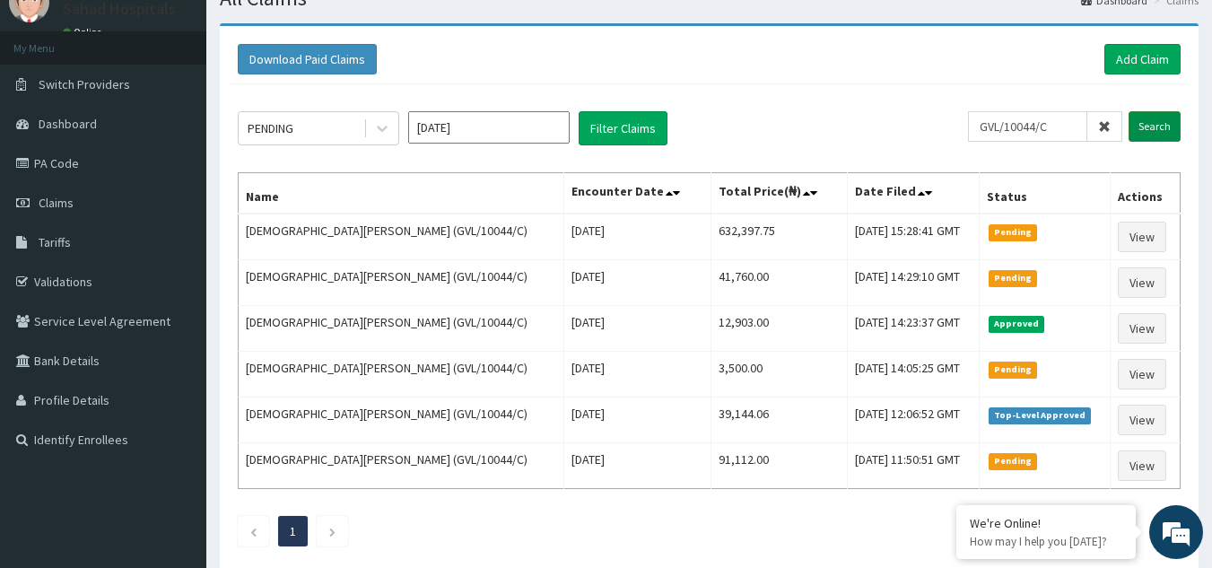
scroll to position [108, 0]
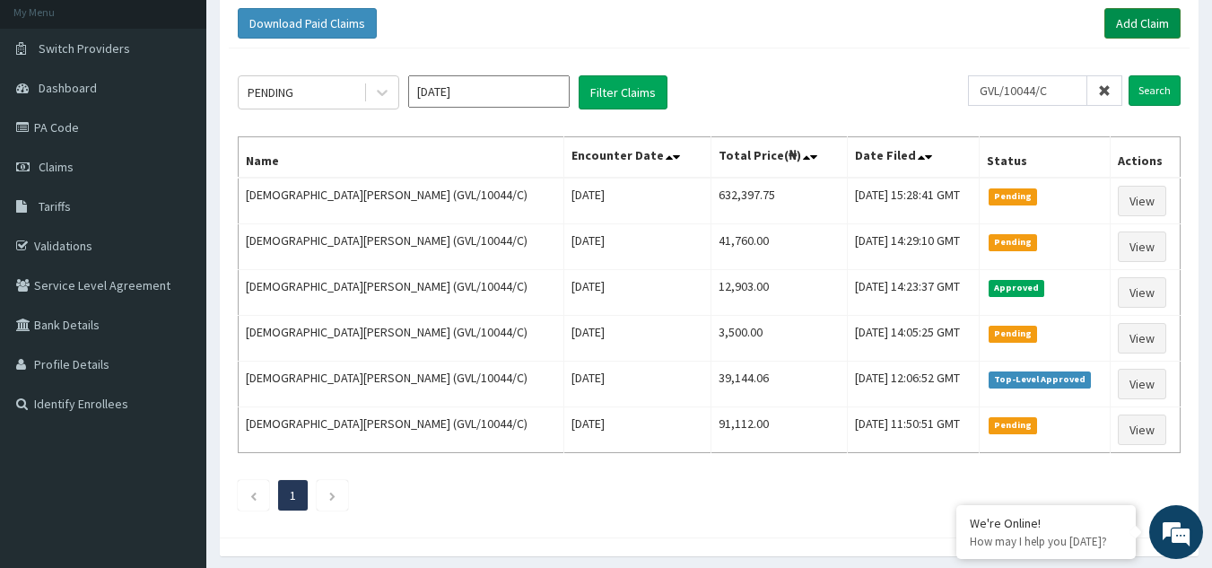
click at [1135, 22] on link "Add Claim" at bounding box center [1143, 23] width 76 height 31
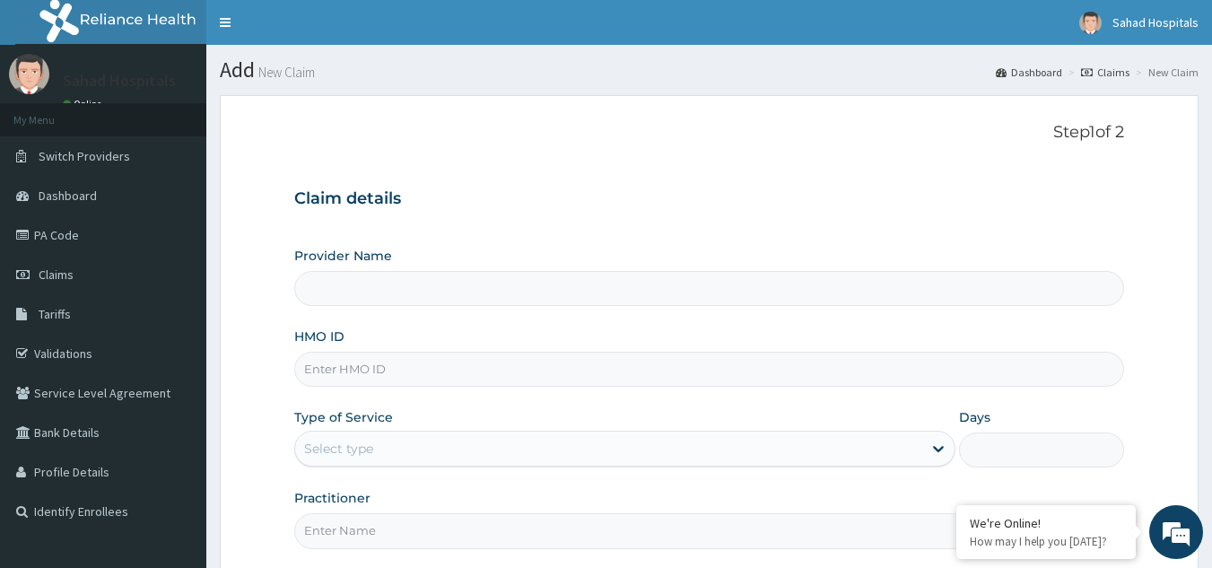
click at [362, 379] on input "HMO ID" at bounding box center [709, 369] width 831 height 35
paste input "GVL/10044/C"
type input "GVL/10044/C"
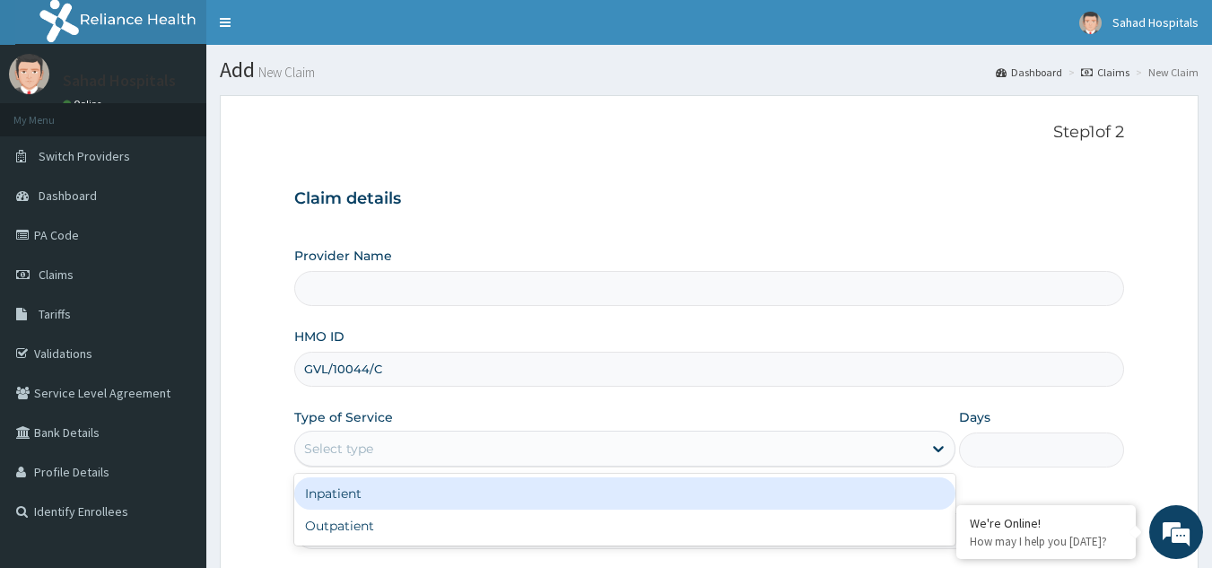
click at [364, 450] on div "Select type" at bounding box center [338, 449] width 69 height 18
type input "Sahad Hospitals"
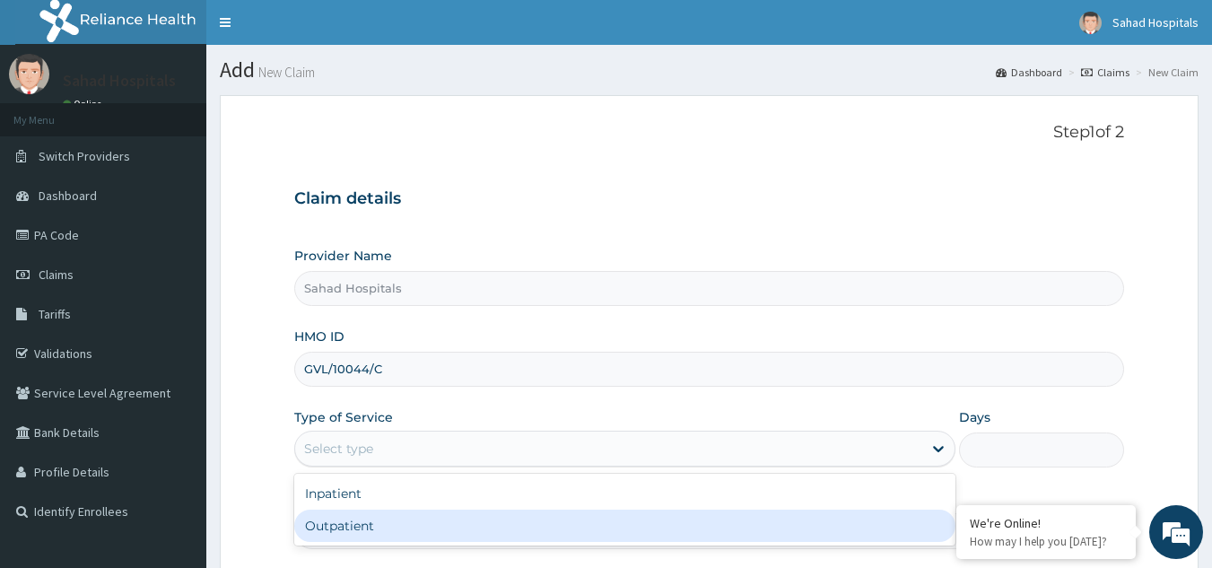
click at [348, 523] on div "Outpatient" at bounding box center [624, 526] width 661 height 32
type input "1"
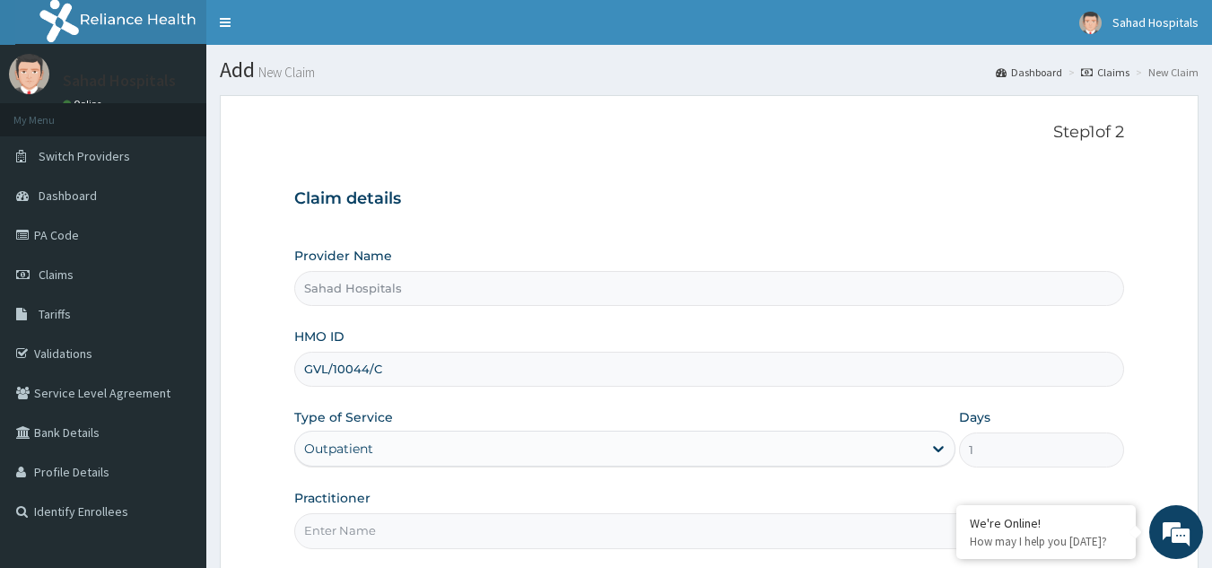
click at [348, 523] on input "Practitioner" at bounding box center [709, 530] width 831 height 35
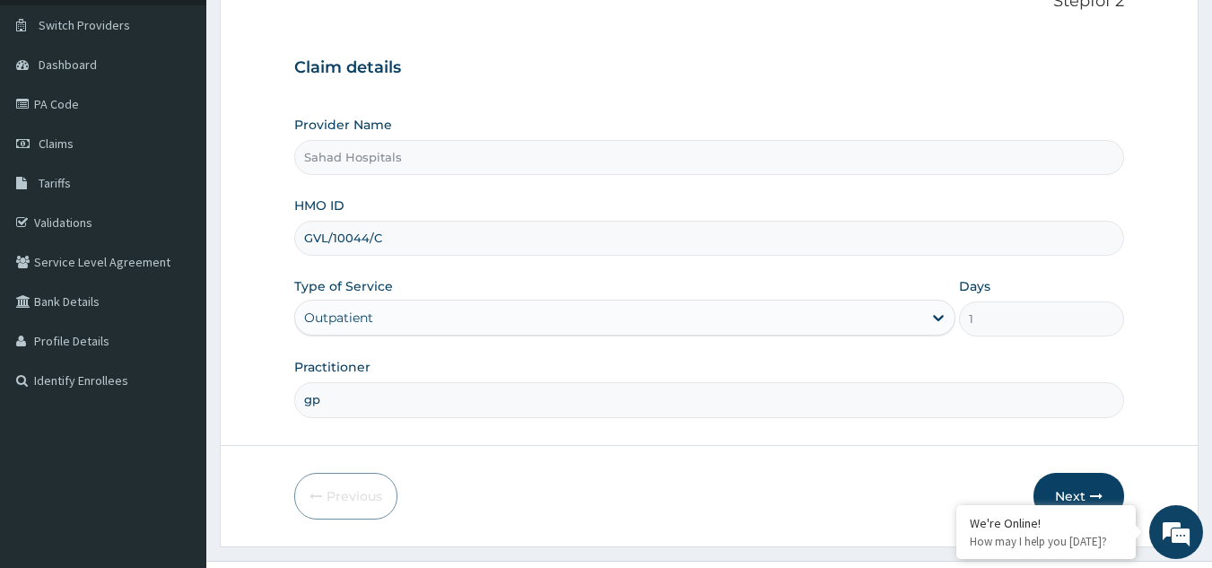
scroll to position [170, 0]
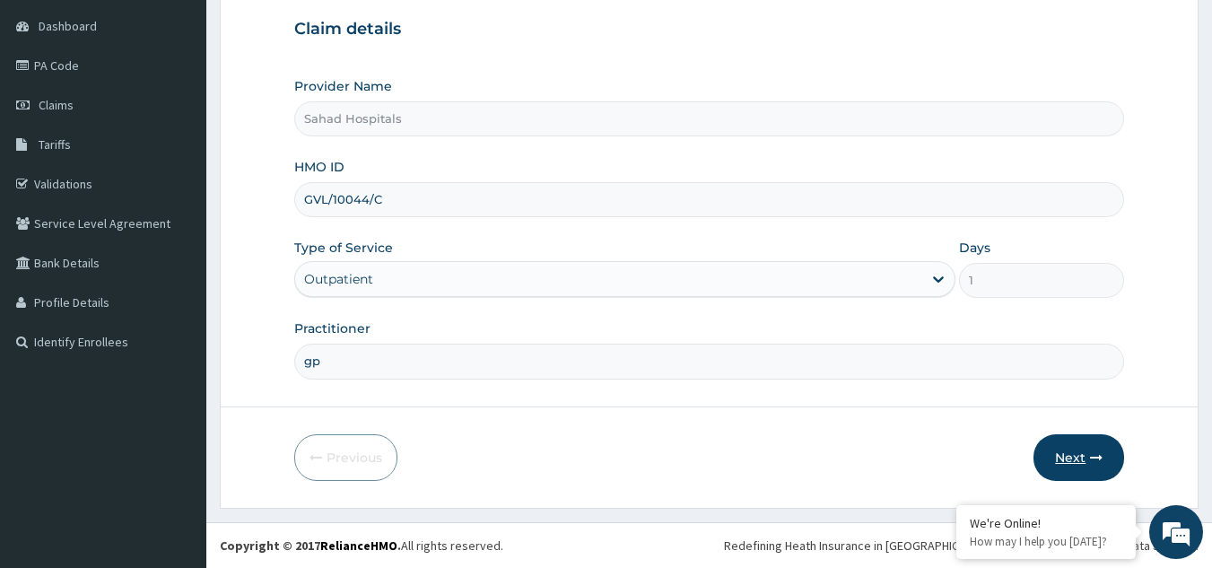
type input "gp"
click at [1074, 459] on button "Next" at bounding box center [1079, 457] width 91 height 47
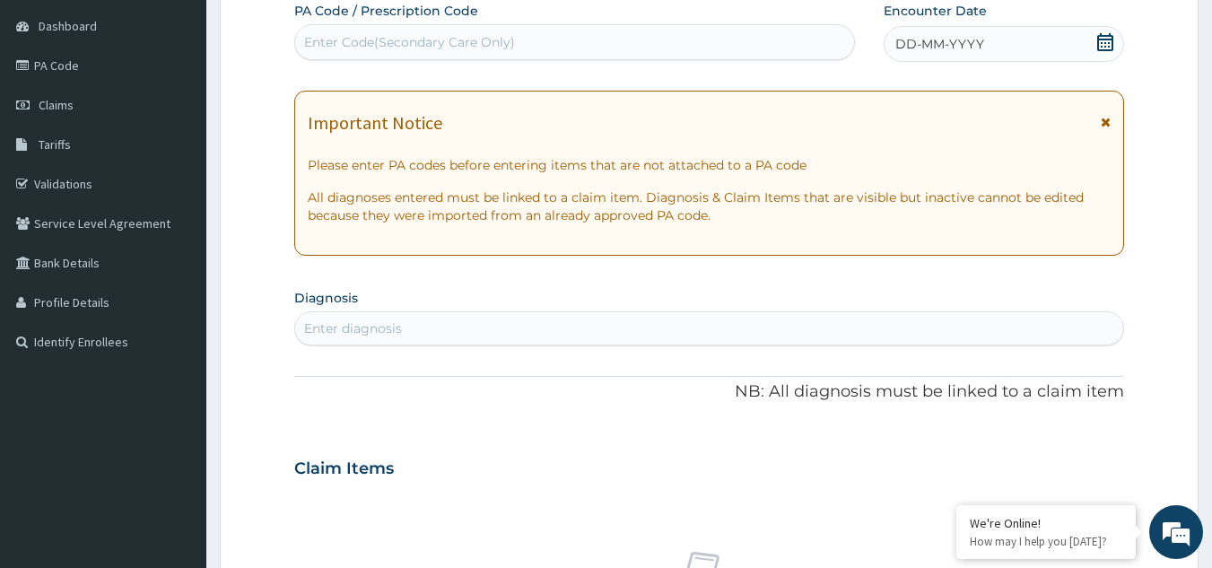
scroll to position [0, 0]
click at [347, 28] on div "Enter Code(Secondary Care Only)" at bounding box center [575, 42] width 560 height 29
paste input "PA/B901C0"
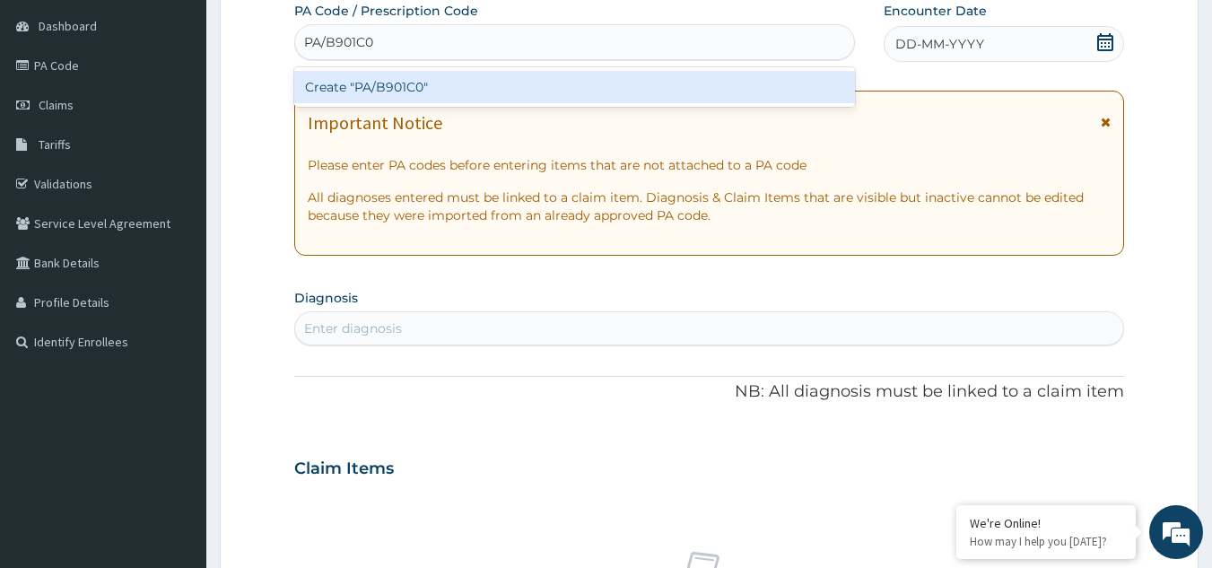
type input "PA/B901C0"
click at [406, 83] on div "Create "PA/B901C0"" at bounding box center [575, 87] width 562 height 32
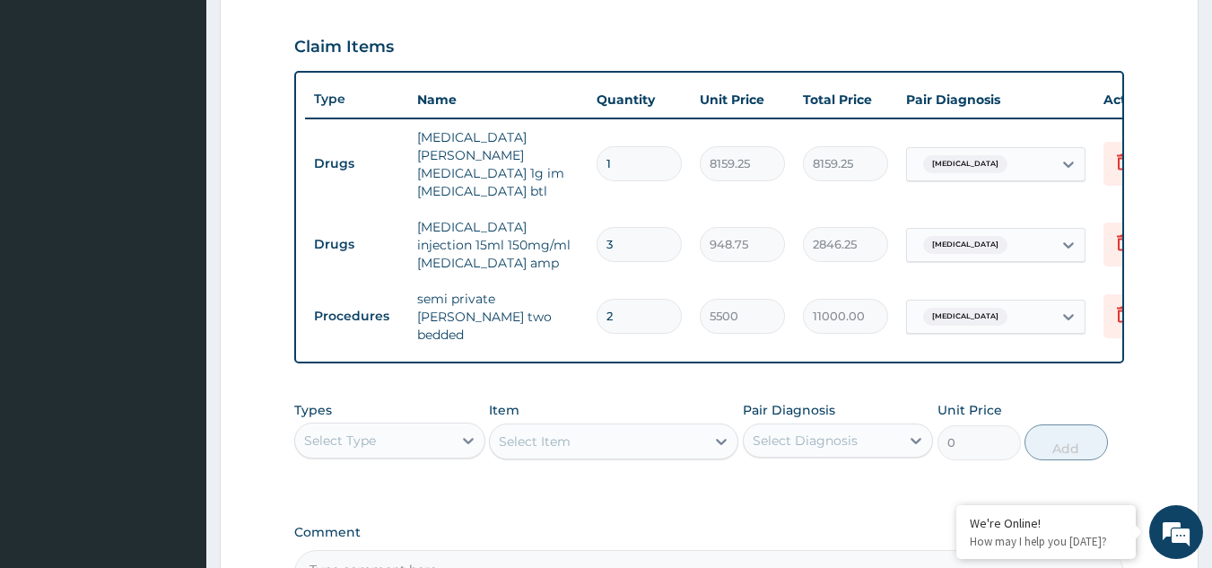
scroll to position [0, 70]
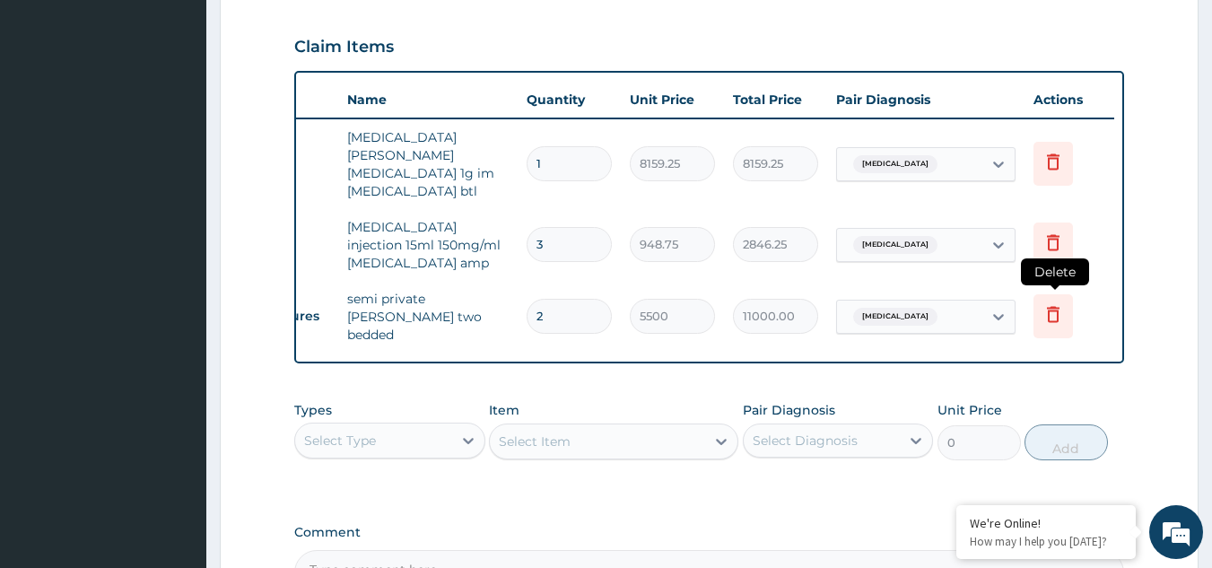
click at [1049, 307] on icon at bounding box center [1053, 315] width 13 height 16
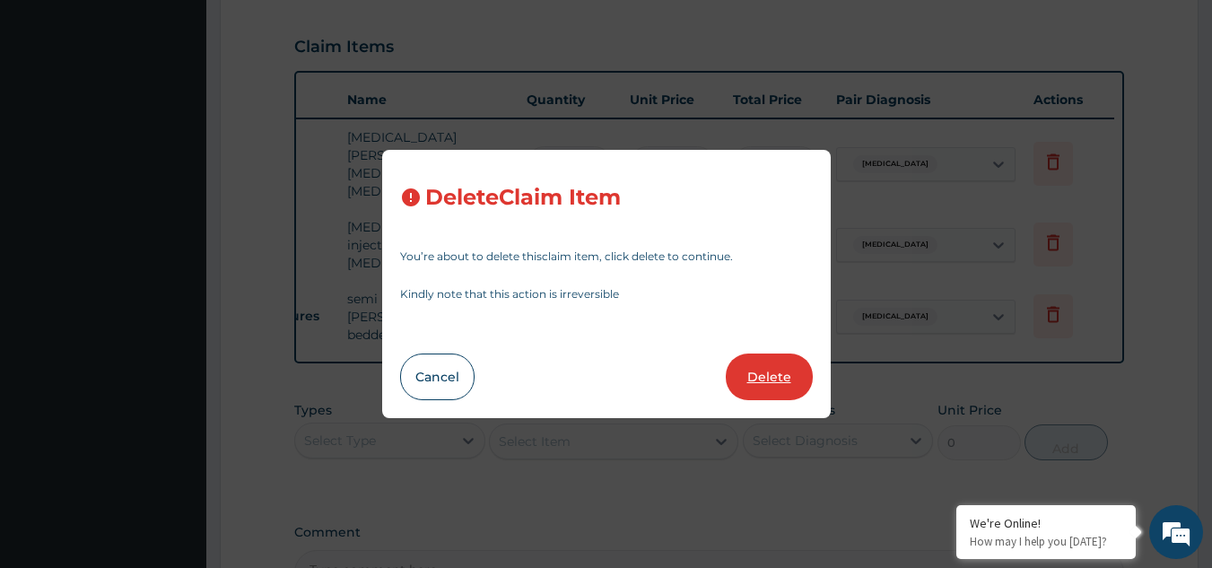
click at [772, 389] on button "Delete" at bounding box center [769, 377] width 87 height 47
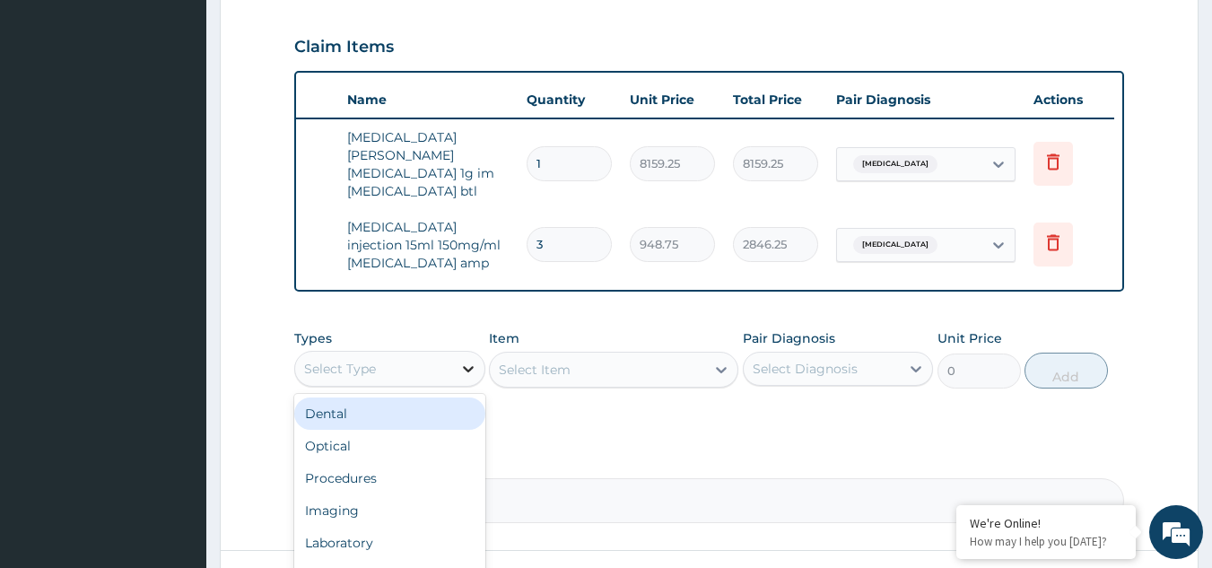
click at [454, 356] on div at bounding box center [468, 369] width 32 height 32
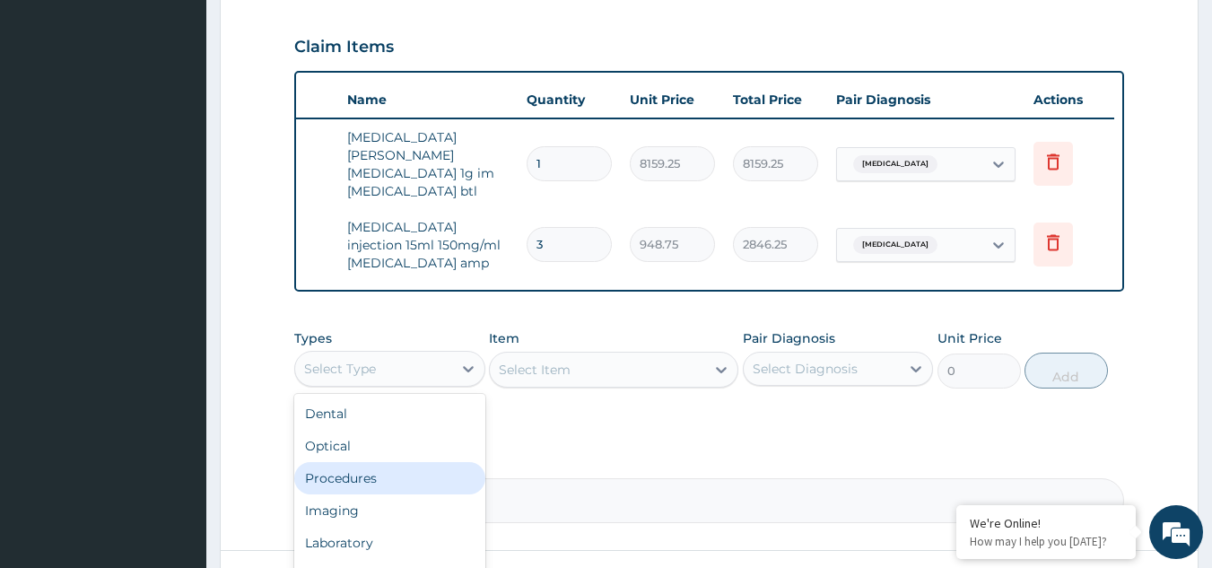
click at [379, 462] on div "Procedures" at bounding box center [389, 478] width 191 height 32
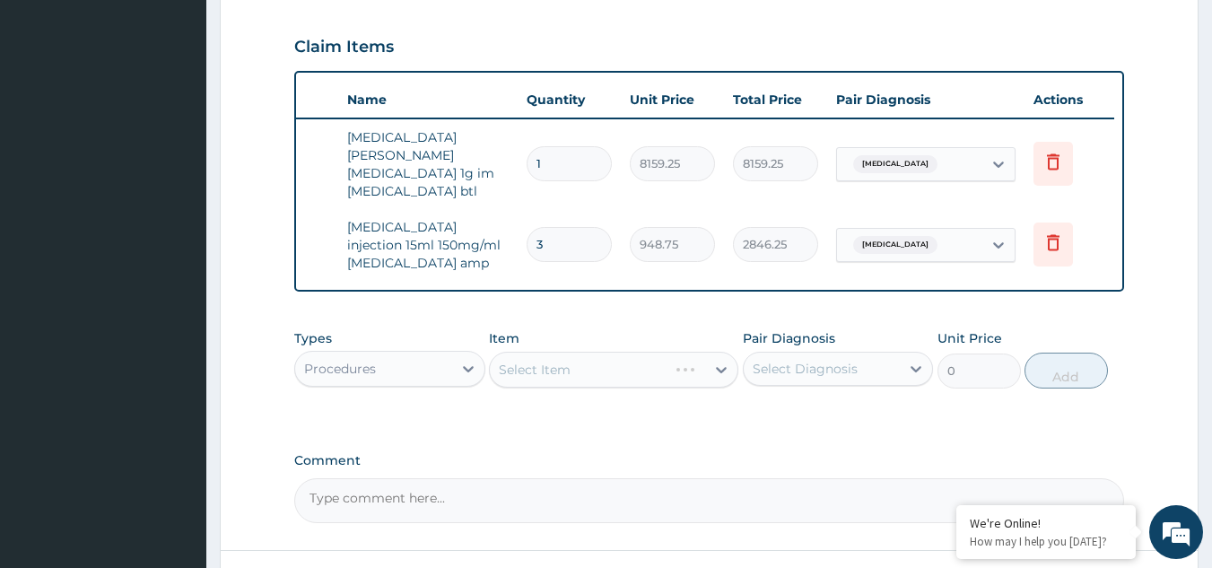
click at [562, 354] on div "Select Item" at bounding box center [613, 370] width 249 height 36
click at [681, 353] on div "Select Item" at bounding box center [613, 370] width 249 height 36
click at [687, 359] on div "Select Item" at bounding box center [613, 370] width 249 height 36
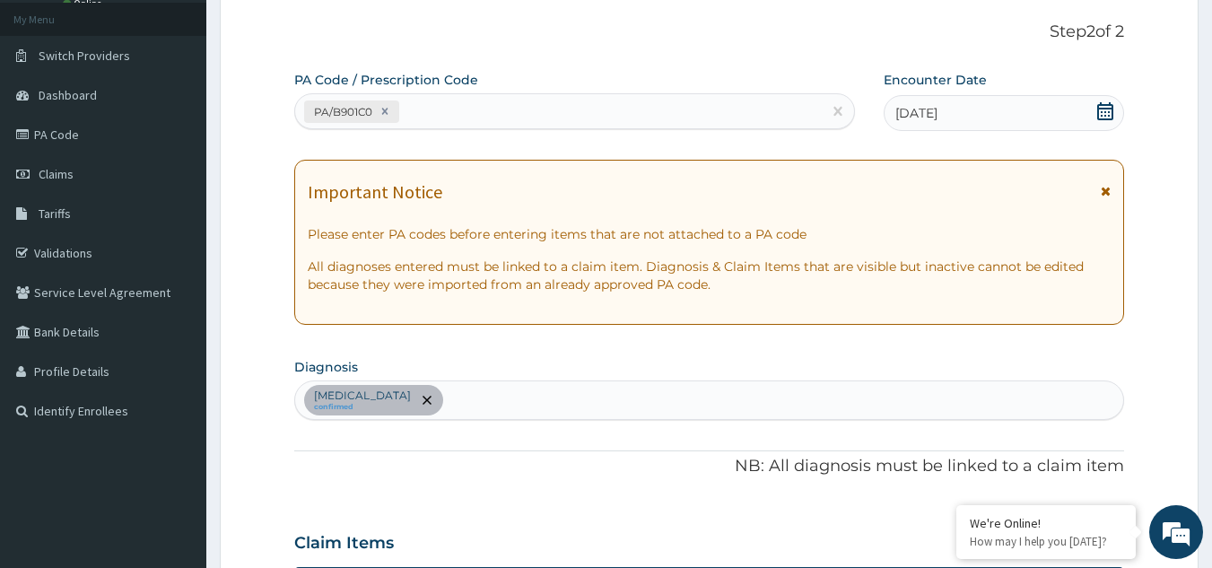
scroll to position [597, 0]
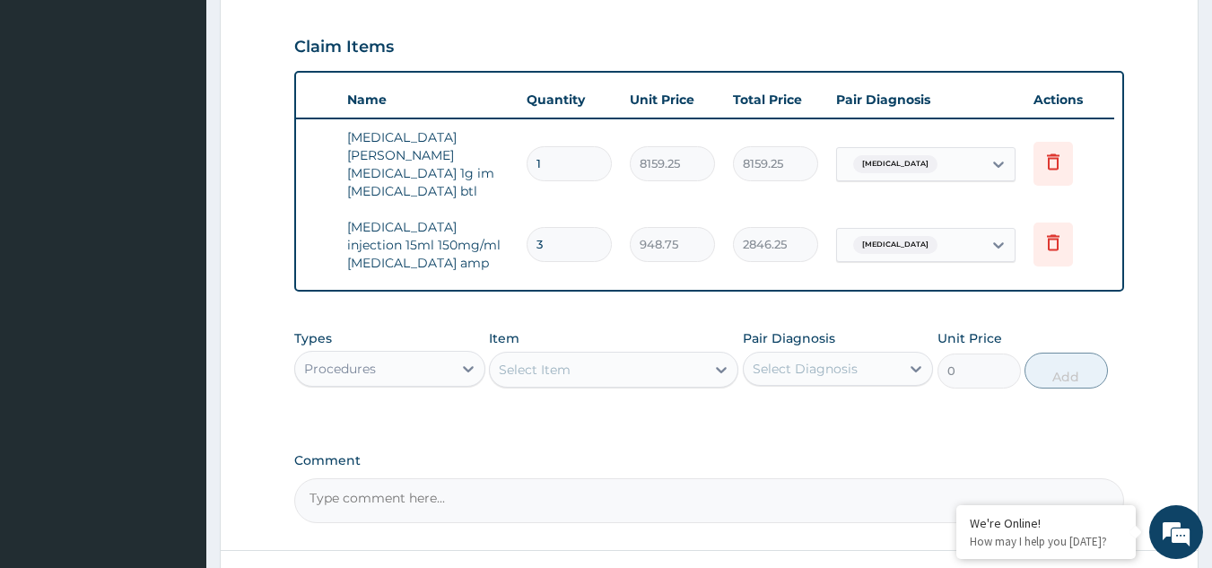
click at [539, 361] on div "Select Item" at bounding box center [535, 370] width 72 height 18
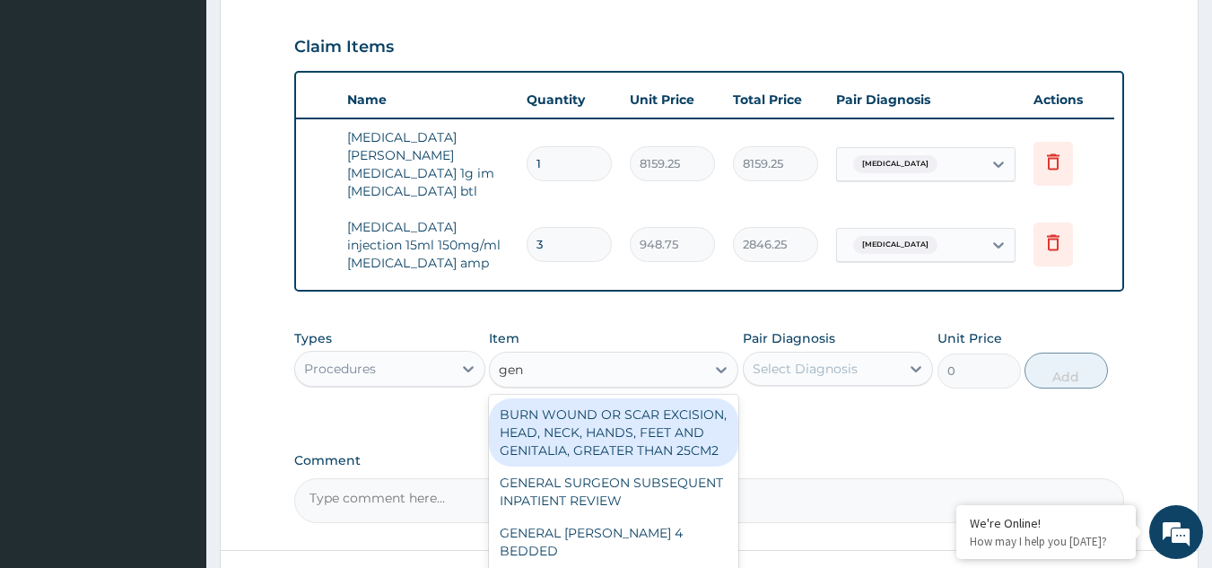
type input "gene"
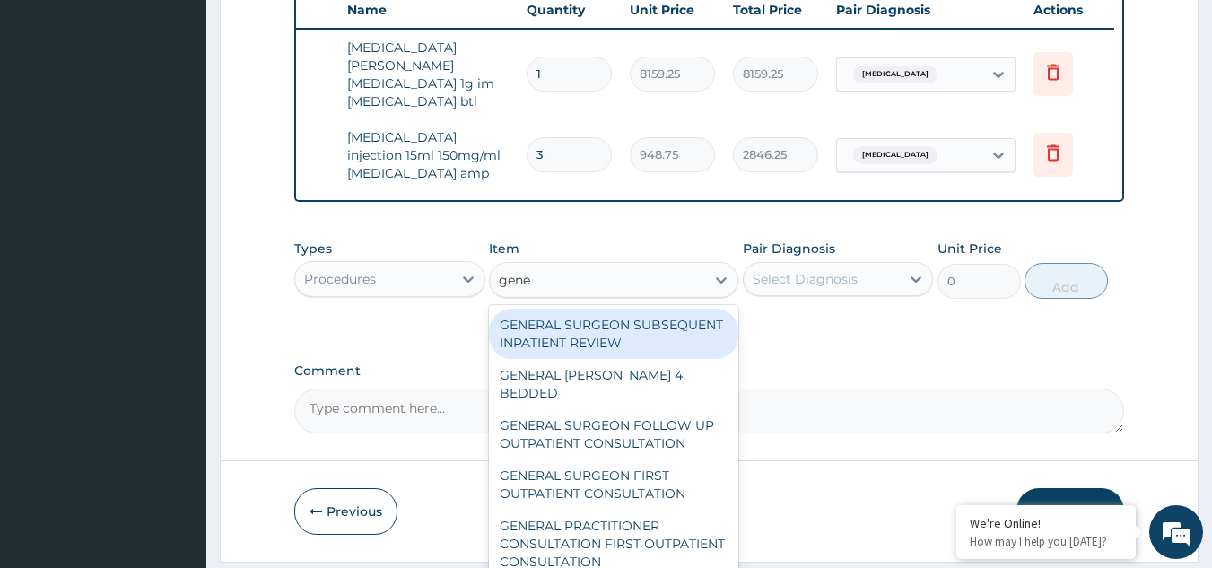
scroll to position [726, 0]
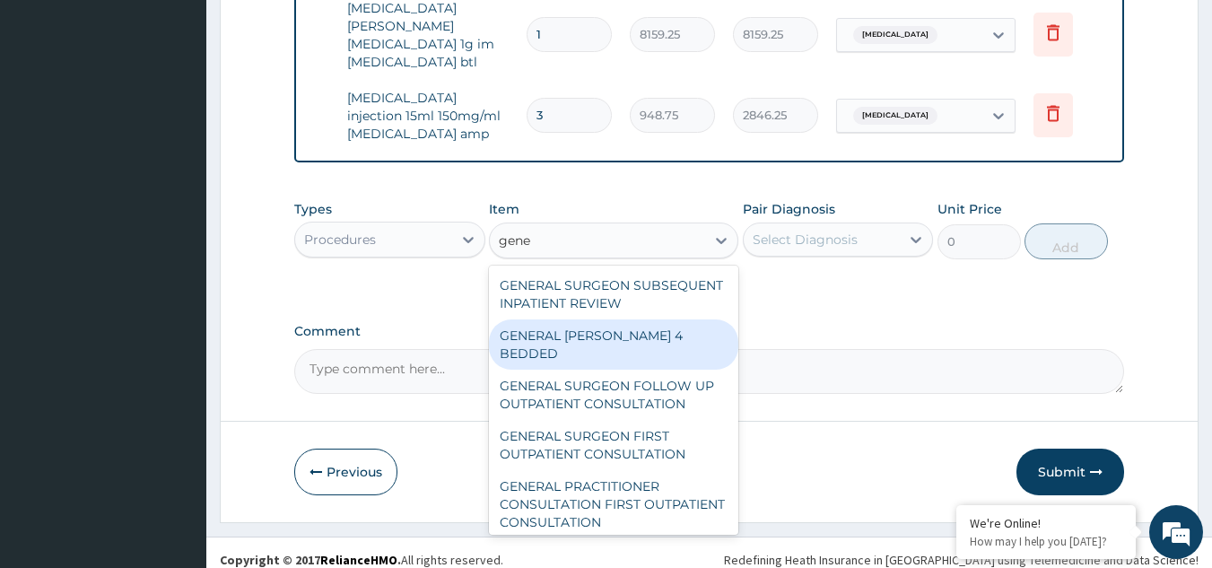
click at [634, 341] on div "GENERAL WARD 4 BEDDED" at bounding box center [613, 344] width 249 height 50
type input "3500"
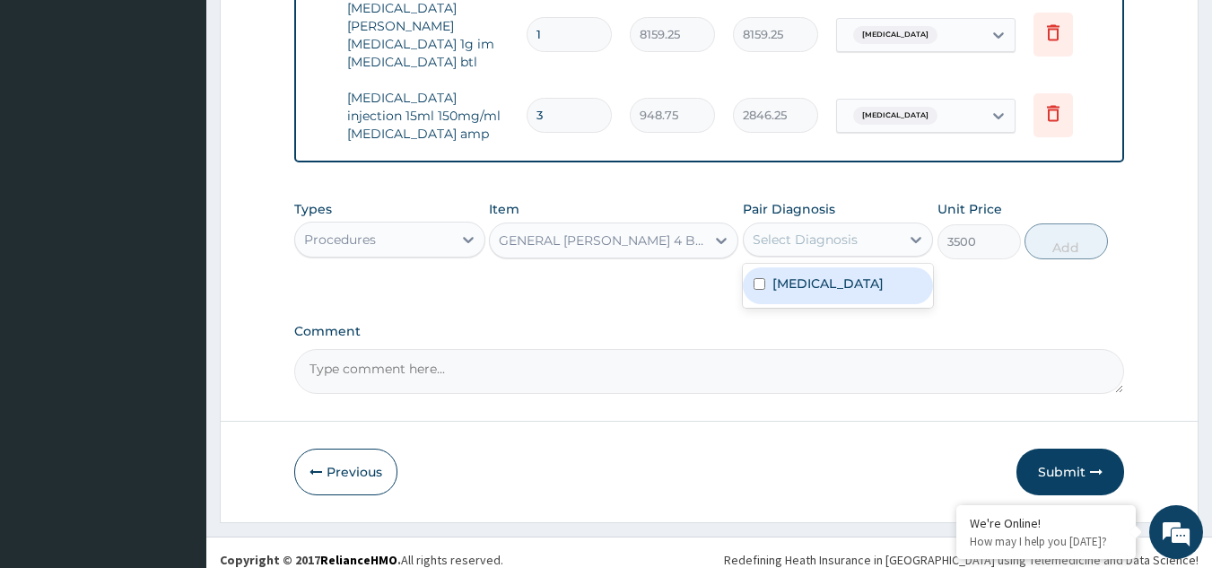
click at [833, 231] on div "Select Diagnosis" at bounding box center [805, 240] width 105 height 18
click at [841, 275] on label "Retropharyngeal abscess" at bounding box center [828, 284] width 111 height 18
checkbox input "true"
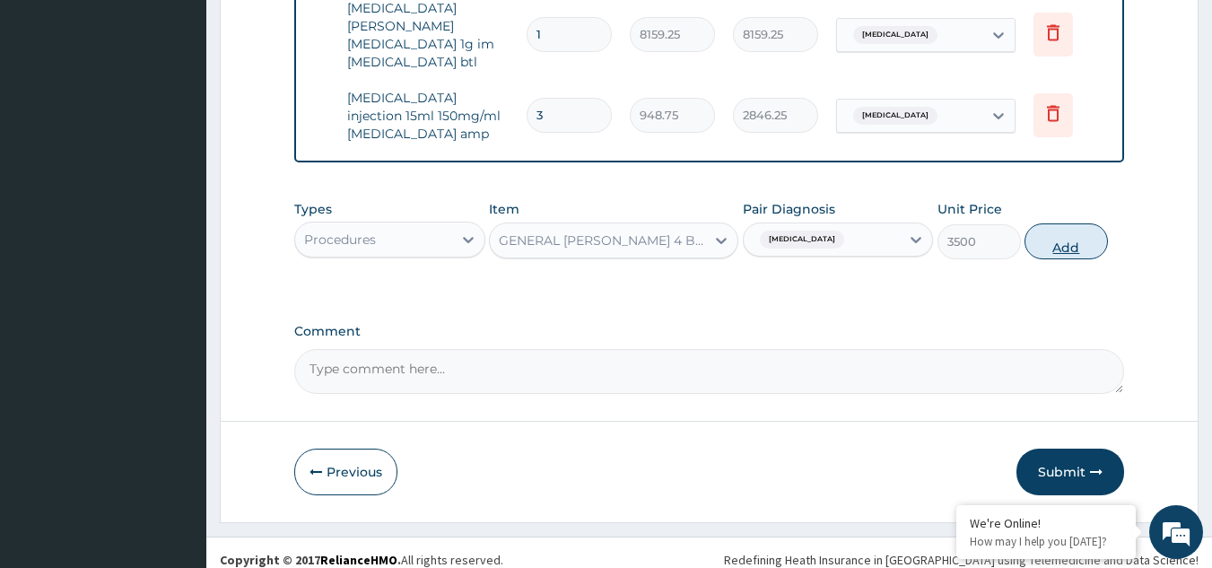
click at [1068, 225] on button "Add" at bounding box center [1066, 241] width 83 height 36
type input "0"
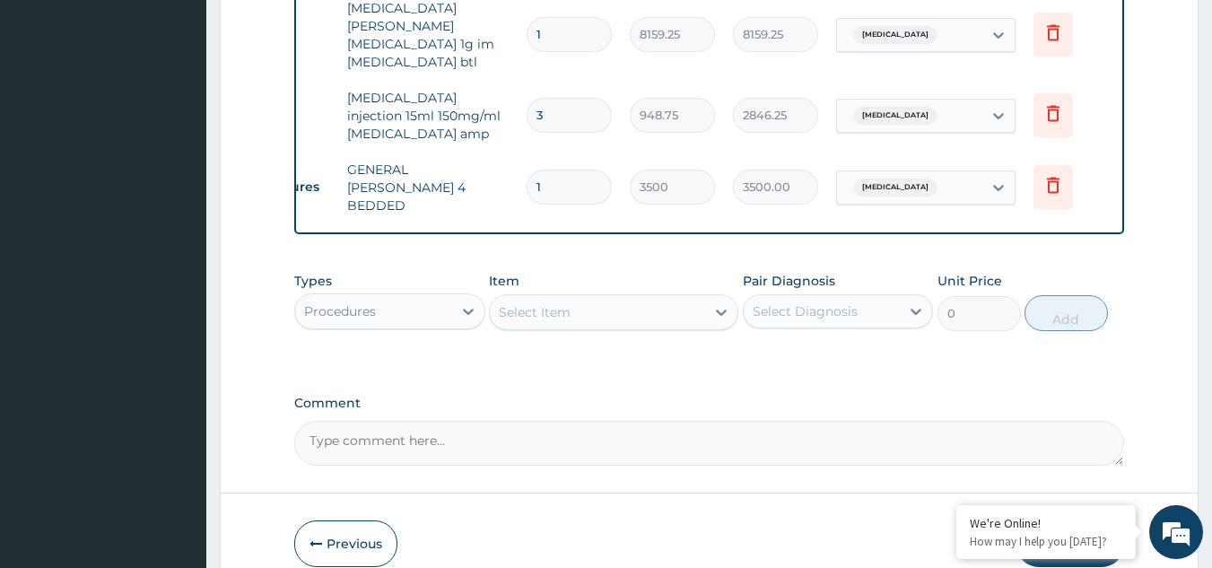
type input "0.00"
type input "2"
type input "7000.00"
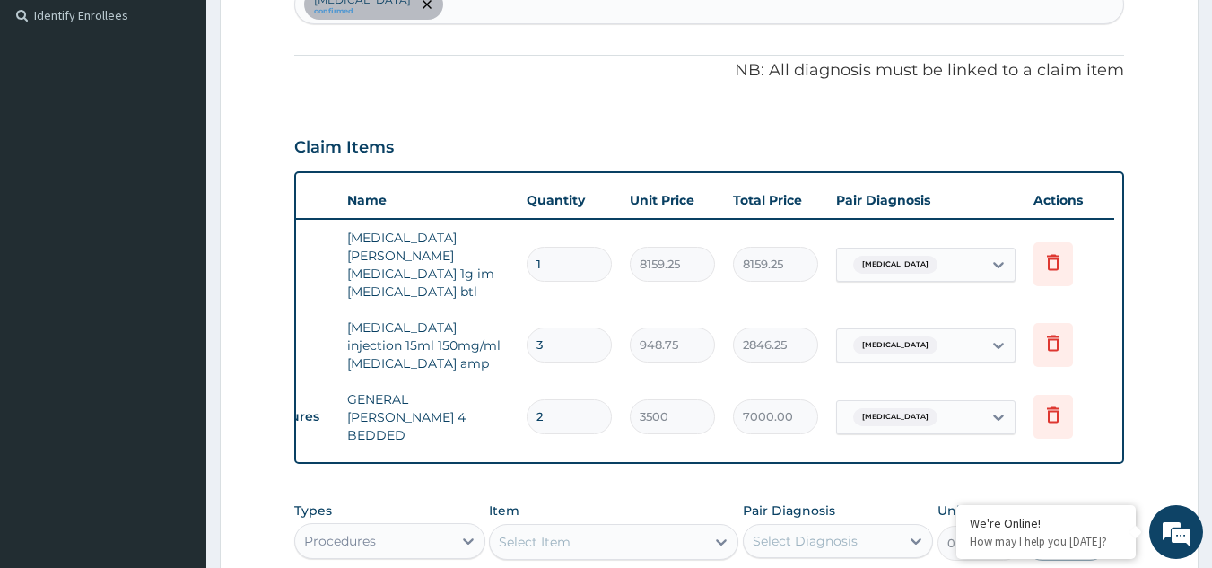
scroll to position [788, 0]
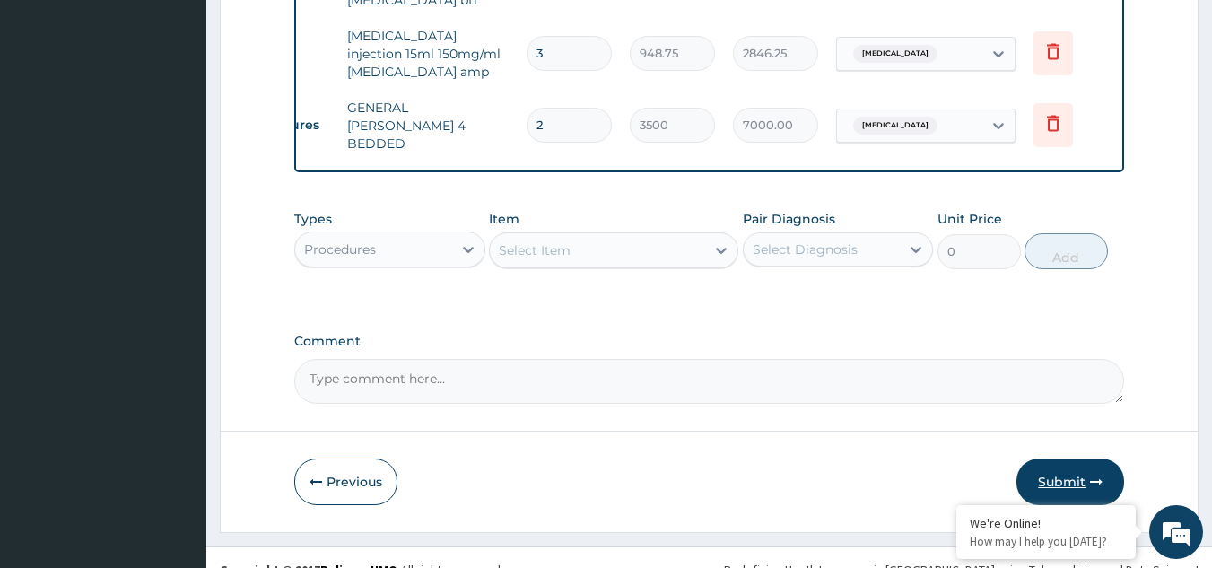
type input "2"
click at [1063, 459] on button "Submit" at bounding box center [1071, 482] width 108 height 47
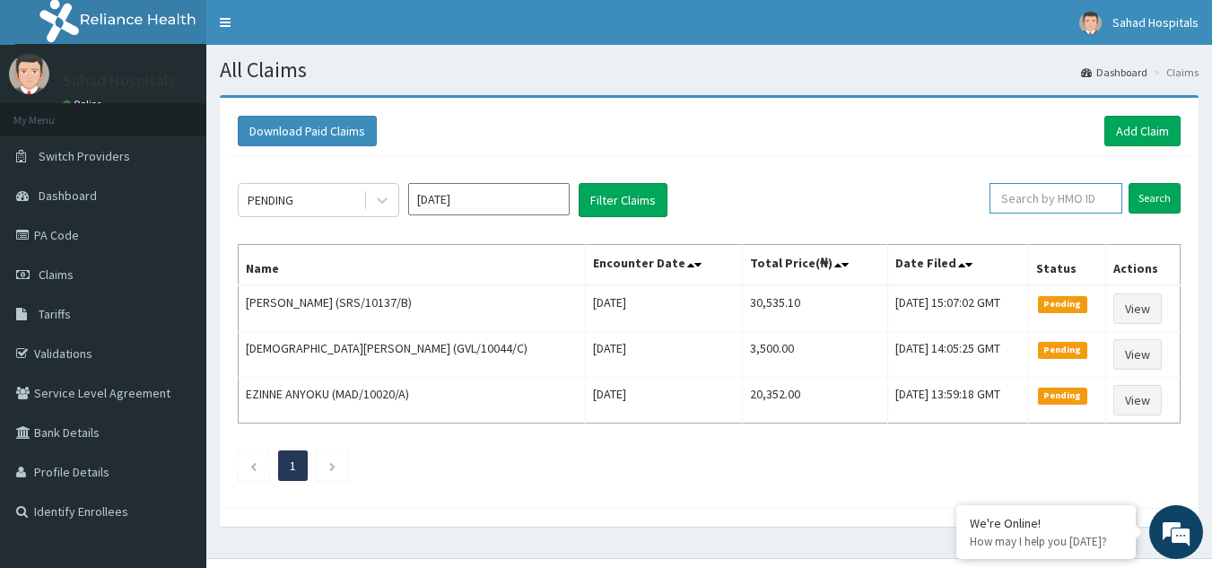
click at [1049, 206] on input "text" at bounding box center [1056, 198] width 133 height 31
paste input "PA/B901C0"
type input "P"
click at [1021, 182] on div "PENDING [DATE] Filter Claims Search Name Encounter Date Total Price(₦) Date Fil…" at bounding box center [709, 327] width 961 height 343
click at [1028, 205] on input "text" at bounding box center [1056, 198] width 133 height 31
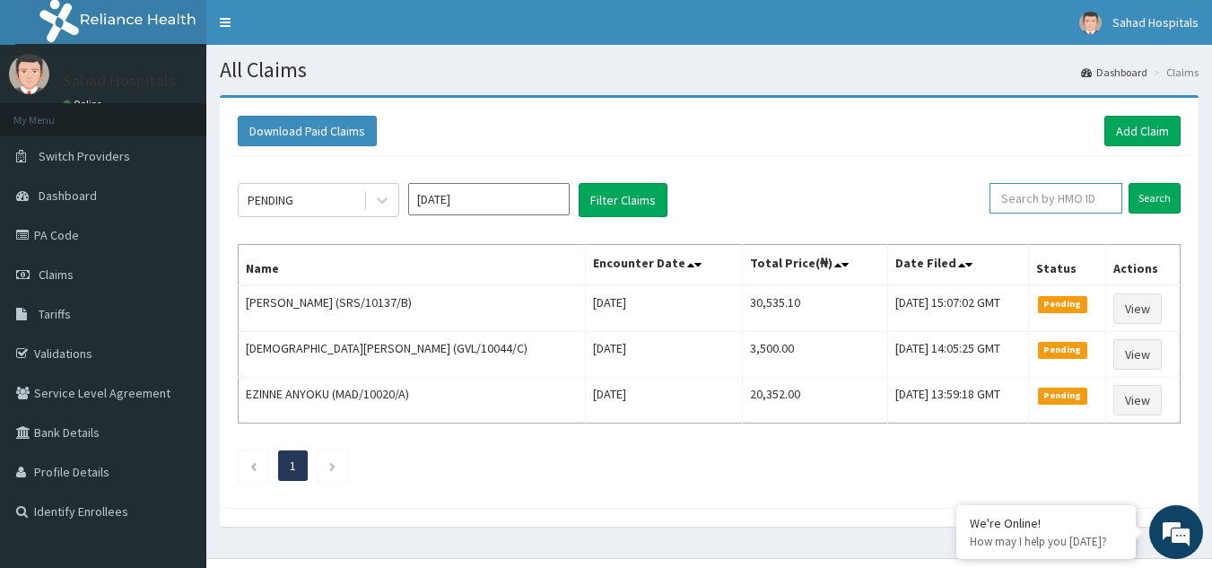
paste input "GVL/10044/C"
click at [1028, 205] on input "text" at bounding box center [1056, 198] width 133 height 31
type input "GVL/10044/C"
click at [1166, 196] on input "Search" at bounding box center [1155, 198] width 52 height 31
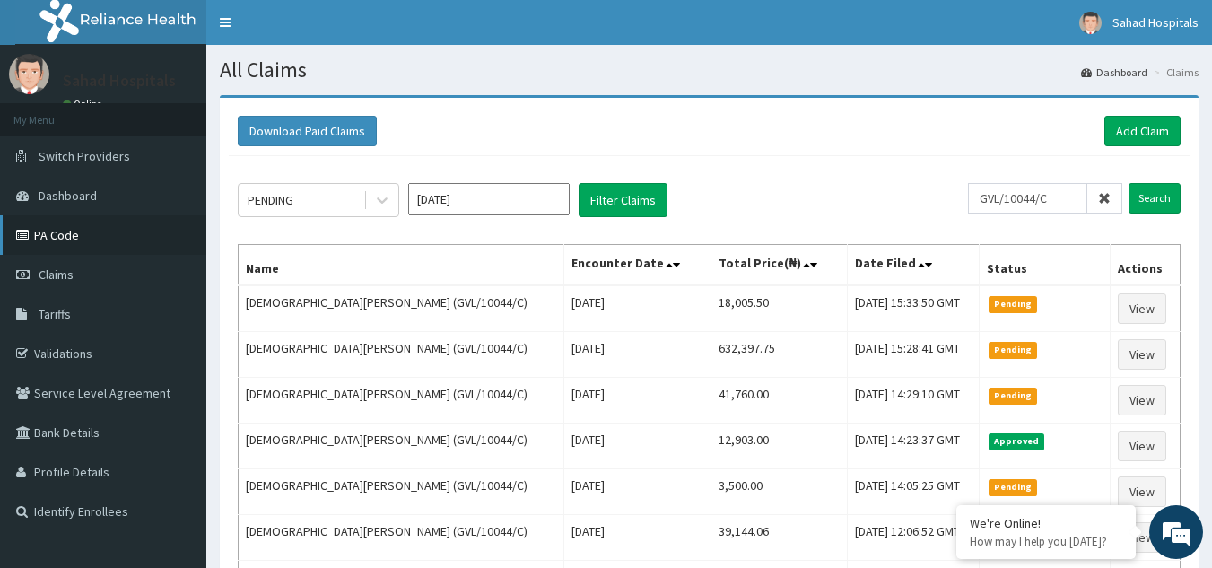
click at [54, 242] on link "PA Code" at bounding box center [103, 234] width 206 height 39
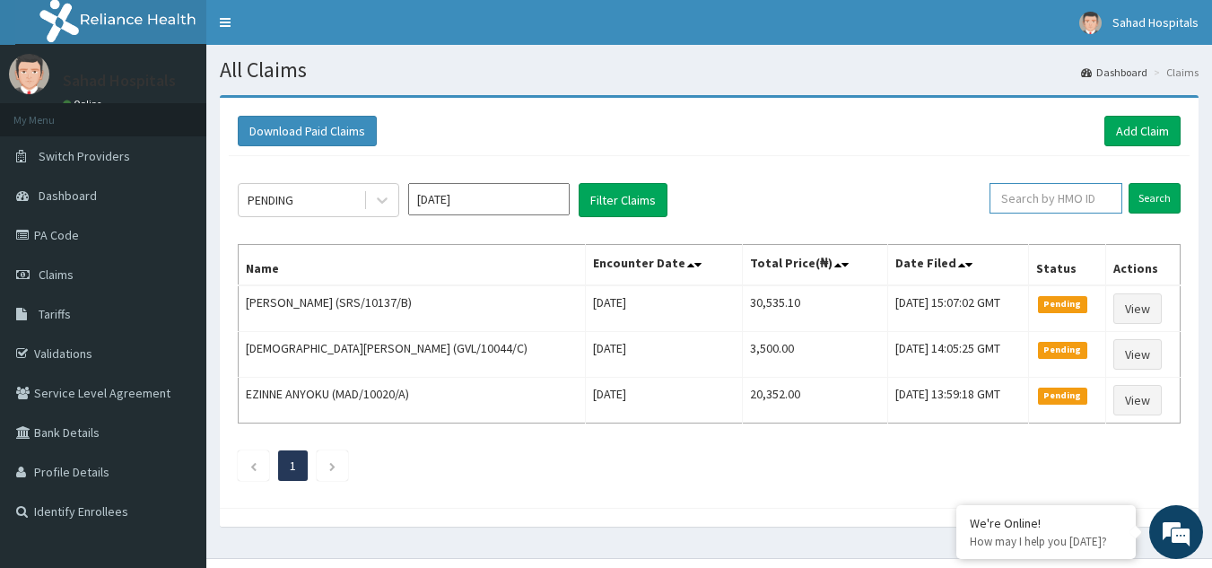
click at [1046, 197] on input "text" at bounding box center [1056, 198] width 133 height 31
paste input "PA/B901C0"
type input "PA/B901C0"
click at [1137, 127] on link "Add Claim" at bounding box center [1143, 131] width 76 height 31
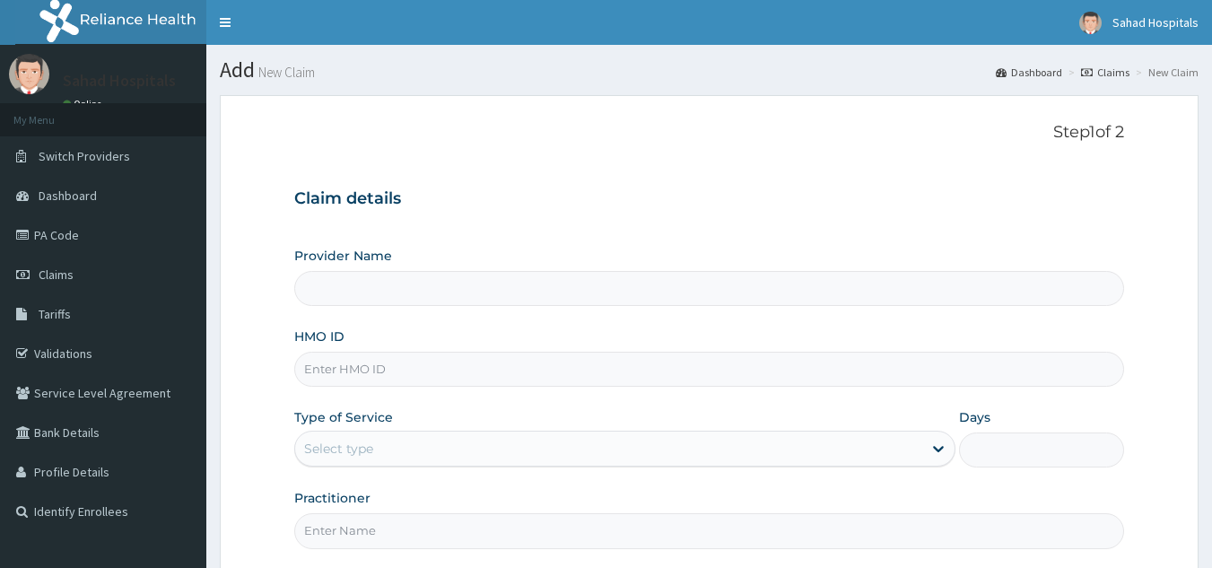
click at [342, 357] on input "HMO ID" at bounding box center [709, 369] width 831 height 35
paste input "GVL/10044/C"
type input "GVL/10044/C"
type input "Sahad Hospitals"
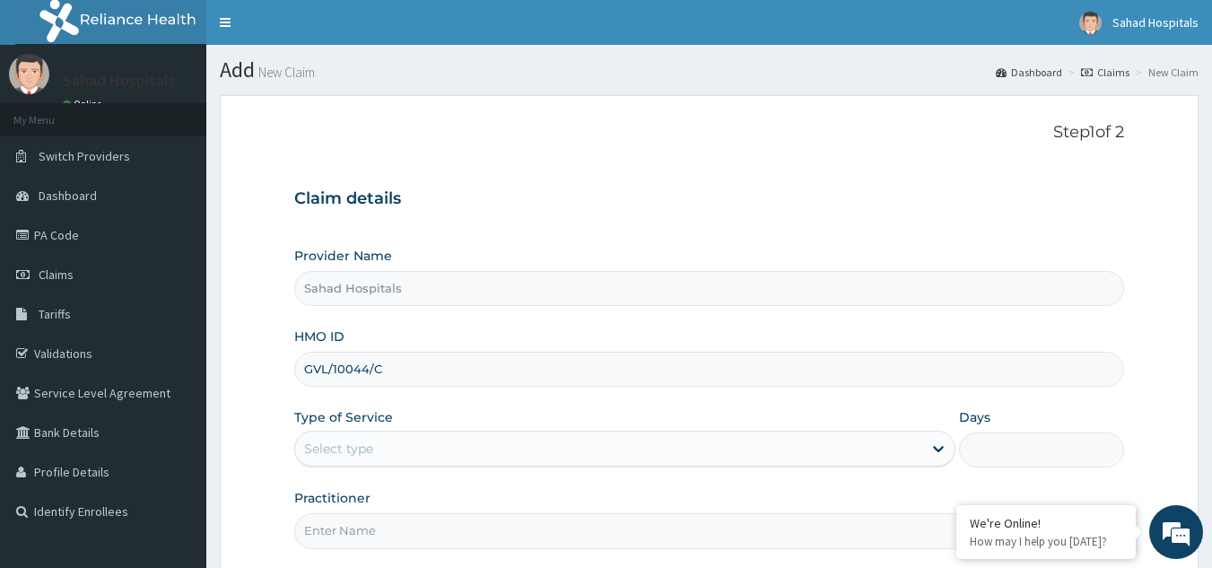
type input "GVL/10044/C"
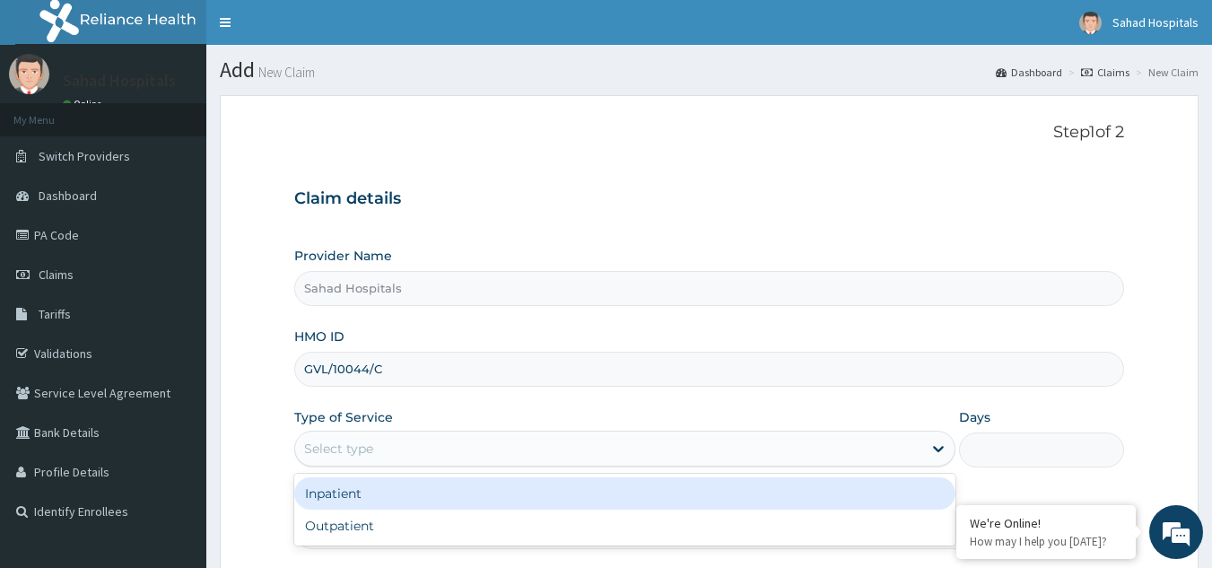
click at [365, 448] on div "Select type" at bounding box center [338, 449] width 69 height 18
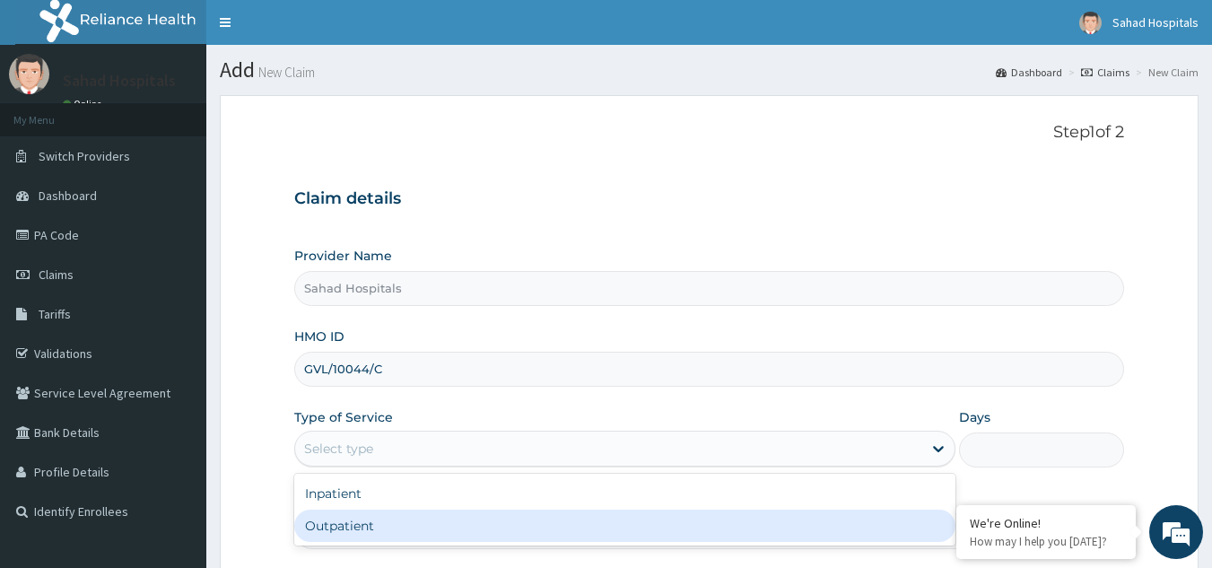
click at [372, 520] on div "Outpatient" at bounding box center [624, 526] width 661 height 32
type input "1"
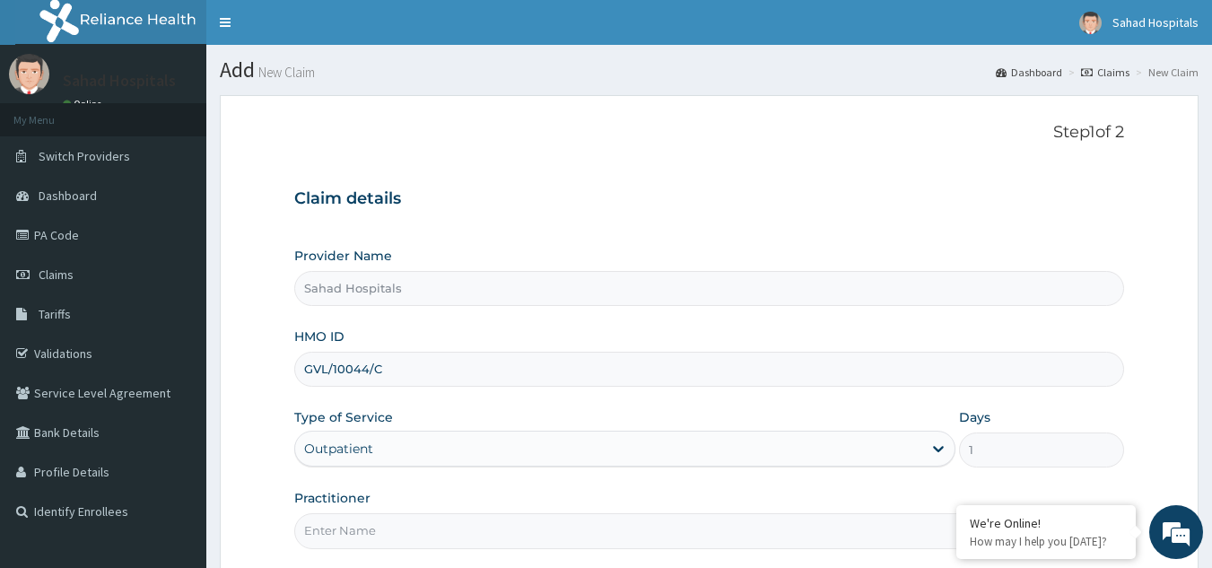
click at [372, 520] on input "Practitioner" at bounding box center [709, 530] width 831 height 35
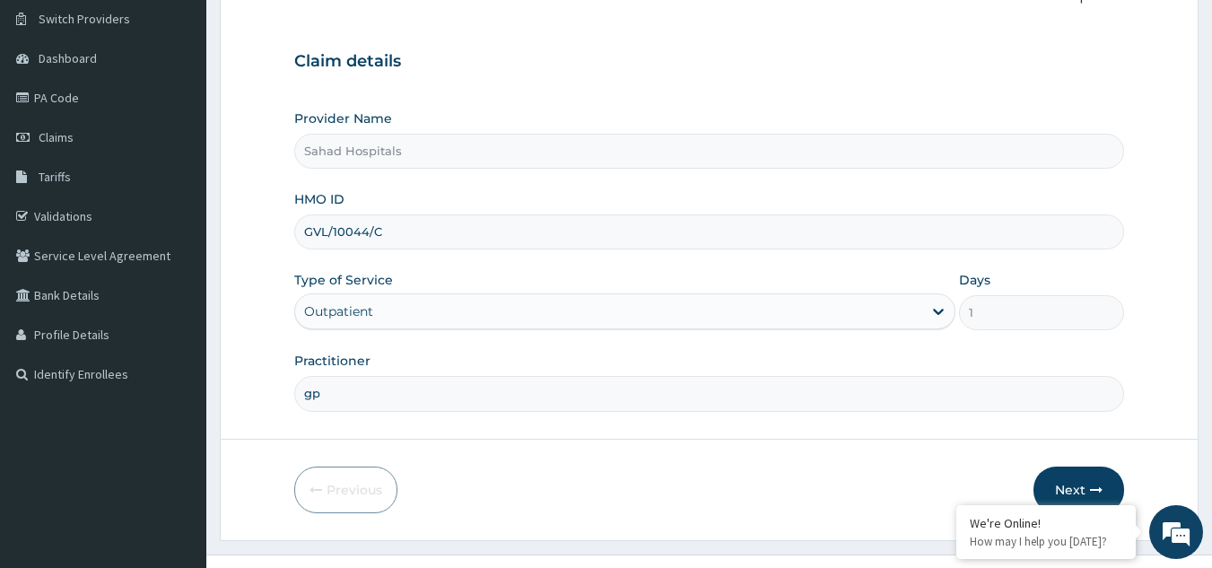
scroll to position [170, 0]
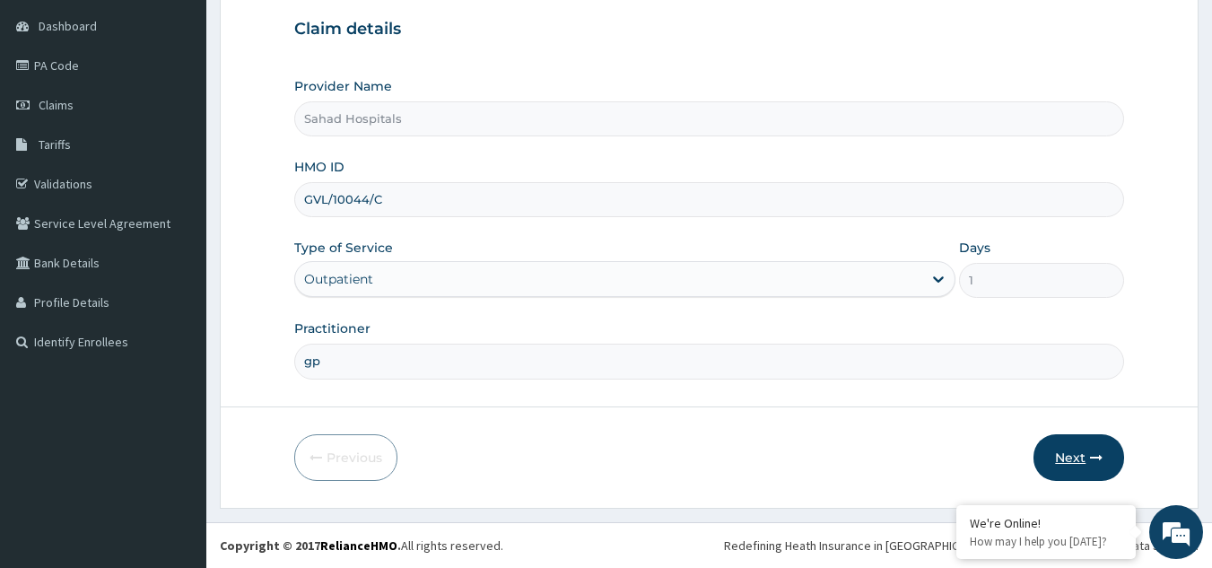
type input "gp"
click at [1073, 451] on button "Next" at bounding box center [1079, 457] width 91 height 47
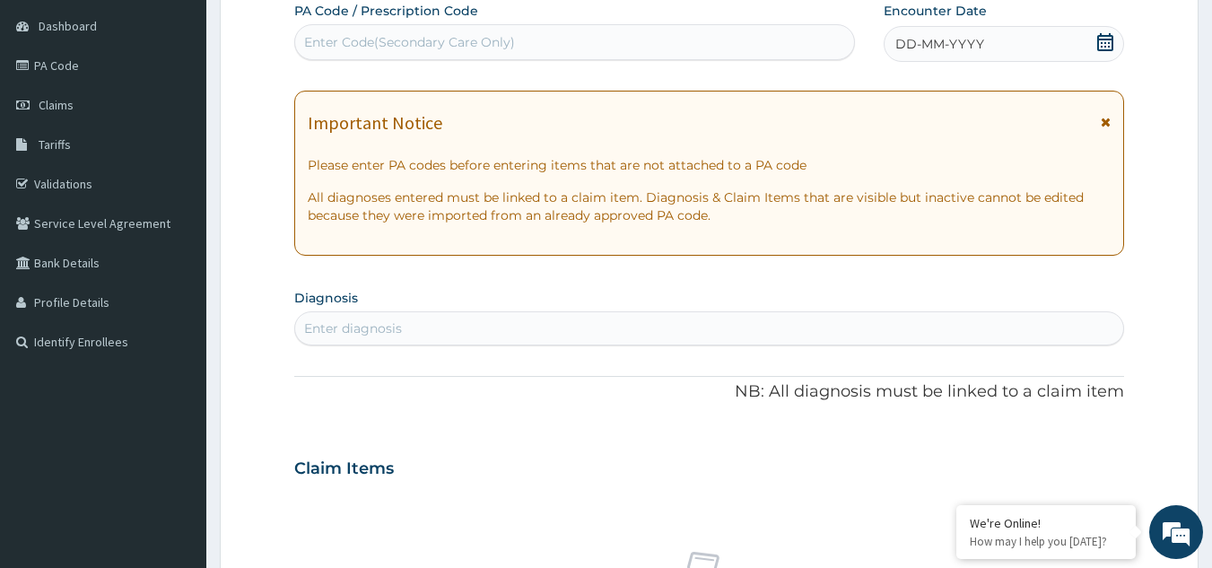
scroll to position [0, 0]
click at [381, 46] on div "Enter Code(Secondary Care Only)" at bounding box center [409, 42] width 211 height 18
paste input "PA/D80FD5"
type input "PA/D80FD5"
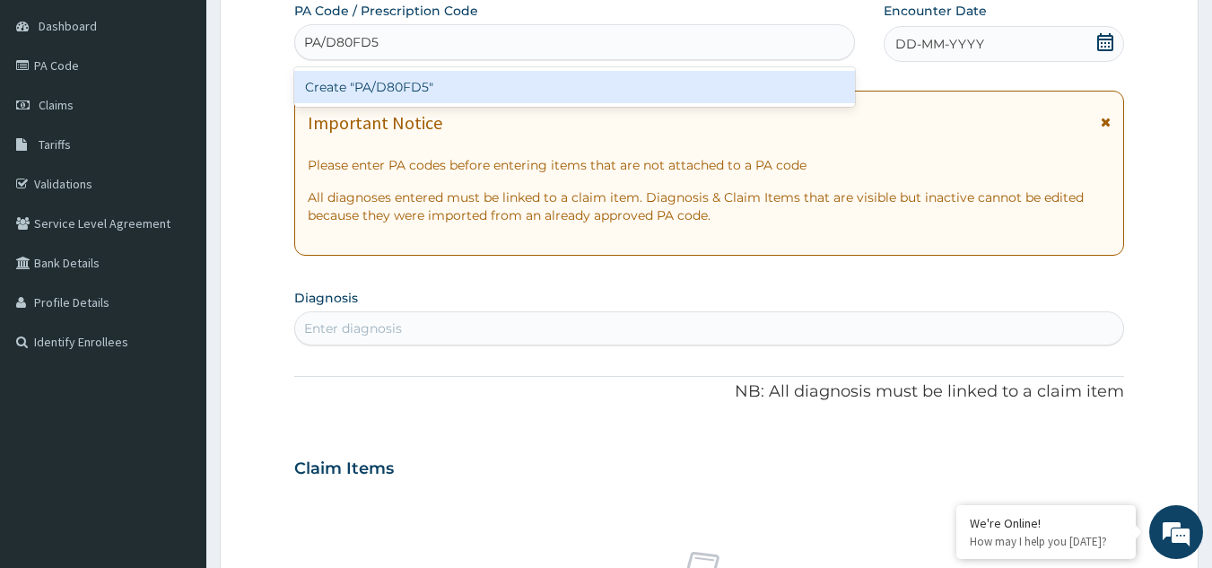
click at [393, 95] on div "Create "PA/D80FD5"" at bounding box center [575, 87] width 562 height 32
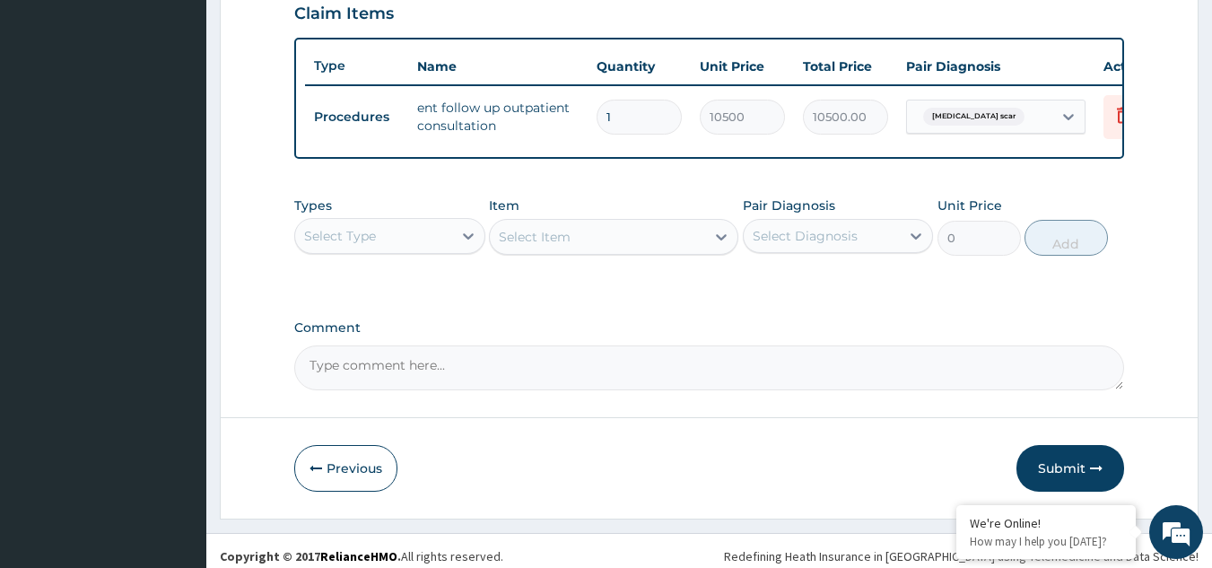
scroll to position [654, 0]
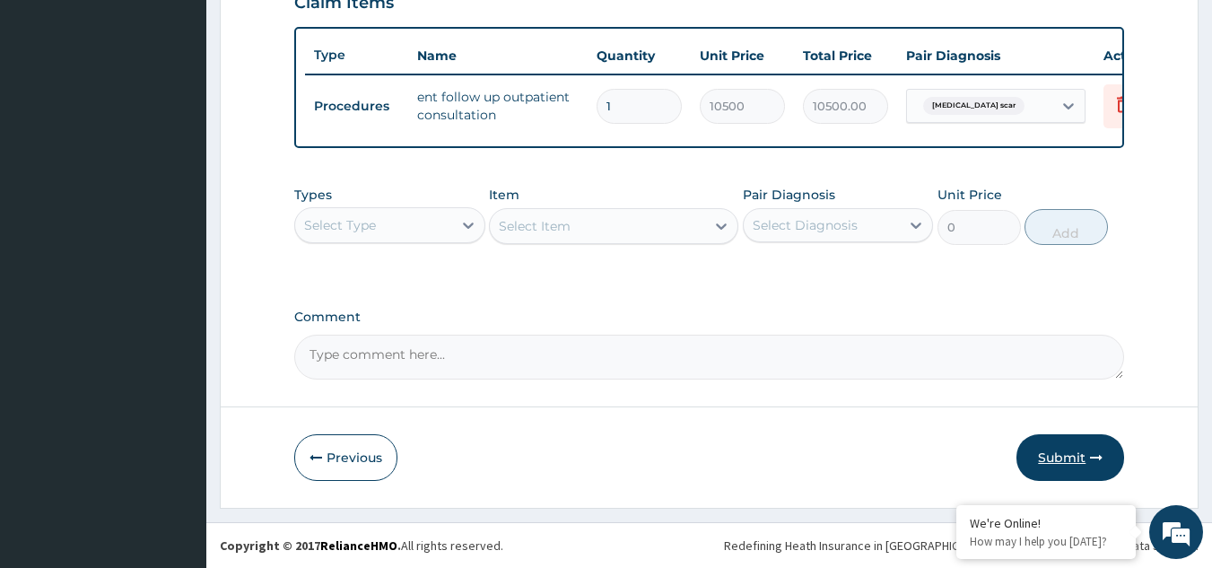
click at [1072, 451] on button "Submit" at bounding box center [1071, 457] width 108 height 47
